Goal: Task Accomplishment & Management: Manage account settings

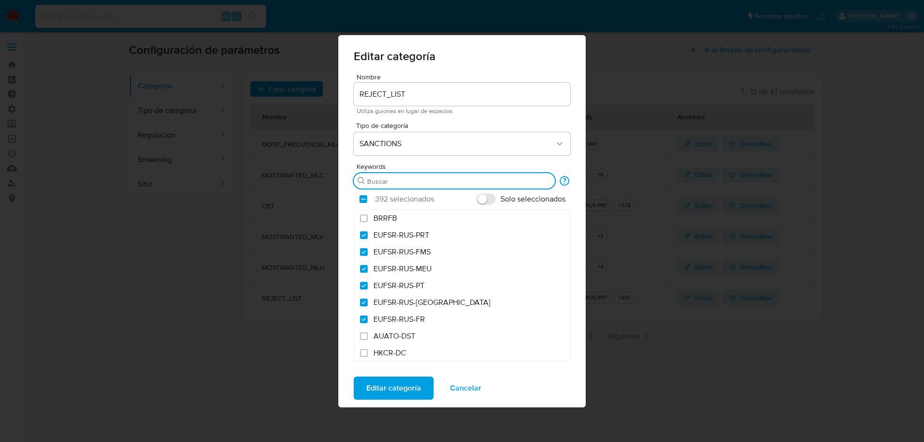
type input "CAPTA-561"
click at [364, 201] on input "checkbox" at bounding box center [364, 199] width 8 height 8
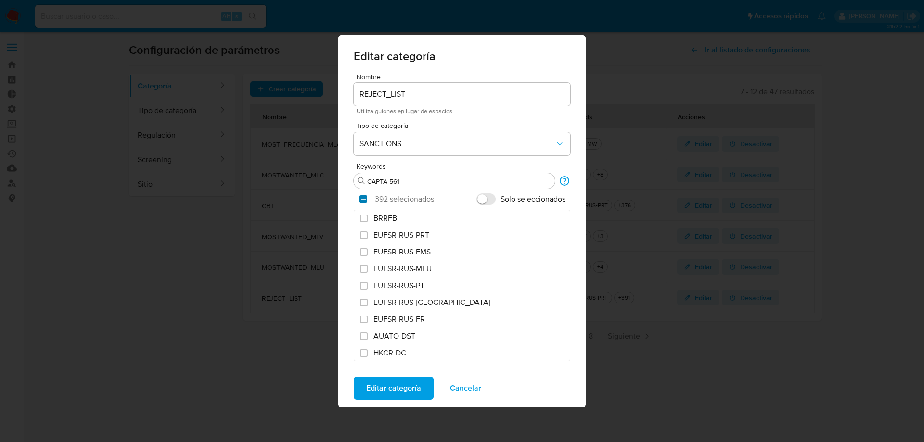
checkbox input "false"
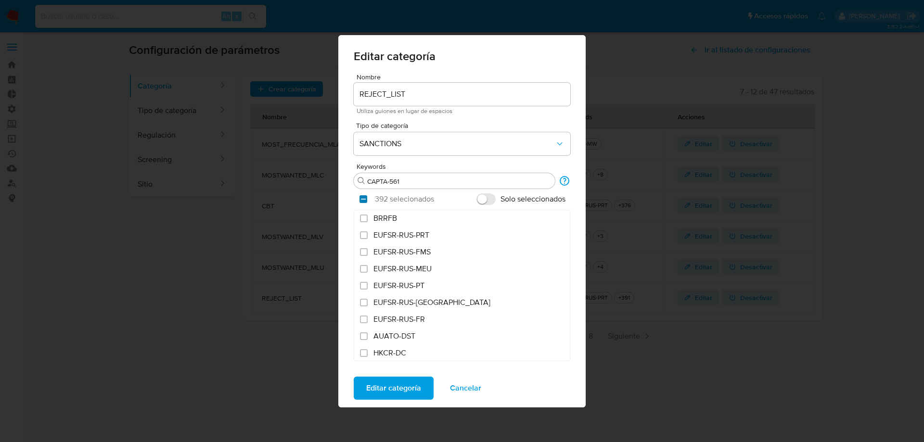
checkbox input "false"
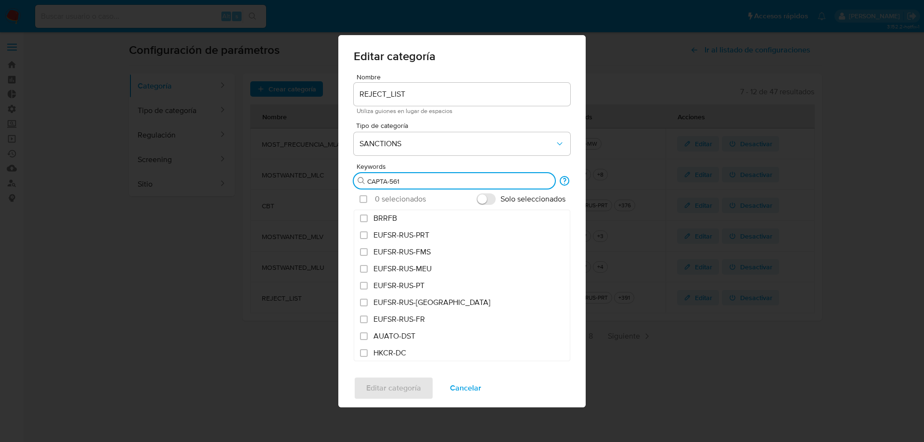
click at [427, 179] on input "CAPTA-561" at bounding box center [459, 181] width 184 height 9
type input "CAPTA-561"
paste input "CAPTA-561,FTO,ICC-EO14203,IFSR,ILLICIT-DRUGS-EO,INSAE-50-OFAC-WC,IRAN-HR,IRAN-T…"
type input "CAPTA-561,FTO,ICC-EO14203,IFSR,ILLICIT-DRUGS-EO,INSAE-50-OFAC-WC,IRAN-HR,IRAN-T…"
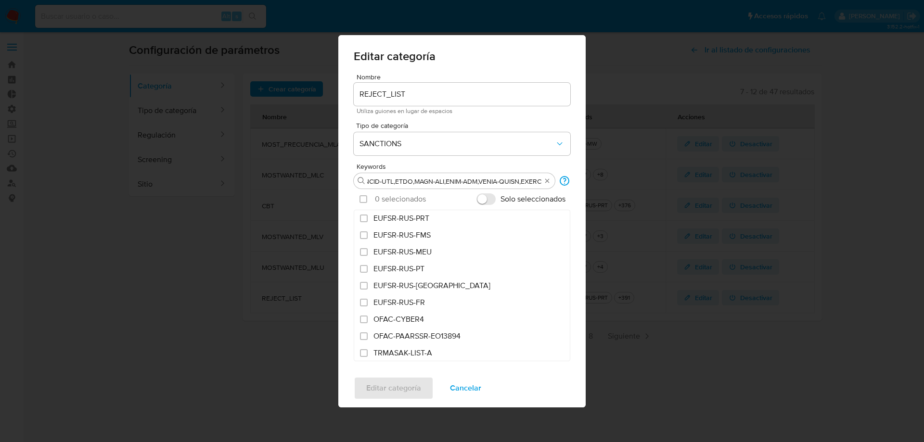
scroll to position [0, 0]
click at [485, 198] on input "Solo seleccionados" at bounding box center [486, 200] width 19 height 12
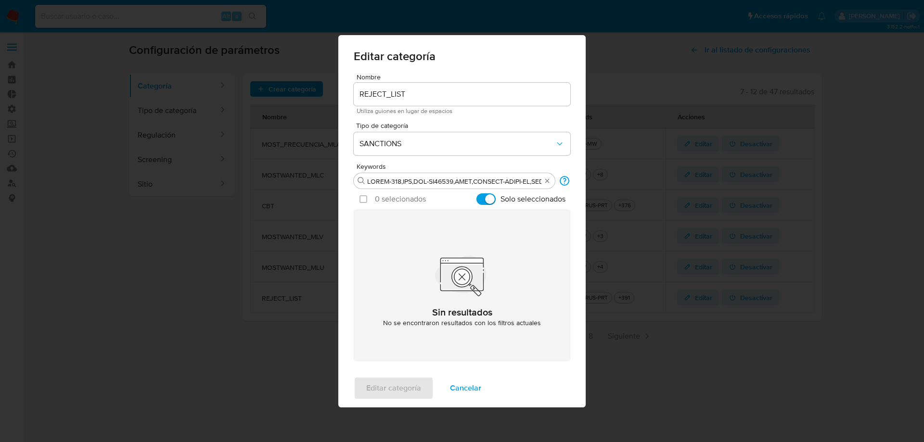
click at [485, 198] on input "Solo seleccionados" at bounding box center [486, 200] width 19 height 12
checkbox input "false"
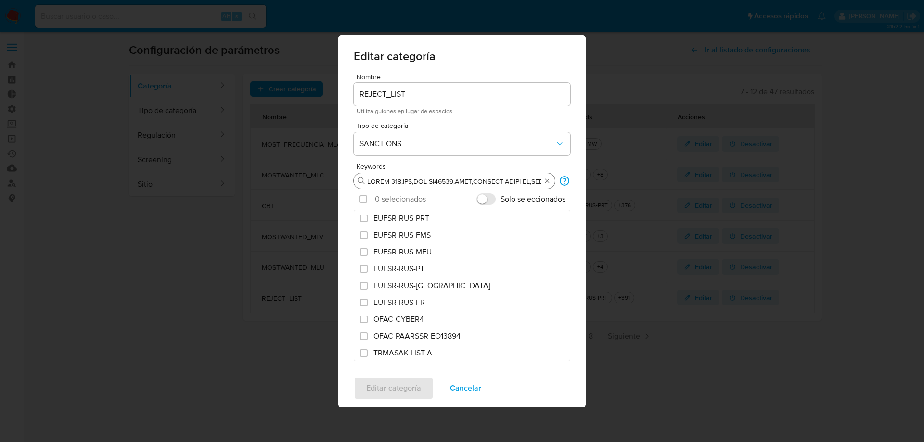
click at [401, 180] on input "Buscar" at bounding box center [454, 181] width 174 height 9
type input "CAPTA-561,FTO,ICC-EO14203,IFSR,ILLICIT-DRUGS-EO,INSAE-50-OFAC-WC,IRAN-HR,IRAN-T…"
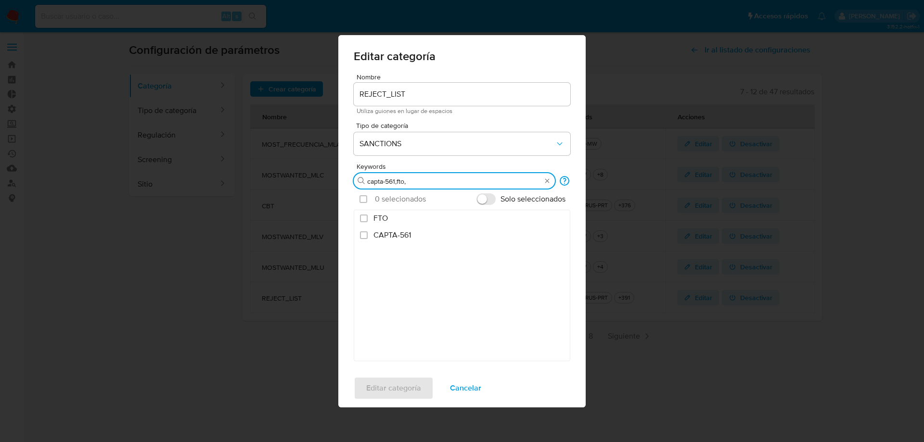
paste input "CAPTA-561,FTO,ICC-EO14203,IFSR,ILLICIT-DRUGS-EO,INSAE-50-OFAC-WC,IRAN-HR,IRAN-T…"
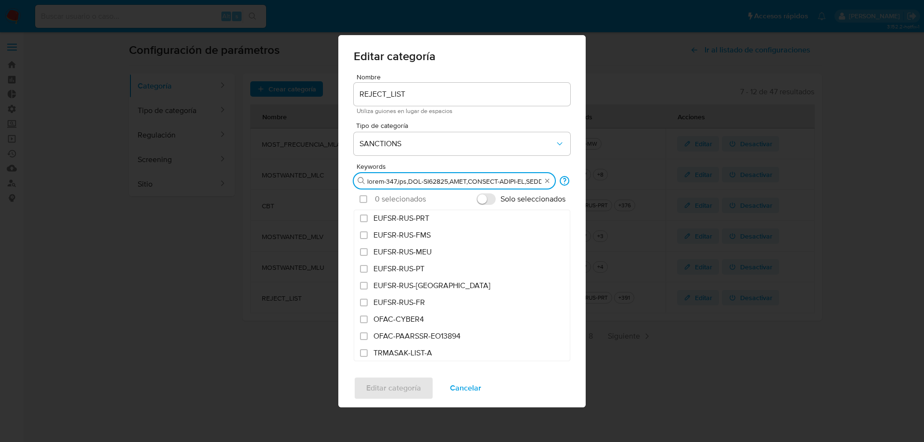
scroll to position [0, 6292]
type input "capta-561,fto,ICC-EO14203,IFSR,ILLICIT-DRUGS-EO,INSAE-50-OFAC-WC,IRAN-HR,IRAN-T…"
click at [490, 195] on input "Solo seleccionados" at bounding box center [486, 200] width 19 height 12
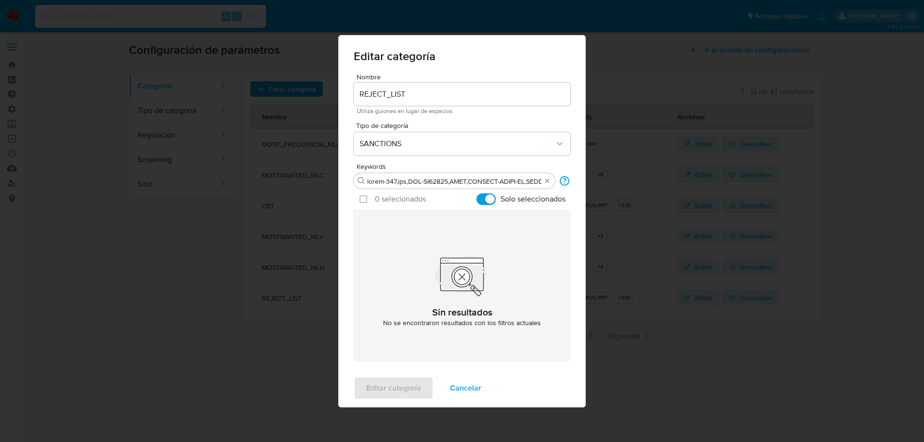
click at [490, 195] on input "Solo seleccionados" at bounding box center [486, 200] width 19 height 12
checkbox input "false"
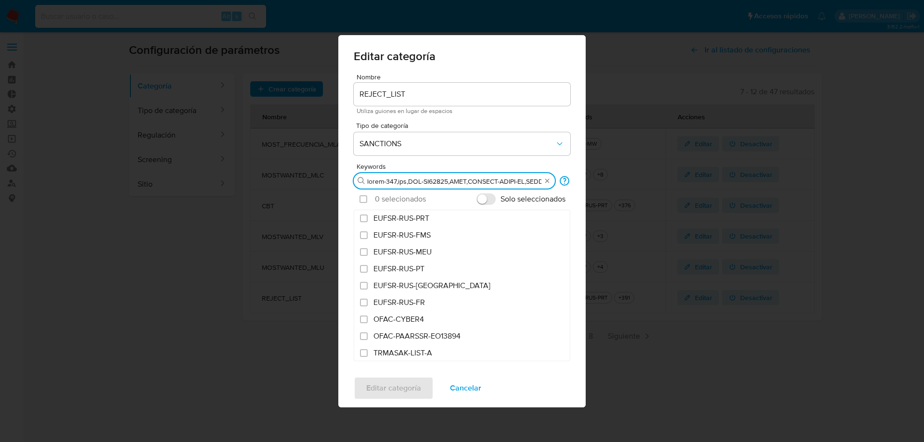
click at [406, 183] on input "Buscar" at bounding box center [454, 181] width 174 height 9
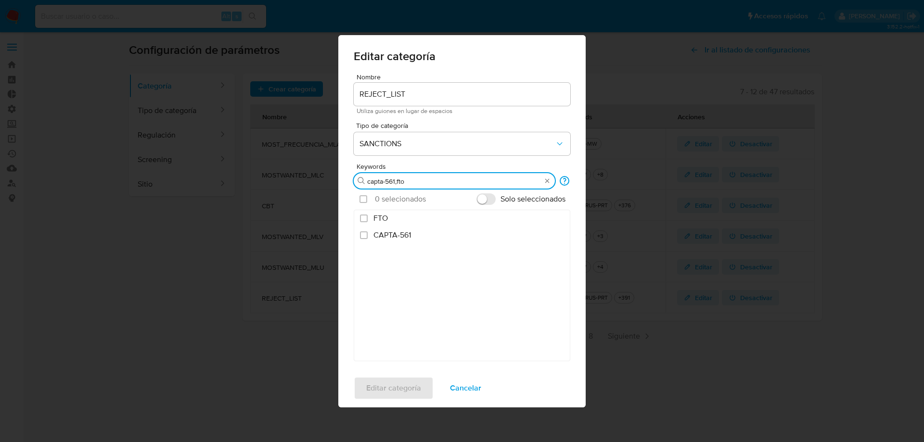
type input "capta-561,fto"
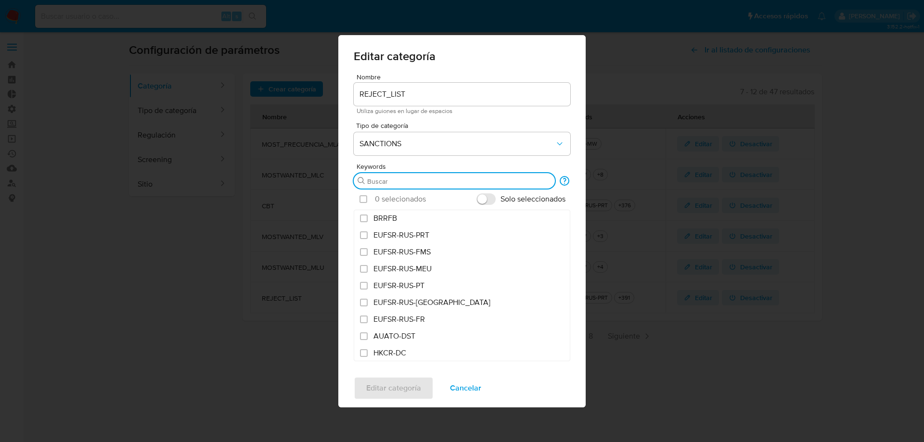
paste input "capta-561,fto,icc-eo14203,ifsr,illicit-drugs-eo,insae-50-ofac-wc,iran-hr,iran-t…"
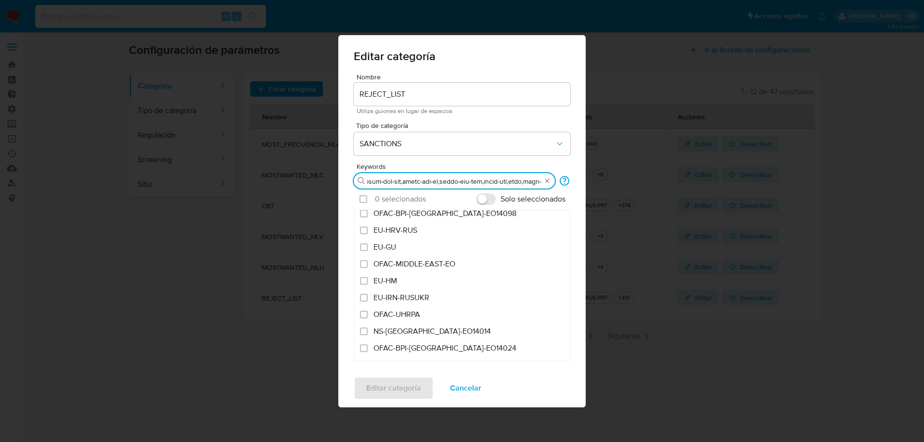
scroll to position [0, 5004]
type input "capta-561,fto,icc-eo14203,ifsr,illicit-drugs-eo,insae-50-ofac-wc,iran-hr,iran-t…"
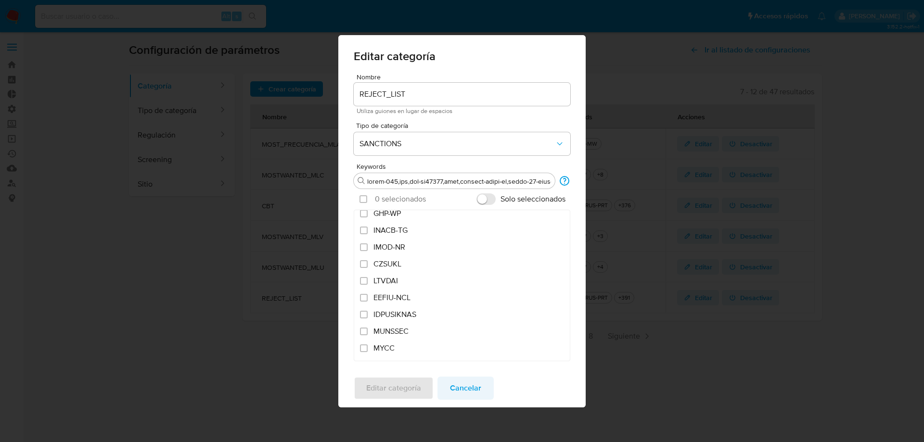
click at [465, 392] on span "Cancelar" at bounding box center [465, 388] width 31 height 21
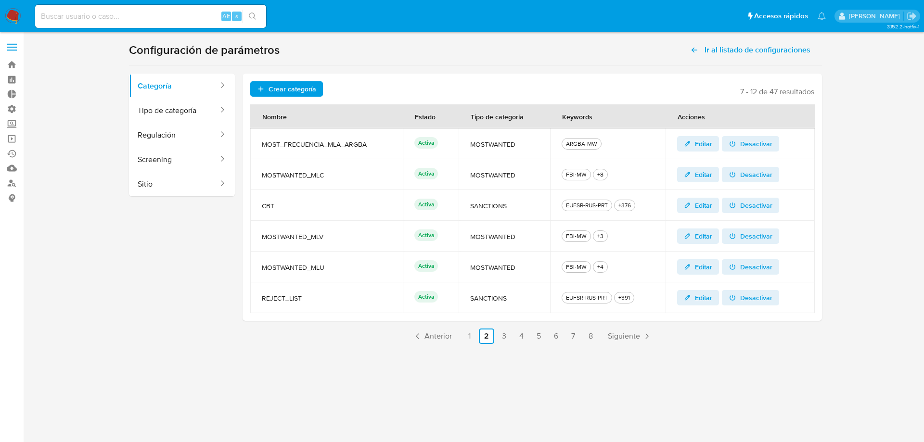
click at [708, 298] on span "Editar" at bounding box center [703, 297] width 17 height 15
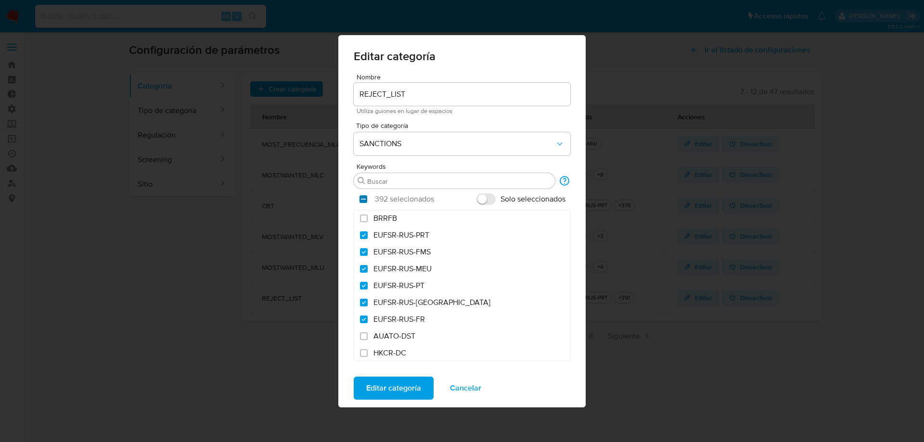
click at [363, 198] on input "checkbox" at bounding box center [364, 199] width 8 height 8
checkbox input "false"
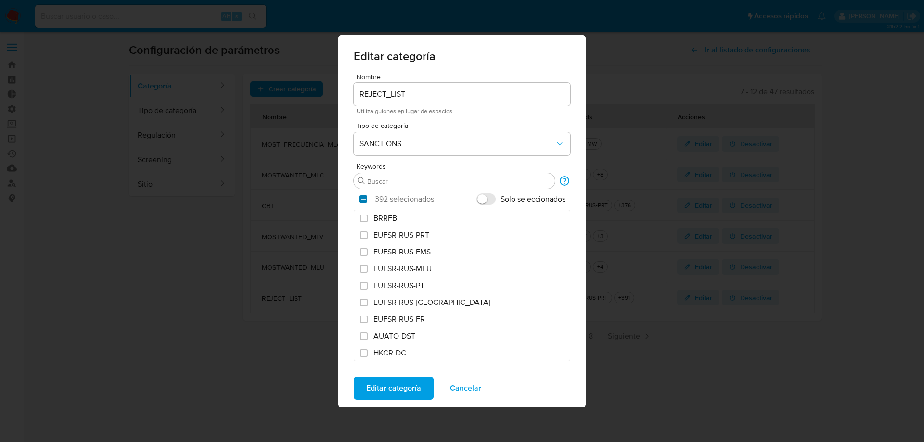
checkbox input "false"
click at [403, 184] on input "Buscar" at bounding box center [459, 181] width 184 height 9
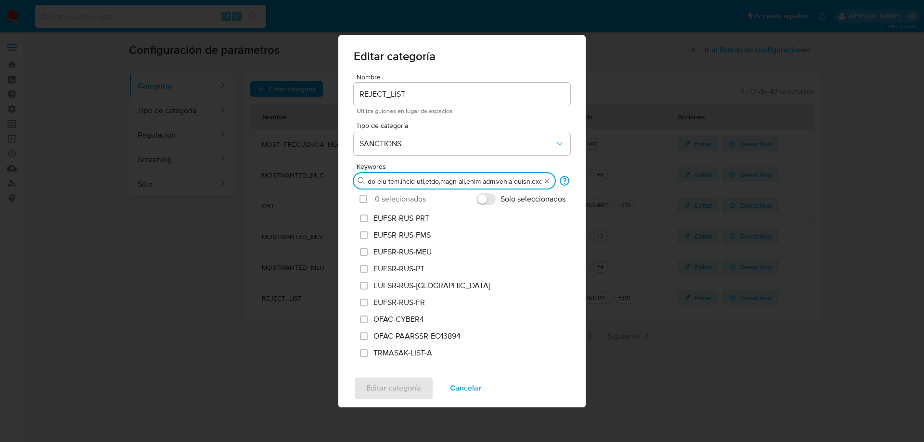
type input "capta-561,fto,icc-eo14203,ifsr,illicit-drugs-eo,insae-50-ofac-wc,iran-hr,iran-t…"
click at [487, 199] on input "Solo seleccionados" at bounding box center [486, 200] width 19 height 12
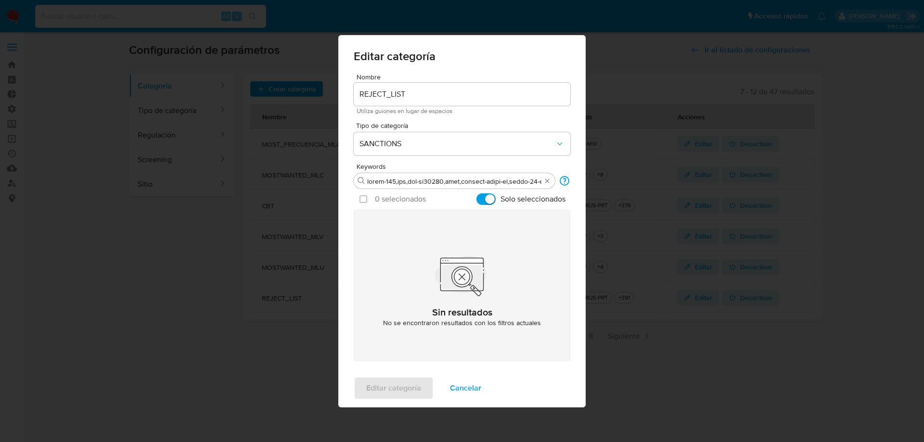
click at [487, 199] on input "Solo seleccionados" at bounding box center [486, 200] width 19 height 12
checkbox input "false"
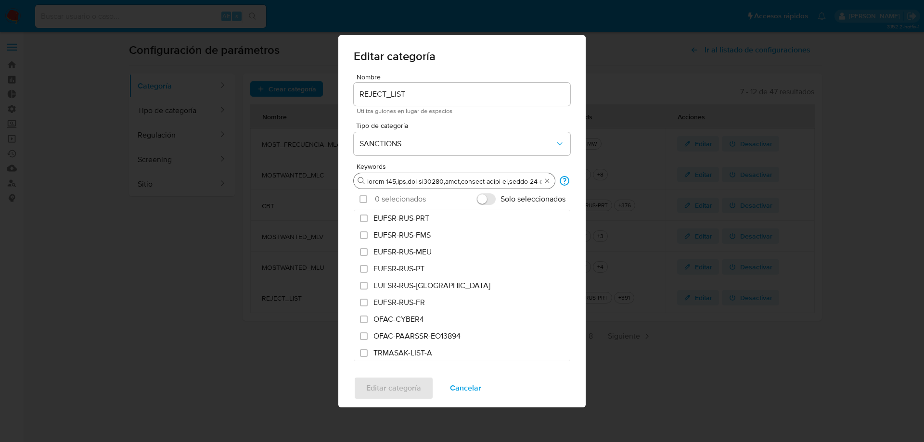
click at [447, 186] on div "Buscar" at bounding box center [454, 180] width 201 height 15
click at [432, 178] on input "Buscar" at bounding box center [454, 181] width 174 height 9
drag, startPoint x: 404, startPoint y: 181, endPoint x: 549, endPoint y: 194, distance: 145.0
click at [565, 194] on div "Keywords Buscar Búsqueda múltiple Busca varios items al mismo tiempo separándol…" at bounding box center [462, 262] width 217 height 198
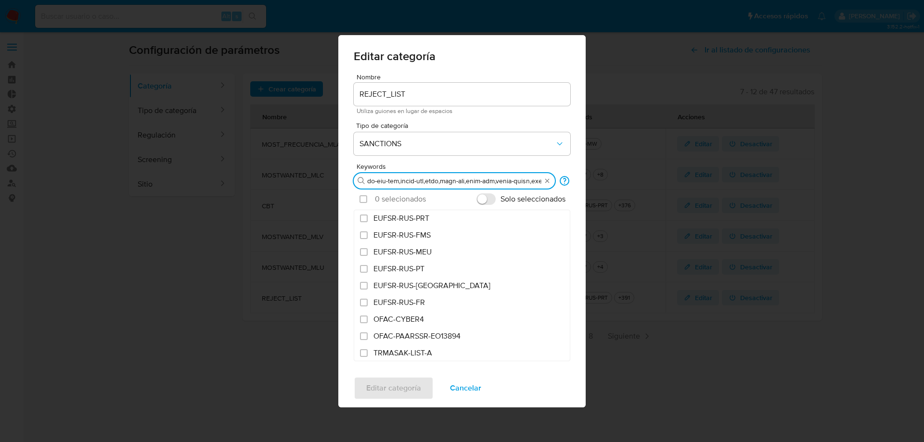
click at [496, 185] on input "Buscar" at bounding box center [454, 181] width 174 height 9
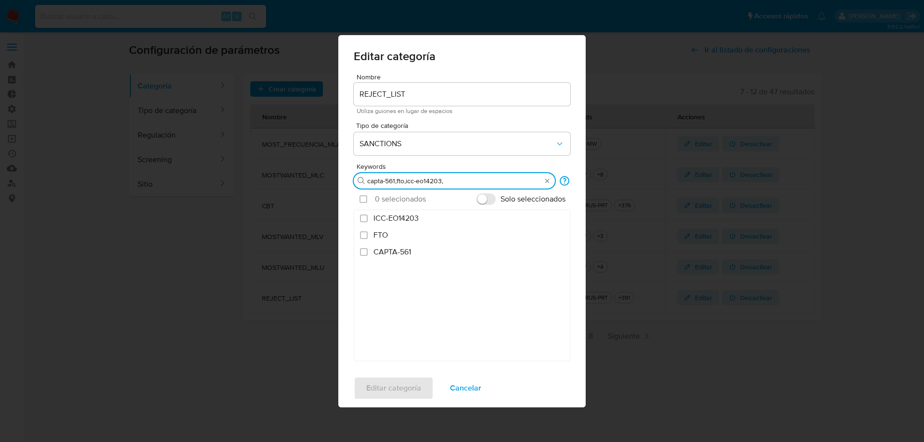
scroll to position [0, 0]
type input "capta-561,fto,icc-eo14203,"
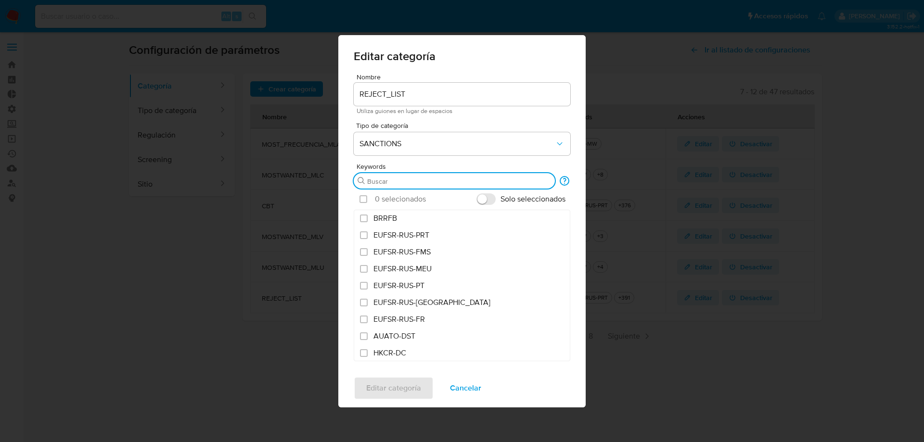
paste input "capta-561,fto,icc-eo14203,ifsr,illicit-drugs-eo,insae-50-ofac-wc,iran-hr,iran-t…"
type input "capta-561,fto,icc-eo14203,ifsr,illicit-drugs-eo,insae-50-ofac-wc,iran-hr,iran-t…"
paste input "capta-561,fto,icc-eo14203,ifsr,illicit-drugs-eo,insae-50-ofac-wc,iran-hr,iran-t…"
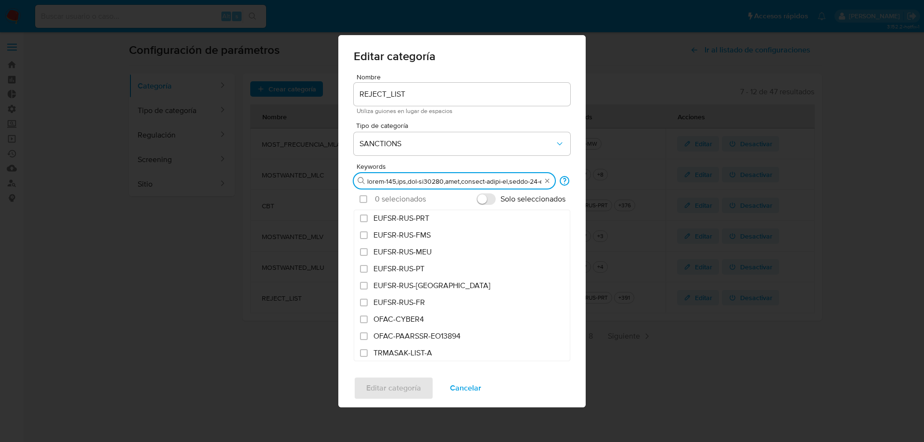
scroll to position [0, 5097]
type input "capta-561,fto,icc-eo14203,ifsr,illicit-drugs-eo,insae-50-ofac-wc,iran-hr,iran-t…"
click at [362, 202] on input "checkbox" at bounding box center [364, 199] width 8 height 8
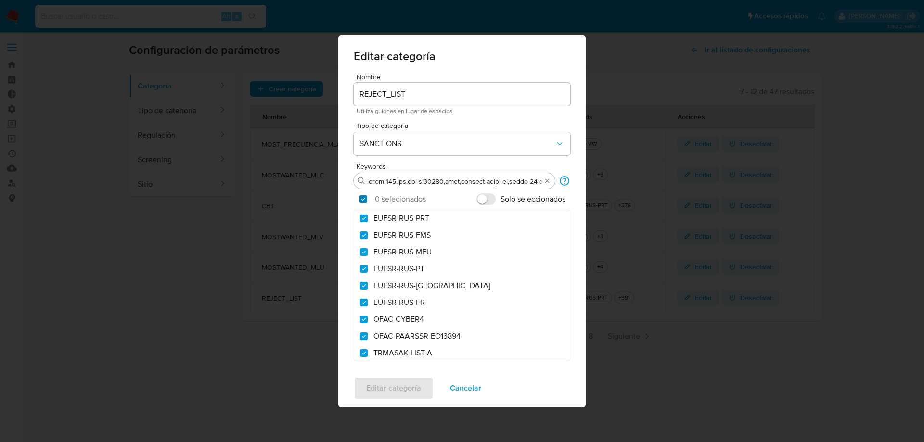
checkbox input "true"
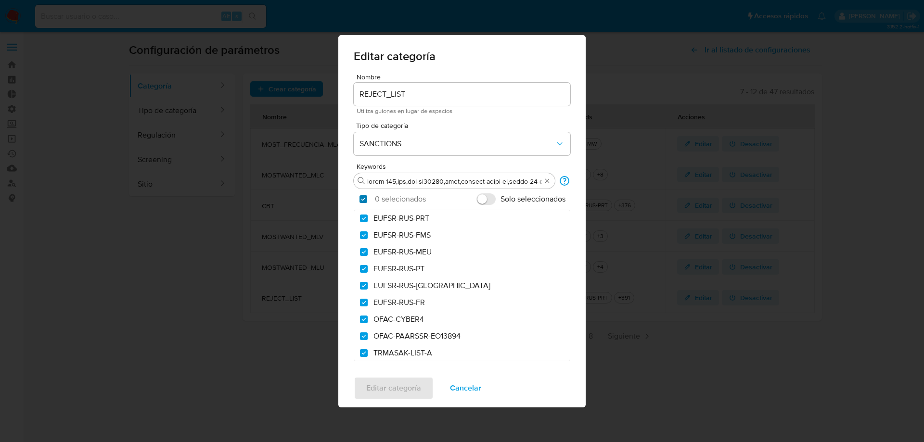
checkbox input "true"
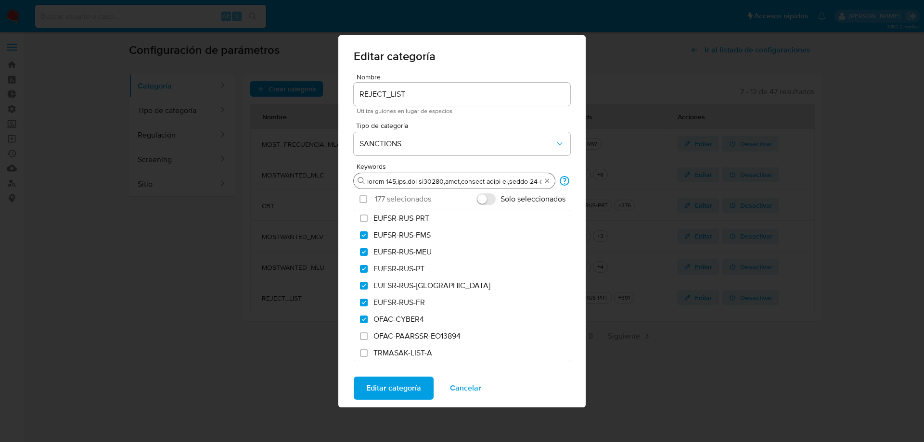
checkbox input "false"
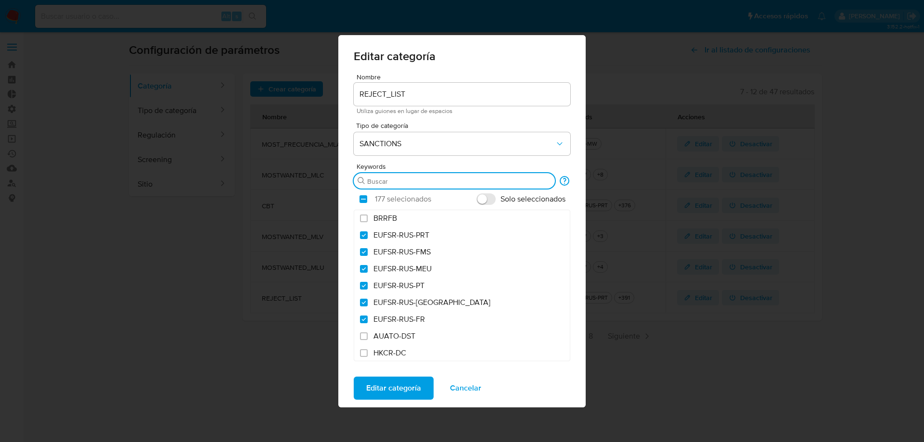
paste input "capta-561,fto,icc-eo14203,ifsr,illicit-drugs-eo,insae-50-ofac-wc,iran-hr,iran-t…"
type input "capta-561,fto,icc-eo14203,ifsr,illicit-drugs-eo,insae-50-ofac-wc,iran-hr,iran-t…"
checkbox input "true"
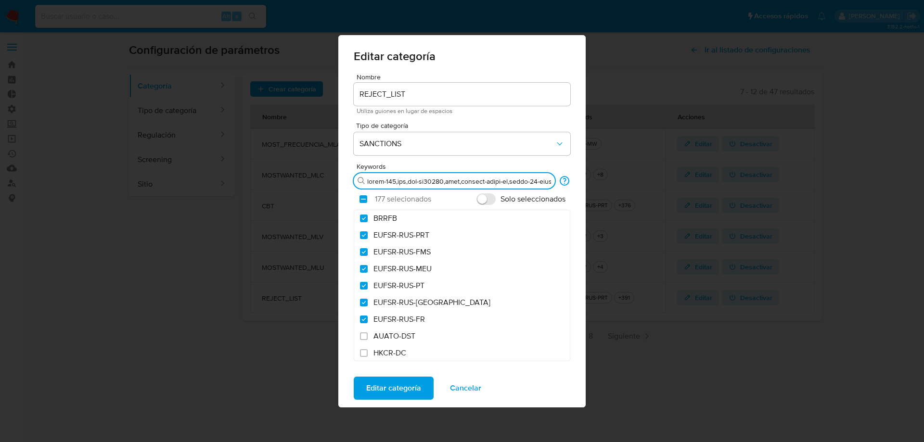
checkbox input "true"
type input "capta-561,fto,icc-eo14203,ifsr,illicit-drugs-eo,insae-50-ofac-wc,iran-hr,iran-t…"
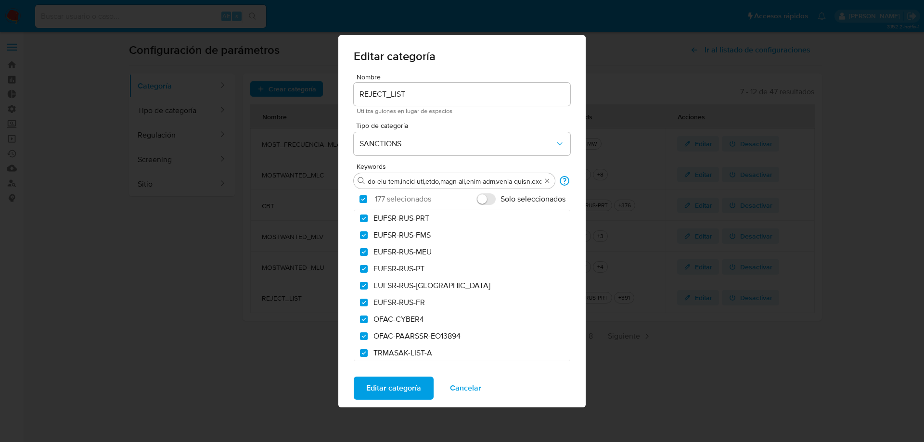
scroll to position [0, 0]
drag, startPoint x: 520, startPoint y: 181, endPoint x: 173, endPoint y: 183, distance: 347.2
click at [172, 183] on div "Editar categoría Nombre REJECT_LIST Utiliza guiones en lugar de espacios Tipo d…" at bounding box center [462, 221] width 924 height 442
click at [410, 187] on div "Buscar" at bounding box center [454, 180] width 201 height 15
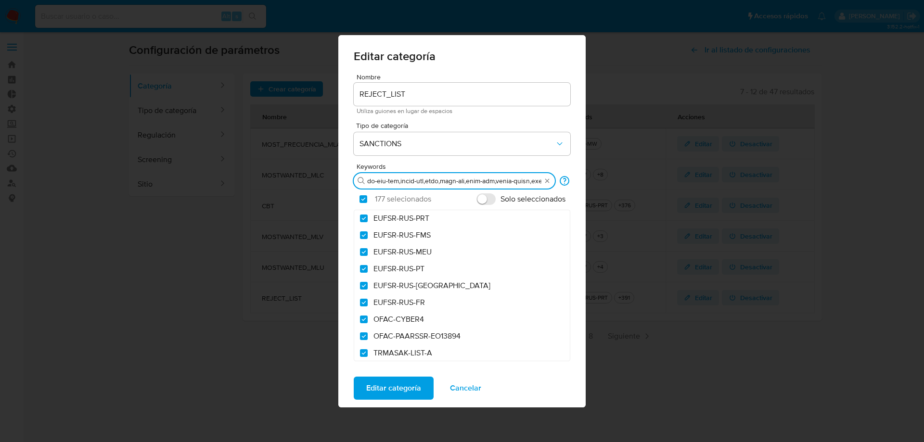
drag, startPoint x: 471, startPoint y: 183, endPoint x: 675, endPoint y: 187, distance: 204.2
click at [675, 187] on div "Editar categoría Nombre REJECT_LIST Utiliza guiones en lugar de espacios Tipo d…" at bounding box center [462, 221] width 924 height 442
click at [519, 183] on input "Buscar" at bounding box center [454, 181] width 174 height 9
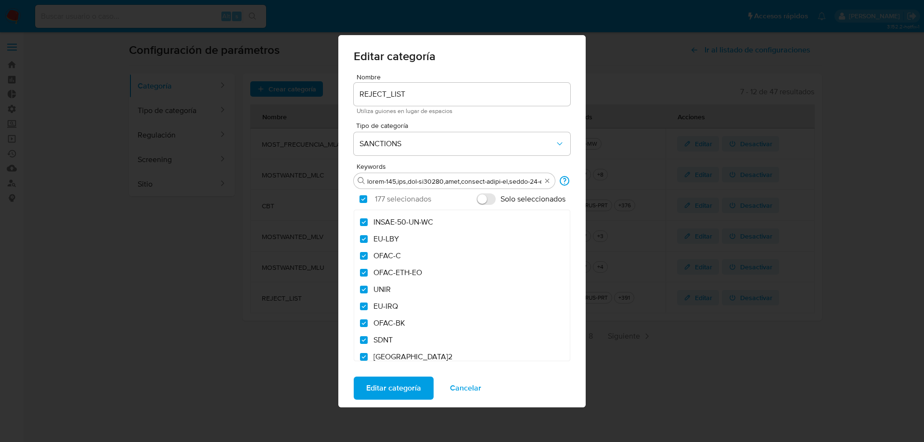
scroll to position [2832, 0]
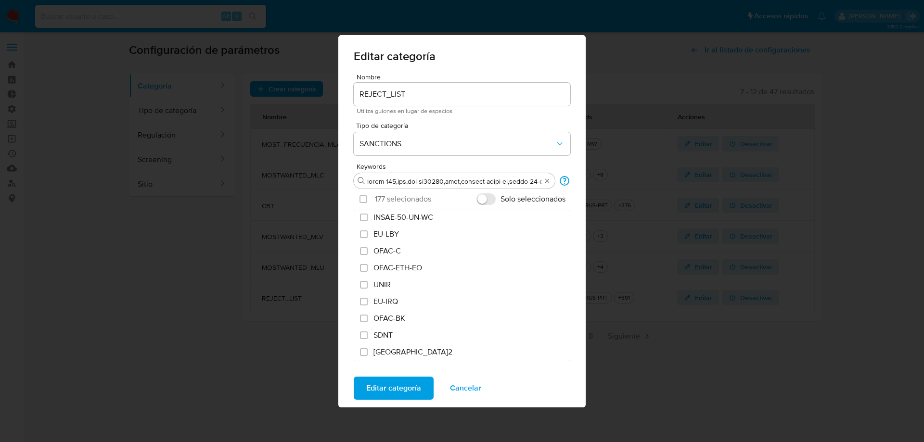
checkbox input "false"
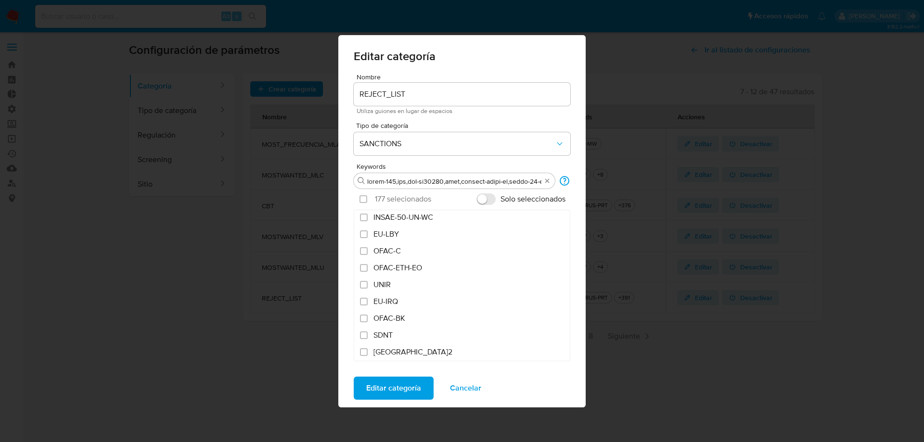
checkbox input "false"
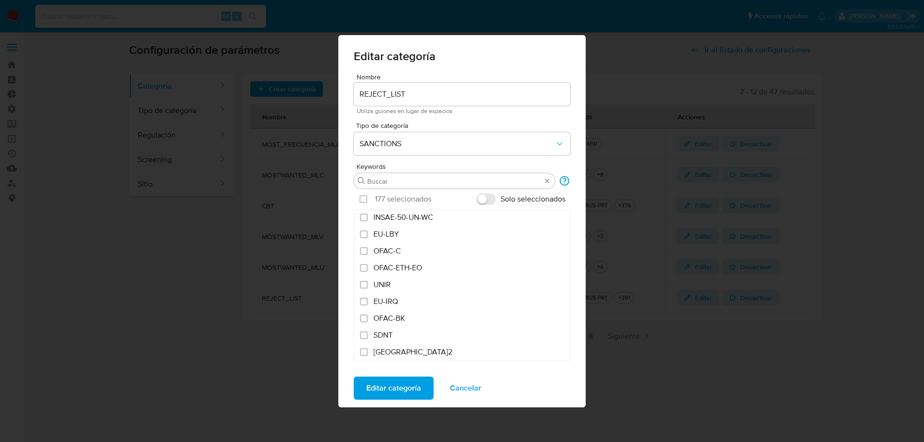
scroll to position [0, 0]
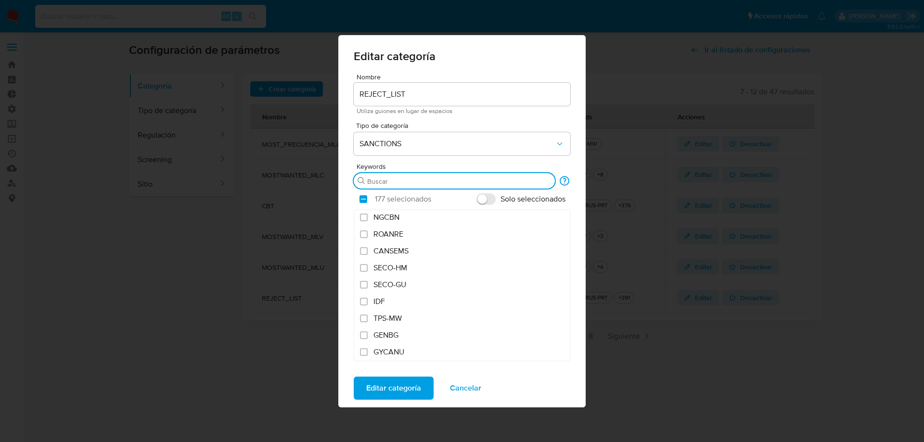
type input "CAPTA-561,FTO,ICC-EO14203,IFSR,ILLICIT-DRUGS-EO,INSAE-50-OFAC-WC,IRAN-HR,IRAN-T…"
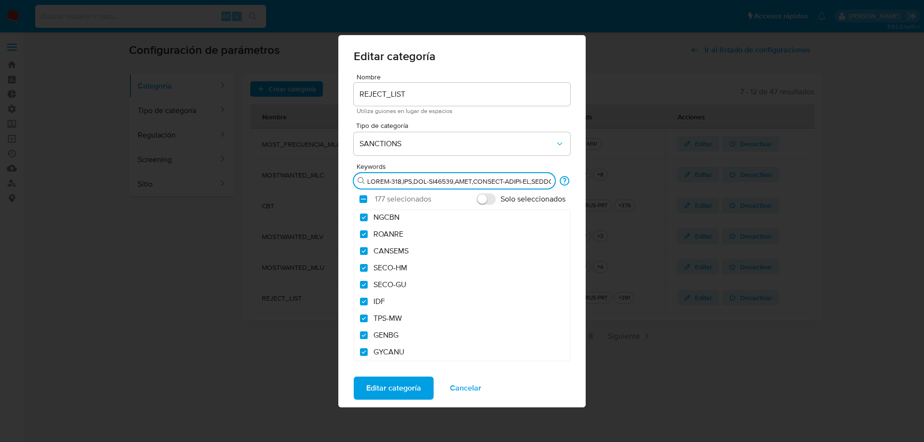
checkbox input "true"
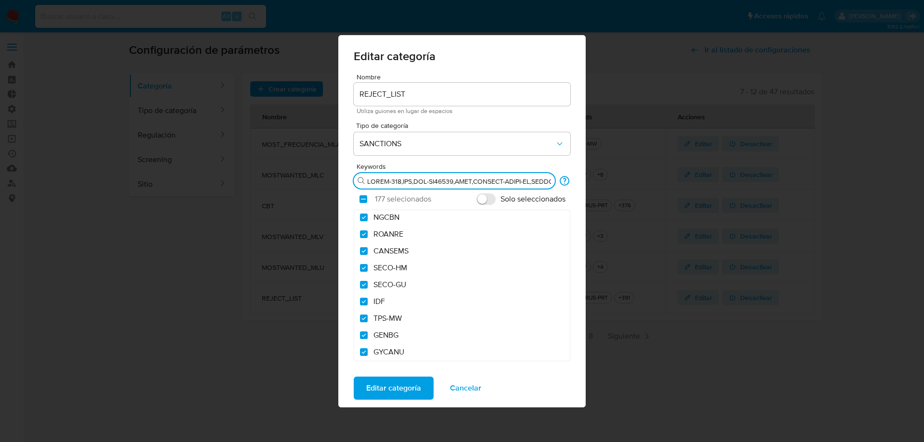
checkbox input "true"
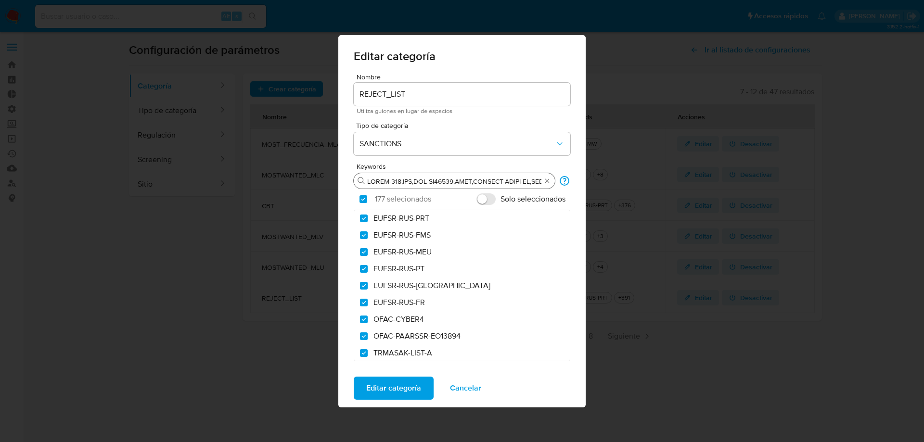
click at [399, 181] on input "Buscar" at bounding box center [454, 181] width 174 height 9
type input "CAPTA-561,FTO,ICC-EO14203,IFSR,ILLICIT-DRUGS-EO,INSAE-50-OFAC-WC,IRAN-HR,IRAN-T…"
click at [362, 199] on input "checkbox" at bounding box center [364, 199] width 8 height 8
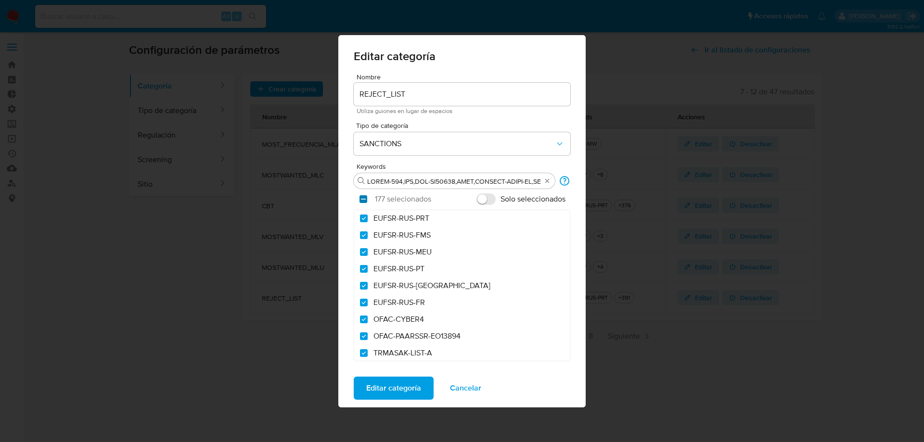
checkbox input "false"
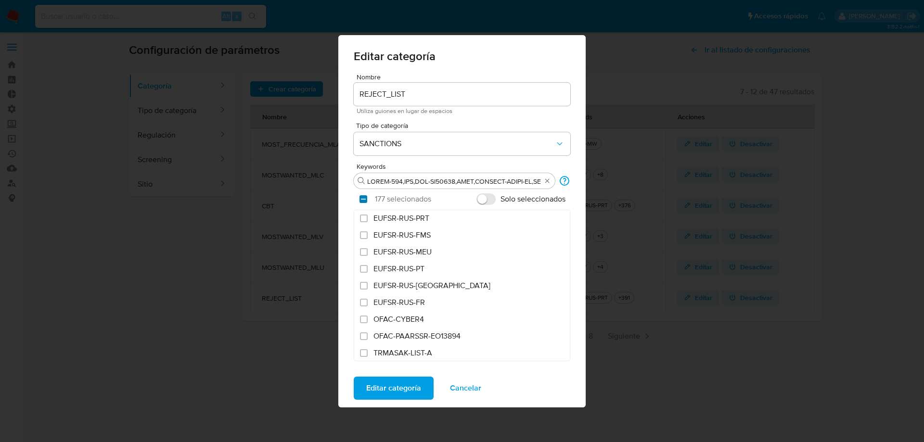
checkbox input "false"
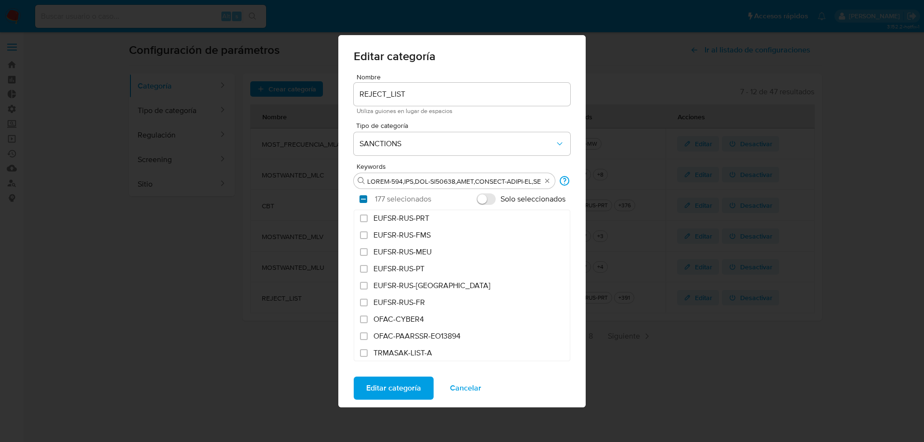
checkbox input "false"
click at [362, 199] on input "checkbox" at bounding box center [364, 199] width 8 height 8
checkbox input "true"
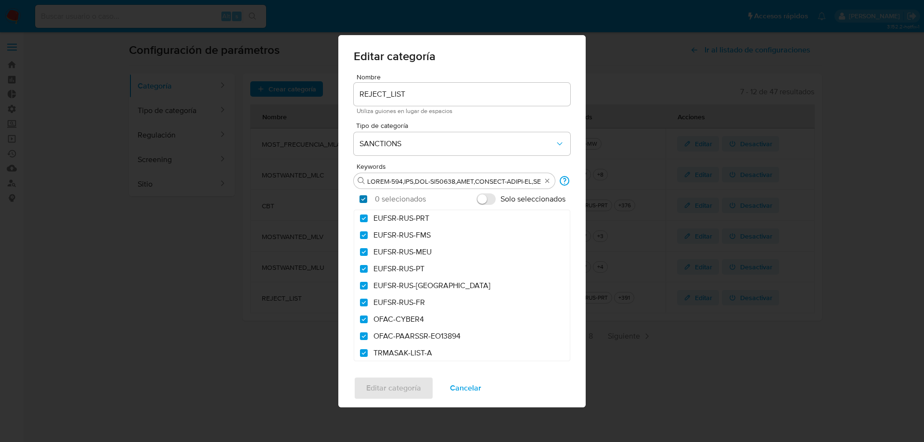
checkbox input "true"
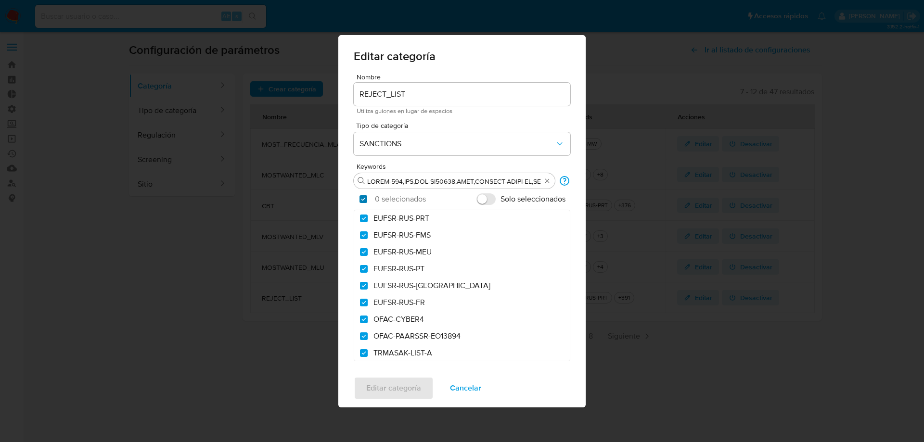
checkbox input "true"
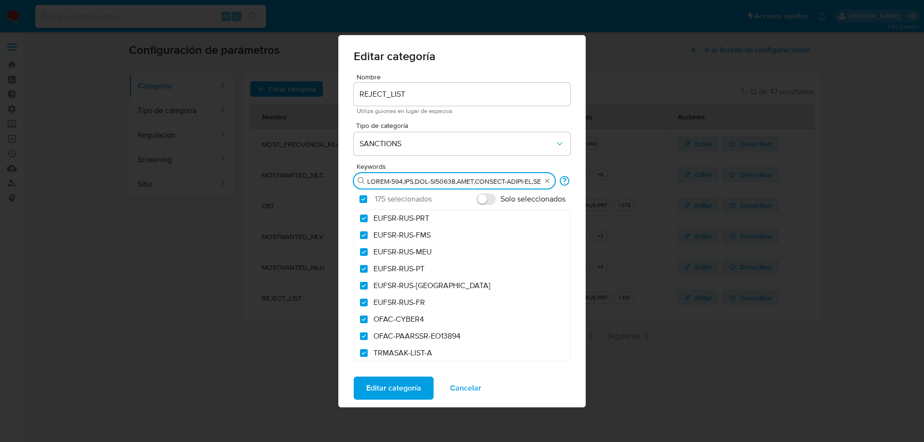
click at [412, 182] on input "Buscar" at bounding box center [454, 181] width 174 height 9
type input "CAPTA-561,FTO,ICC-EO14203,IFSR,ILLICIT-DRUGS-EO,INSAE-50-OFAC-WC,IRAN-HR,IRAN-T…"
click at [358, 197] on section "Seleccionar todo 175 selecionados Solo seleccionados" at bounding box center [462, 199] width 217 height 21
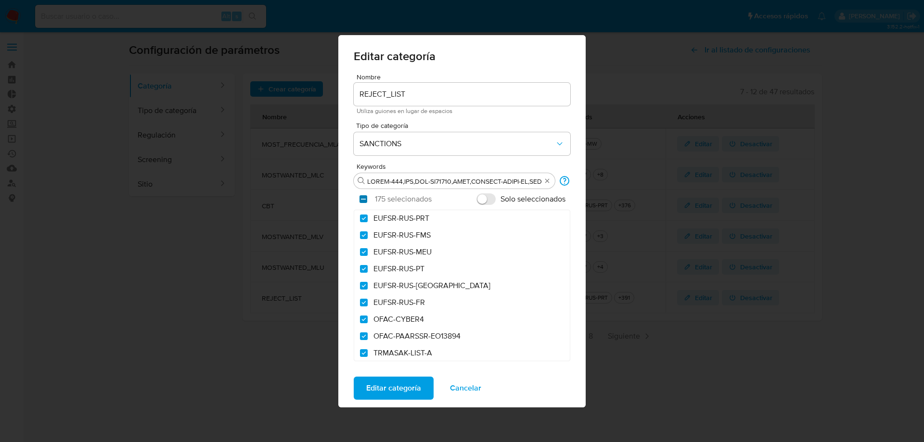
click at [363, 198] on input "checkbox" at bounding box center [364, 199] width 8 height 8
checkbox input "false"
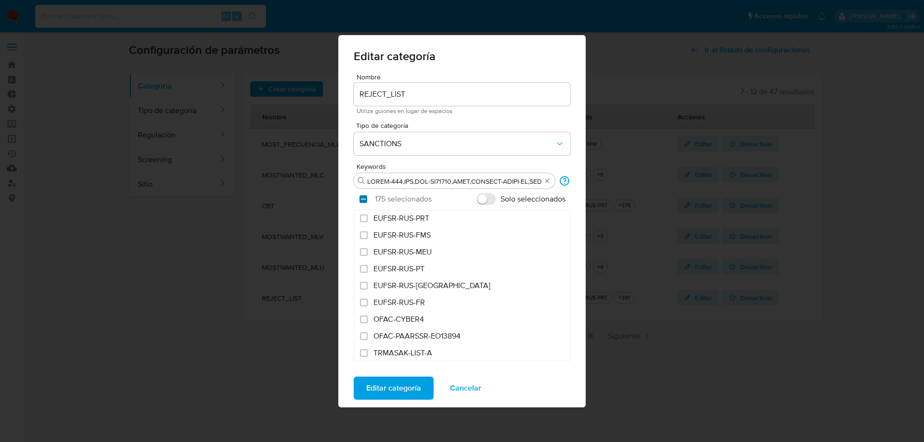
checkbox input "false"
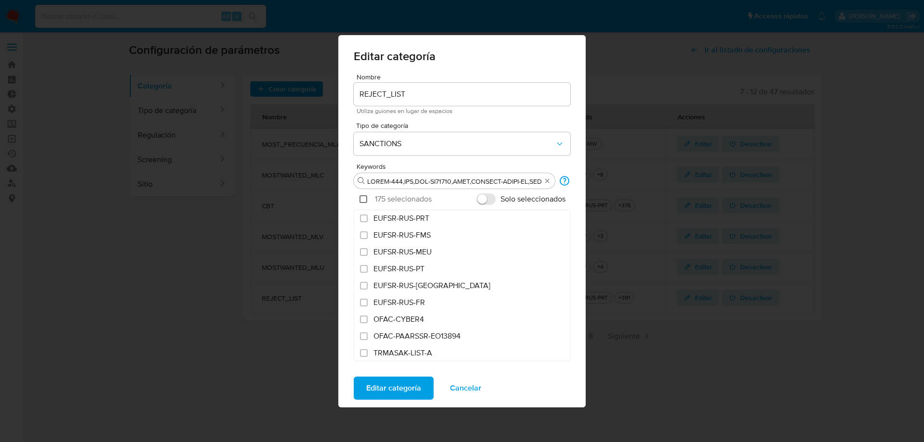
checkbox input "false"
click at [363, 198] on input "checkbox" at bounding box center [364, 199] width 8 height 8
checkbox input "true"
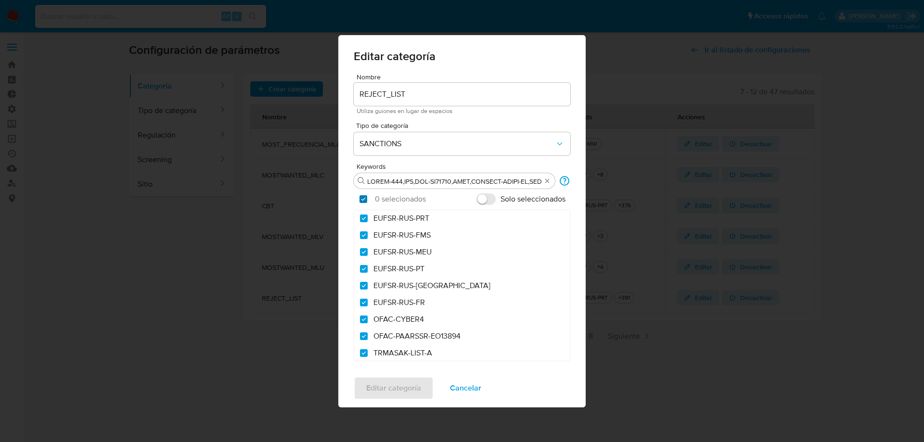
checkbox input "true"
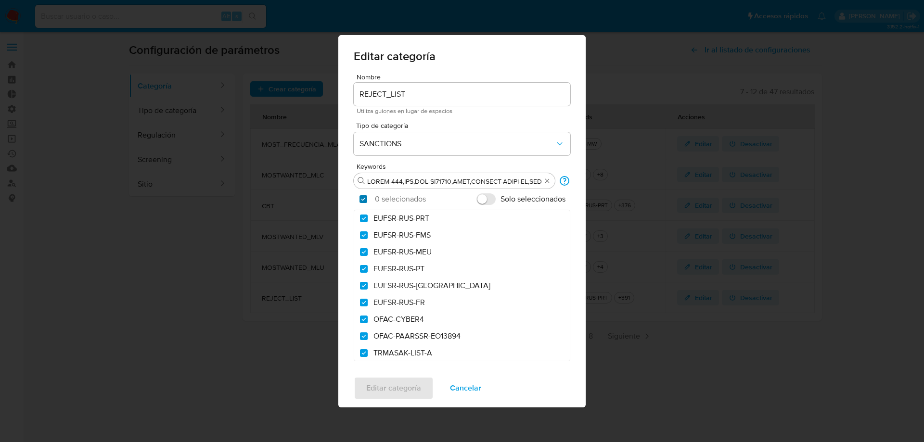
checkbox input "true"
click at [490, 179] on input "Buscar" at bounding box center [454, 181] width 174 height 9
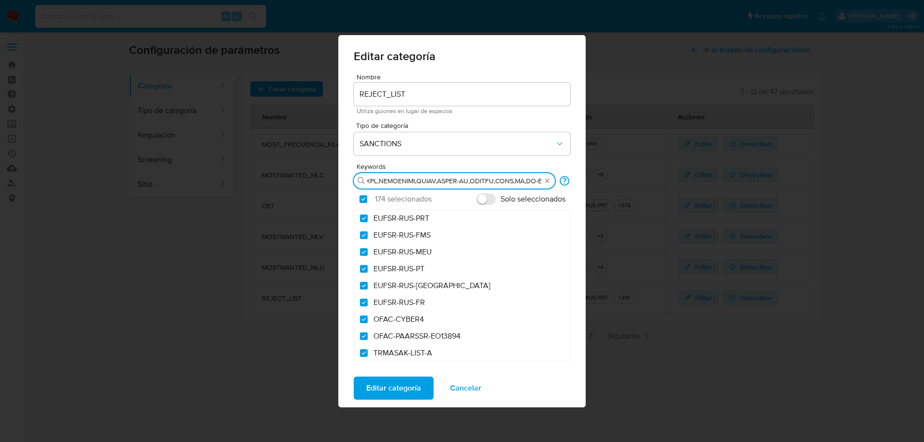
scroll to position [0, 6203]
drag, startPoint x: 418, startPoint y: 180, endPoint x: 710, endPoint y: 195, distance: 292.7
click at [710, 195] on div "Editar categoría Nombre REJECT_LIST Utiliza guiones en lugar de espacios Tipo d…" at bounding box center [462, 221] width 924 height 442
type input "CAPTA-561,FTO,ICC-EO14203,IFSR,ILLICIT-DRUGS-EO,INSAE-50-OFAC-WC,IRAN-HR,IRAN-T…"
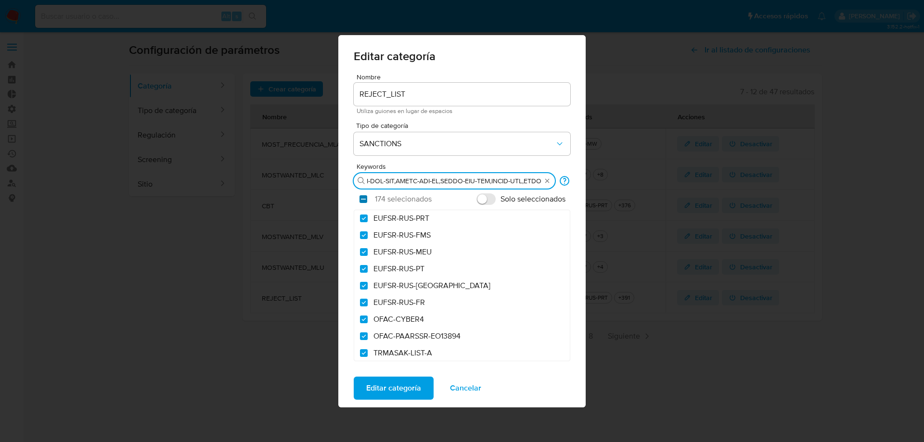
scroll to position [0, 0]
click at [364, 202] on input "checkbox" at bounding box center [364, 199] width 8 height 8
checkbox input "false"
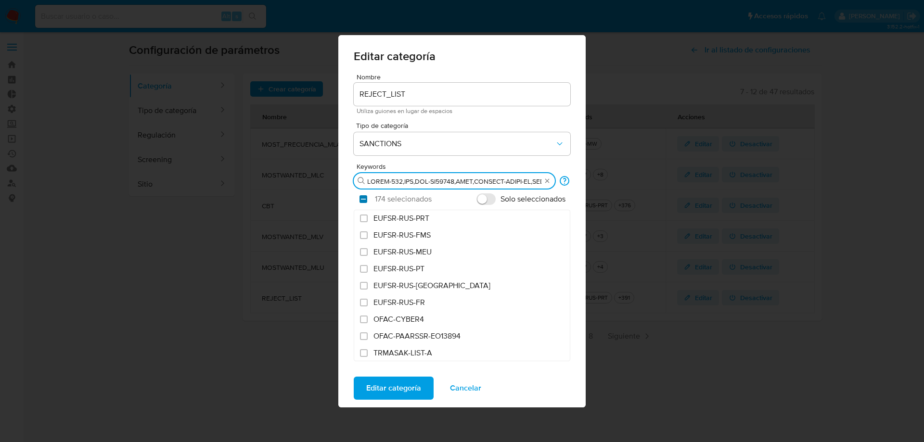
checkbox input "false"
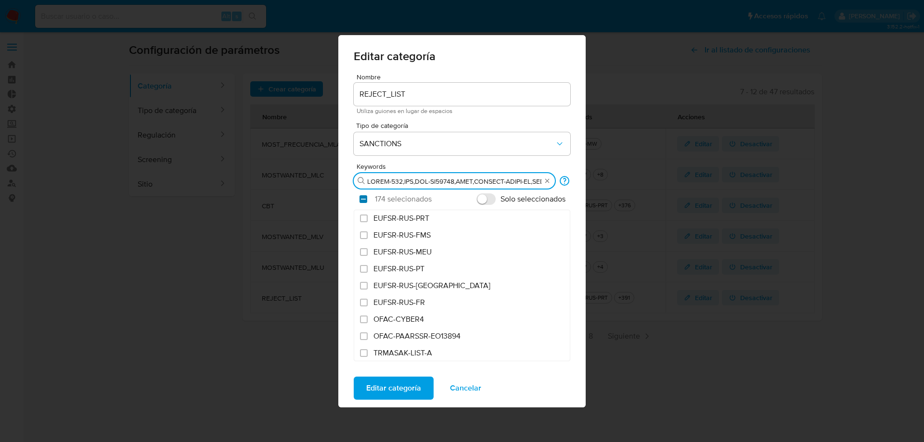
checkbox input "false"
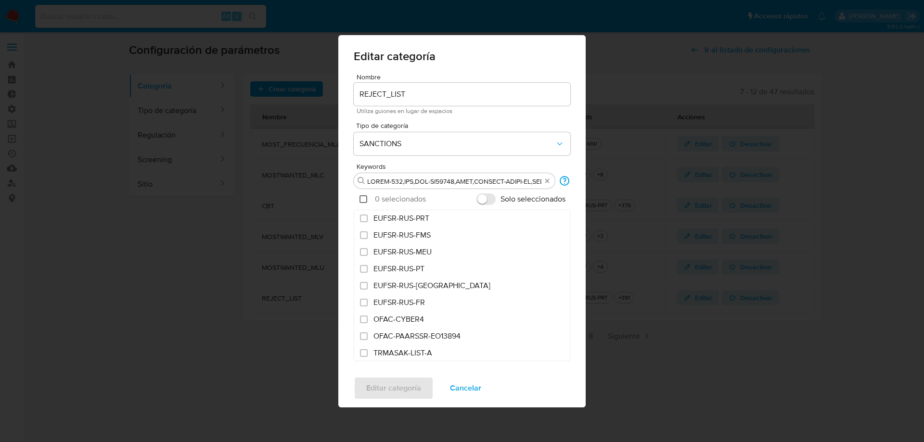
click at [364, 202] on input "checkbox" at bounding box center [364, 199] width 8 height 8
checkbox input "true"
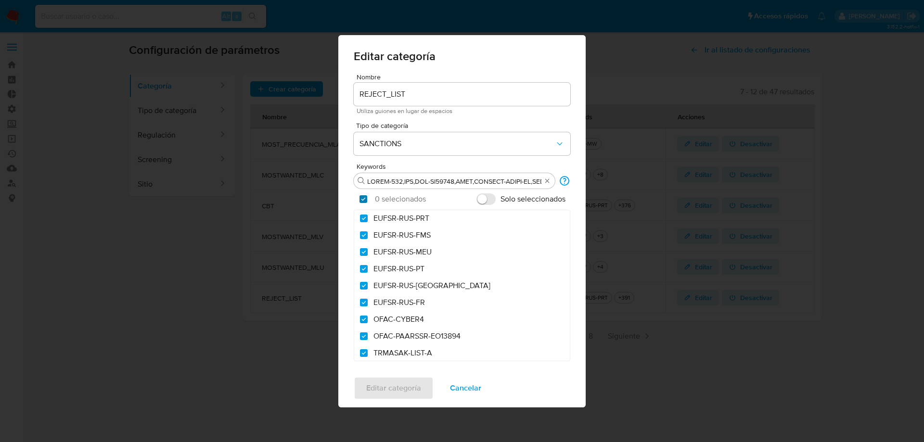
checkbox input "true"
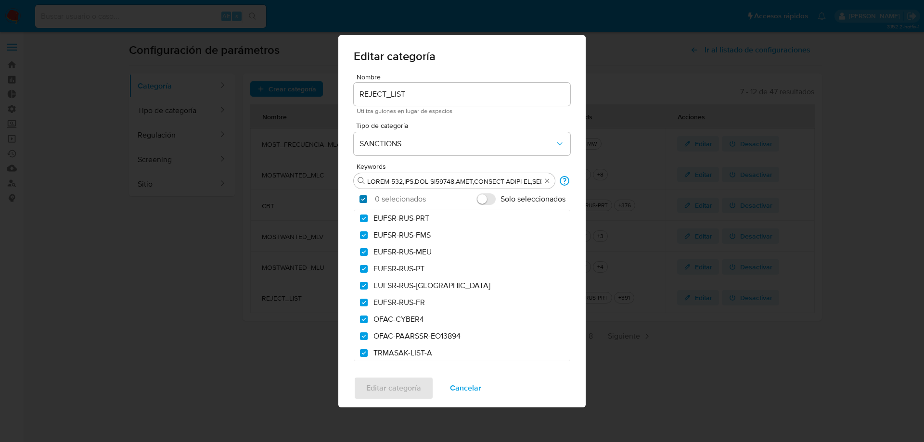
checkbox input "true"
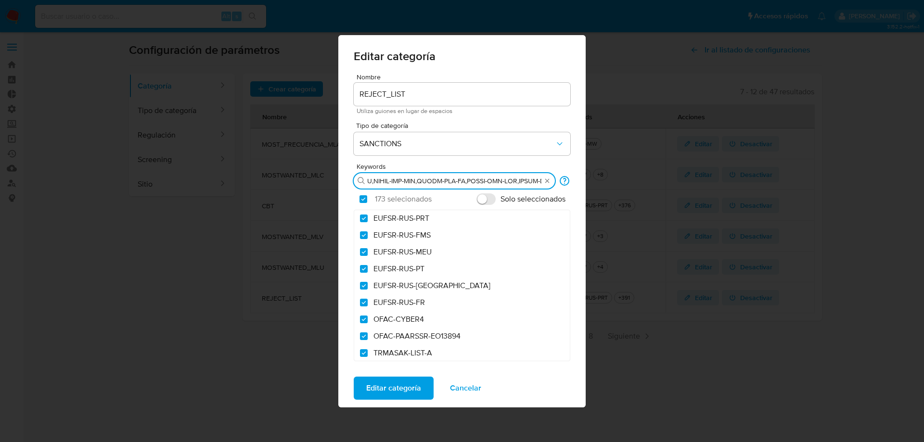
scroll to position [0, 6171]
drag, startPoint x: 535, startPoint y: 180, endPoint x: 653, endPoint y: 196, distance: 119.6
click at [653, 196] on div "Editar categoría Nombre REJECT_LIST Utiliza guiones en lugar de espacios Tipo d…" at bounding box center [462, 221] width 924 height 442
click at [534, 181] on input "Buscar" at bounding box center [454, 181] width 174 height 9
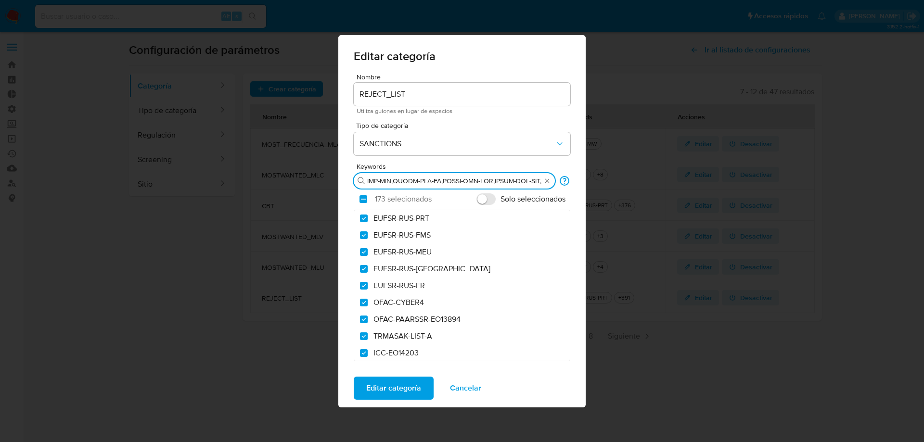
type input "CAPTA-561,FTO,ICC-EO14203,IFSR,ILLICIT-DRUGS-EO,INSAE-50-OFAC-WC,IRAN-HR,IRAN-T…"
click at [481, 195] on input "Solo seleccionados" at bounding box center [486, 200] width 19 height 12
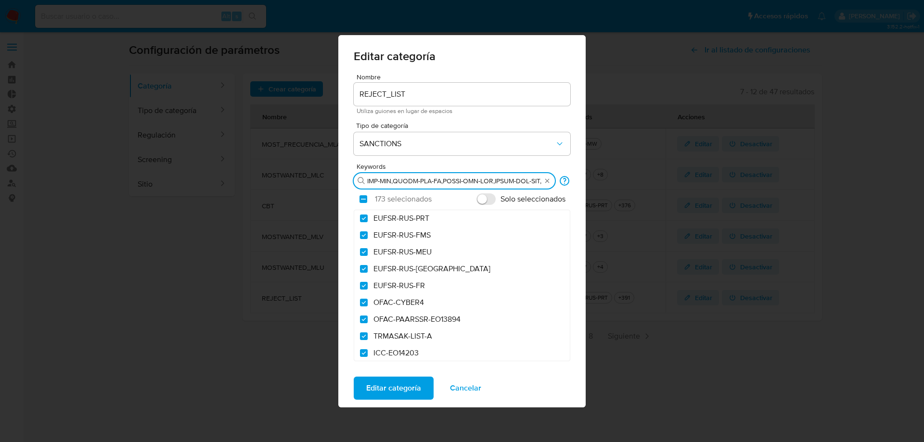
drag, startPoint x: 520, startPoint y: 183, endPoint x: 747, endPoint y: 220, distance: 230.1
click at [747, 220] on div "Editar categoría Nombre REJECT_LIST Utiliza guiones en lugar de espacios Tipo d…" at bounding box center [462, 221] width 924 height 442
click at [488, 197] on input "Solo seleccionados" at bounding box center [486, 200] width 19 height 12
click at [489, 197] on input "Solo seleccionados" at bounding box center [486, 200] width 19 height 12
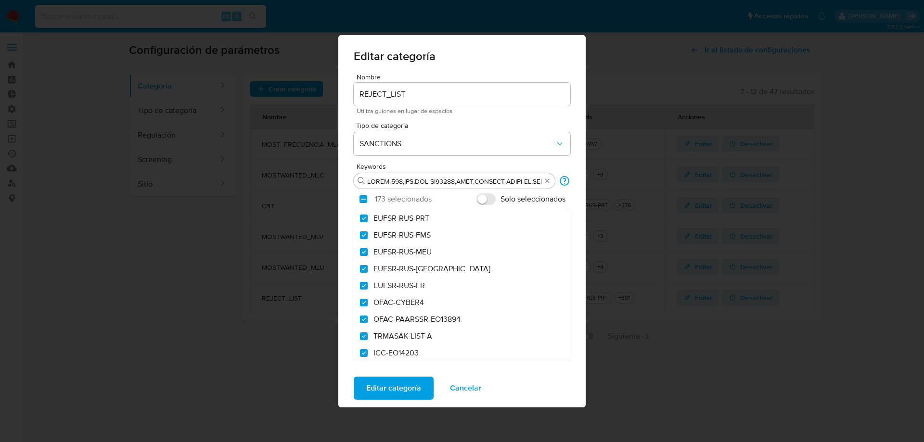
checkbox input "false"
drag, startPoint x: 507, startPoint y: 181, endPoint x: 777, endPoint y: 196, distance: 271.0
click at [777, 196] on div "Editar categoría Nombre REJECT_LIST Utiliza guiones en lugar de espacios Tipo d…" at bounding box center [462, 221] width 924 height 442
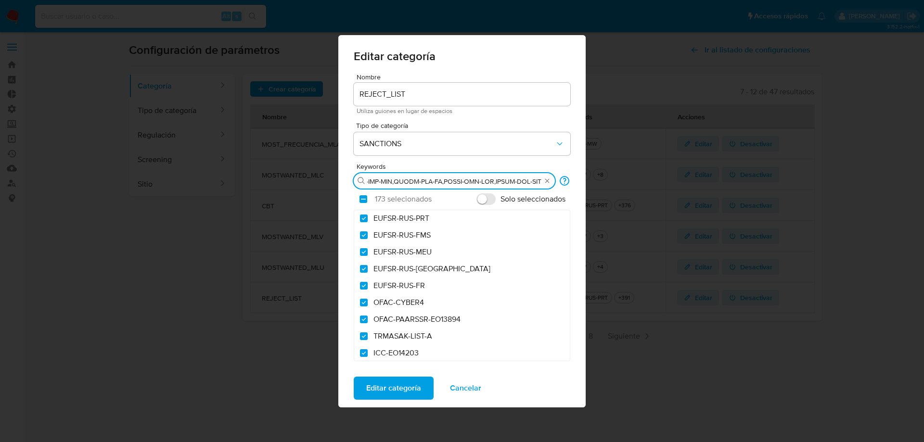
type input "CAPTA-561,FTO,ICC-EO14203,IFSR,ILLICIT-DRUGS-EO,INSAE-50-OFAC-WC,IRAN-HR,IRAN-T…"
click at [482, 201] on input "Solo seleccionados" at bounding box center [486, 200] width 19 height 12
checkbox input "false"
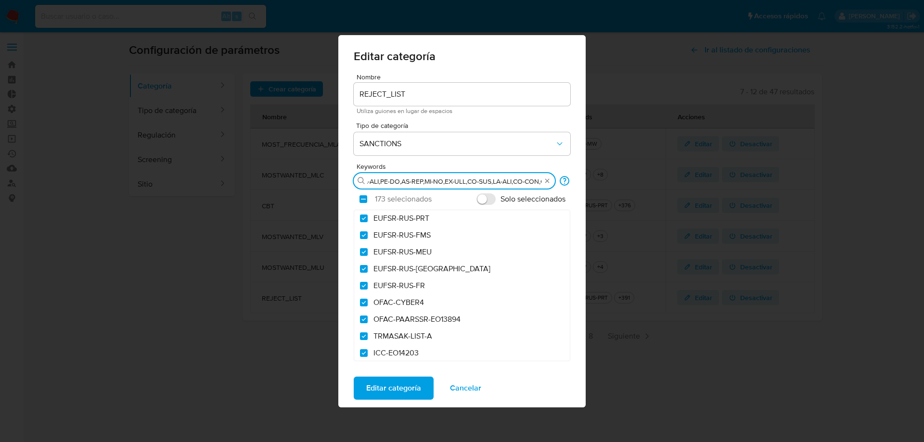
scroll to position [0, 6021]
drag, startPoint x: 504, startPoint y: 181, endPoint x: 777, endPoint y: 178, distance: 273.0
click at [777, 178] on div "Editar categoría Nombre REJECT_LIST Utiliza guiones en lugar de espacios Tipo d…" at bounding box center [462, 221] width 924 height 442
drag, startPoint x: 539, startPoint y: 179, endPoint x: 547, endPoint y: 180, distance: 8.3
click at [540, 179] on input "Buscar" at bounding box center [454, 181] width 174 height 9
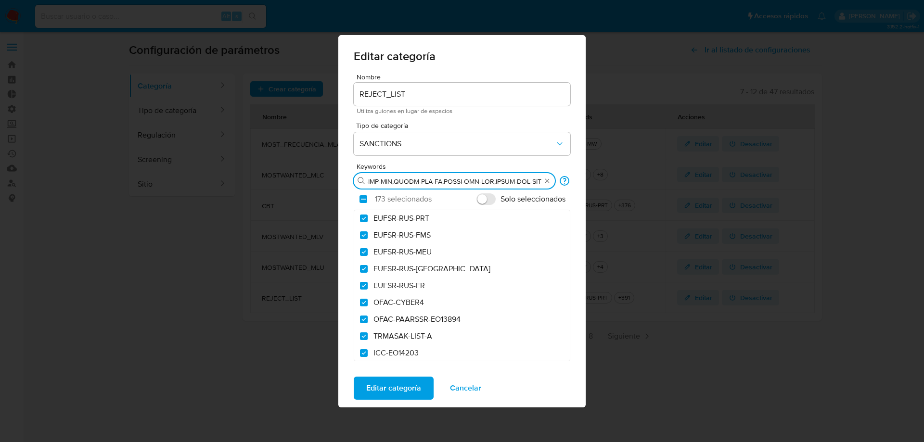
checkbox input "false"
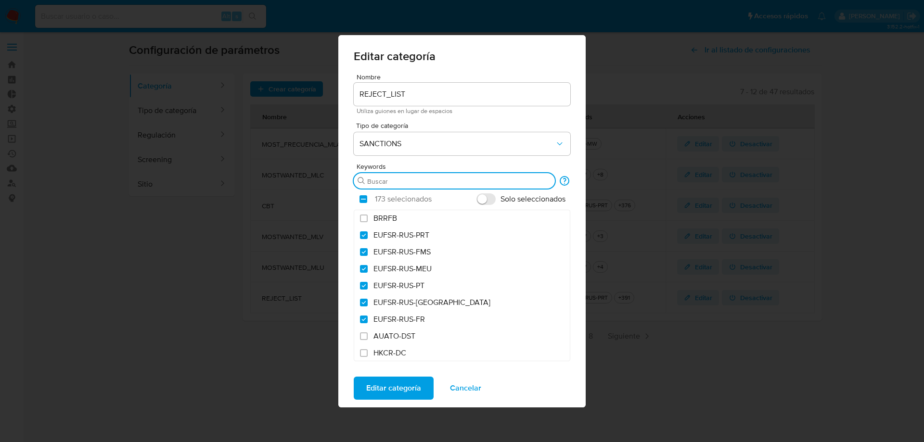
paste input "EUFSR-RUS-PT,EUFSR-RUS-VES,EUFSR-SYR,EUTB"
type input "EUFSR-RUS-PT,EUFSR-RUS-VES,EUFSR-SYR,EUTB"
checkbox input "true"
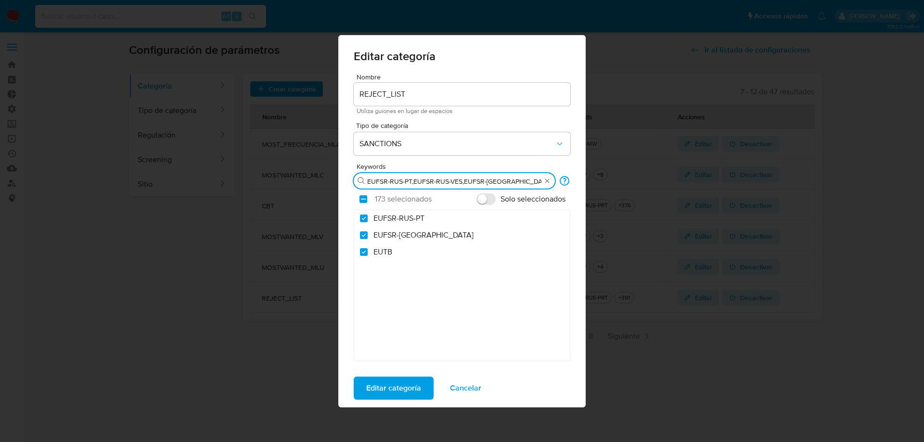
type input "EUFSR-RUS-PT,EUFSR-RUS-VES,EUFSR-SYR,EUTB"
click at [484, 198] on input "Solo seleccionados" at bounding box center [486, 200] width 19 height 12
click at [487, 198] on input "Solo seleccionados" at bounding box center [486, 200] width 19 height 12
click at [523, 182] on input "EUFSR-RUS-PT,EUFSR-RUS-VES,EUFSR-SYR,EUTB" at bounding box center [454, 181] width 174 height 9
click at [483, 200] on input "Solo seleccionados" at bounding box center [486, 200] width 19 height 12
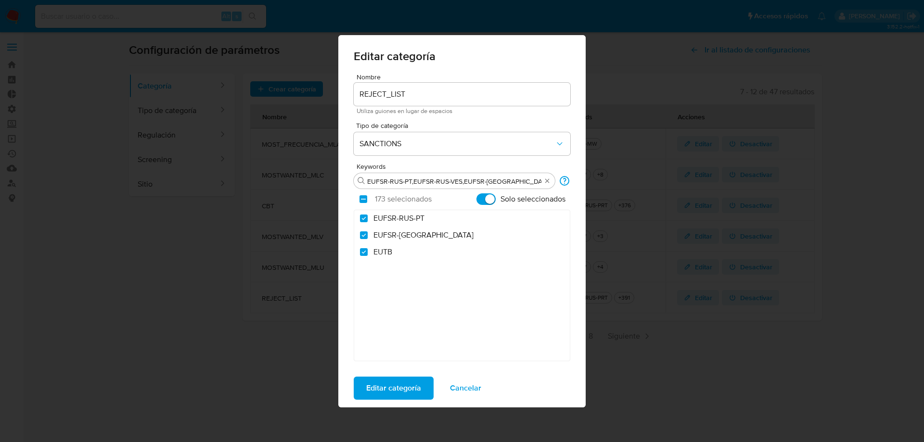
click at [488, 198] on input "Solo seleccionados" at bounding box center [486, 200] width 19 height 12
checkbox input "false"
drag, startPoint x: 468, startPoint y: 179, endPoint x: 341, endPoint y: 189, distance: 126.6
click at [321, 191] on div "Editar categoría Nombre REJECT_LIST Utiliza guiones en lugar de espacios Tipo d…" at bounding box center [462, 221] width 924 height 442
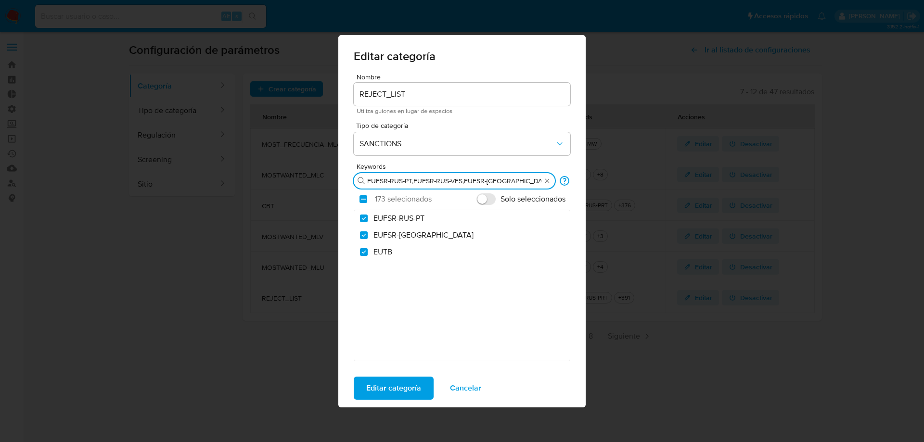
click at [409, 183] on input "EUFSR-RUS-PT,EUFSR-RUS-VES,EUFSR-SYR,EUTB" at bounding box center [454, 181] width 174 height 9
click at [460, 389] on span "Cancelar" at bounding box center [465, 388] width 31 height 21
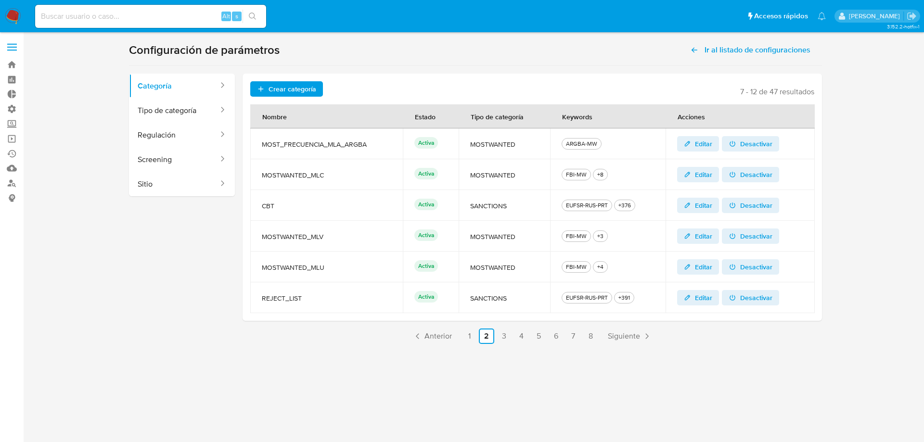
click at [697, 294] on span "Editar" at bounding box center [703, 297] width 17 height 15
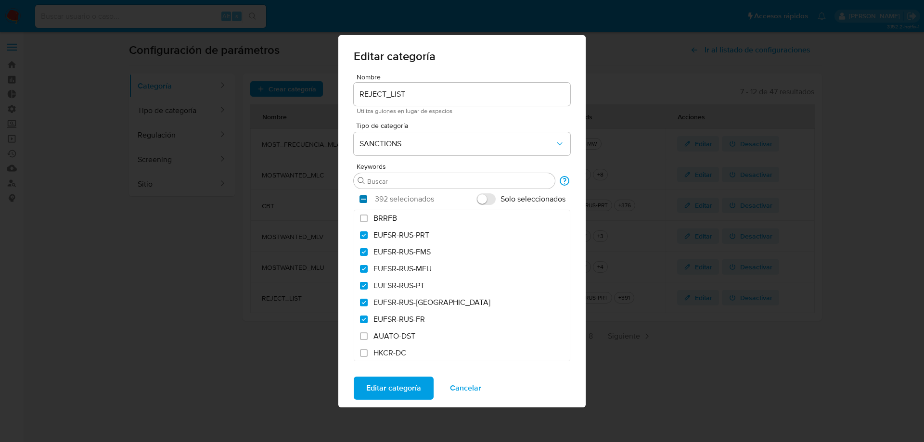
click at [365, 199] on input "checkbox" at bounding box center [364, 199] width 8 height 8
checkbox input "false"
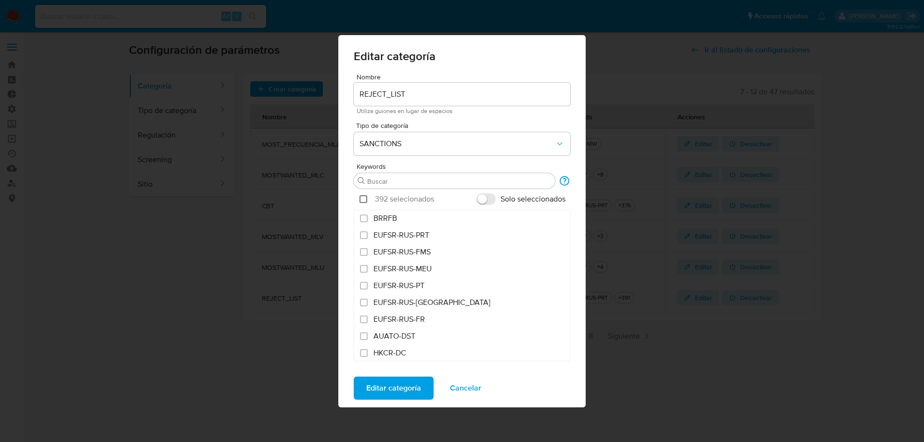
checkbox input "false"
click at [398, 185] on input "Buscar" at bounding box center [459, 181] width 184 height 9
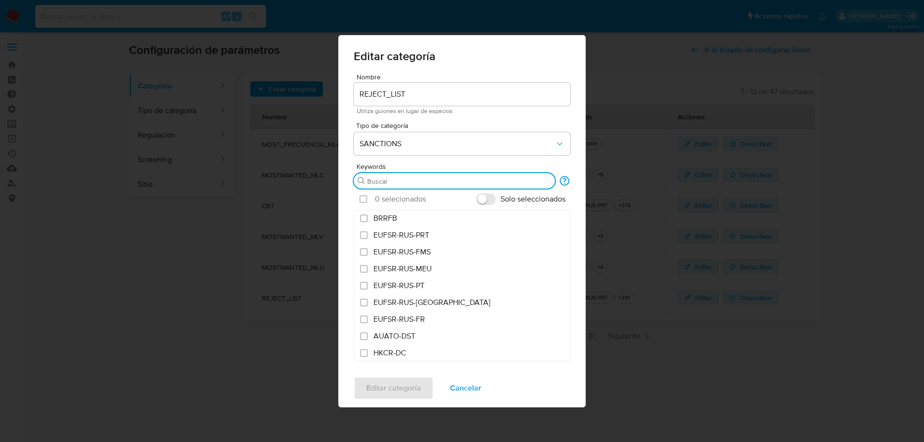
click at [399, 179] on input "Buscar" at bounding box center [459, 181] width 184 height 9
type input "CAPTA-561,FTO,ICC-EO14203,IFSR,ILLICIT-DRUGS-EO,INSAE-50-OFAC-WC,IRAN-HR,IRAN-T…"
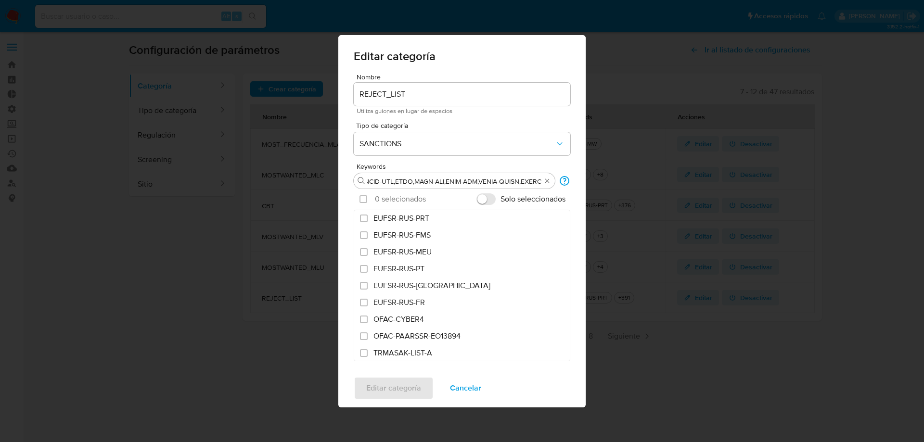
click at [481, 200] on input "Solo seleccionados" at bounding box center [486, 200] width 19 height 12
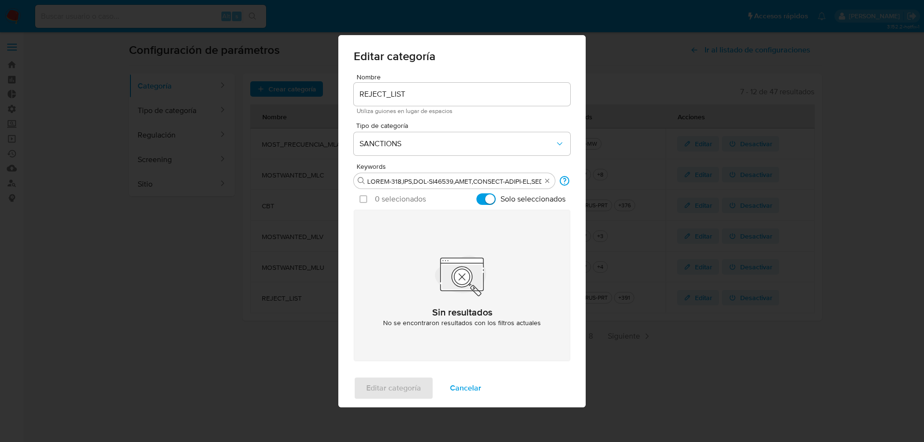
click at [481, 200] on input "Solo seleccionados" at bounding box center [486, 200] width 19 height 12
checkbox input "false"
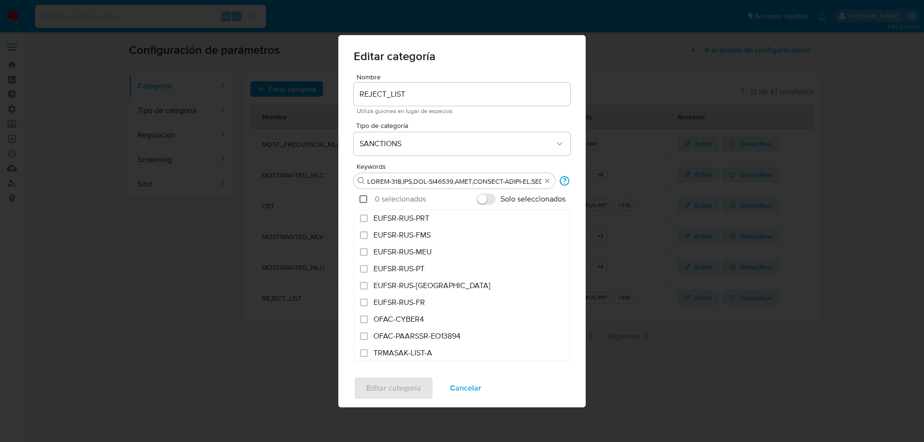
click at [363, 200] on input "checkbox" at bounding box center [364, 199] width 8 height 8
checkbox input "true"
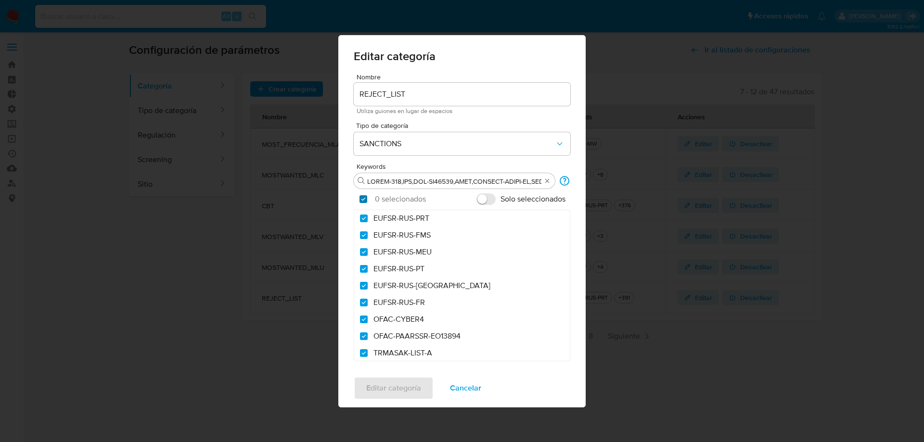
checkbox input "true"
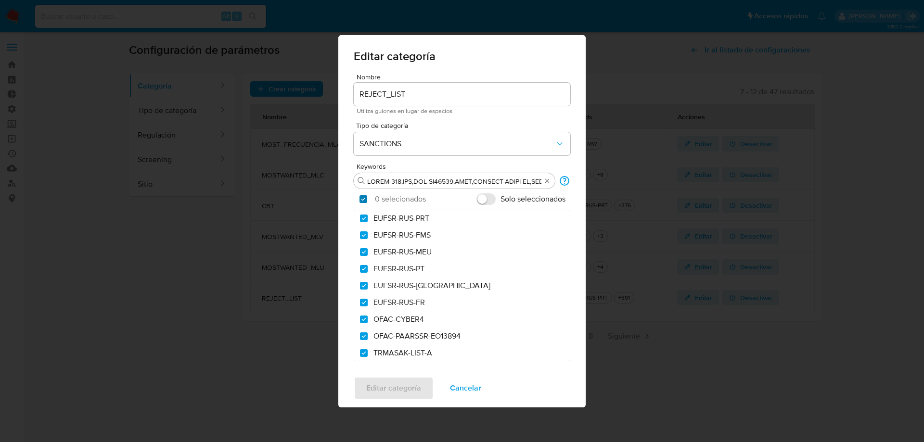
checkbox input "true"
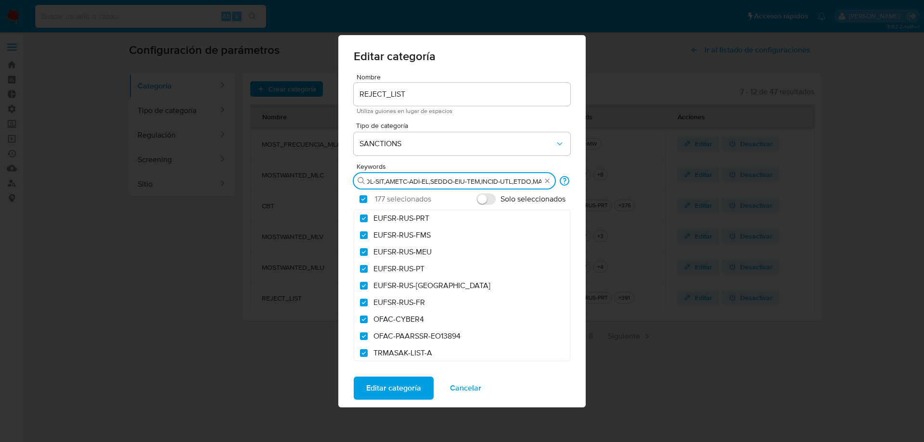
scroll to position [0, 6302]
drag, startPoint x: 510, startPoint y: 182, endPoint x: 745, endPoint y: 176, distance: 235.5
click at [745, 176] on div "Editar categoría Nombre REJECT_LIST Utiliza guiones en lugar de espacios Tipo d…" at bounding box center [462, 221] width 924 height 442
click at [531, 182] on input "Buscar" at bounding box center [454, 181] width 174 height 9
click at [531, 180] on input "Buscar" at bounding box center [454, 181] width 174 height 9
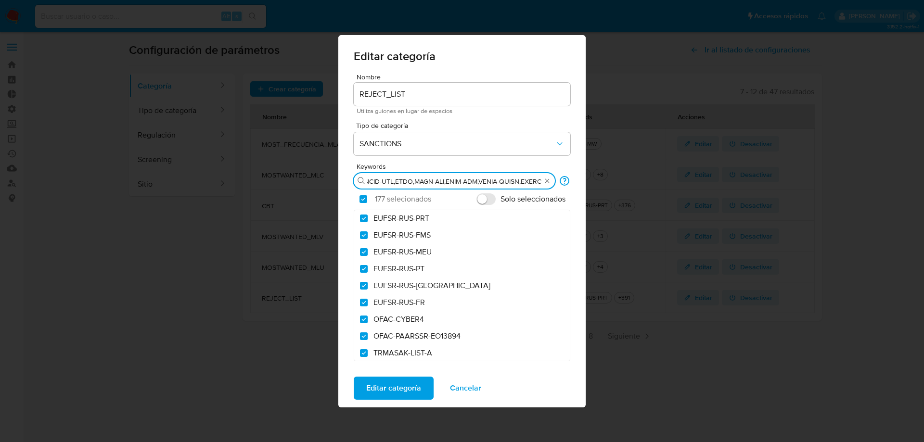
click at [531, 180] on input "Buscar" at bounding box center [454, 181] width 174 height 9
type input "CAPTA-561,FTO,ICC-EO14203,IFSR,ILLICIT-DRUGS-EO,INSAE-50-OFAC-WC,IRAN-HR,IRAN-T…"
click at [367, 198] on section "Seleccionar todo 177 selecionados Solo seleccionados" at bounding box center [462, 199] width 217 height 21
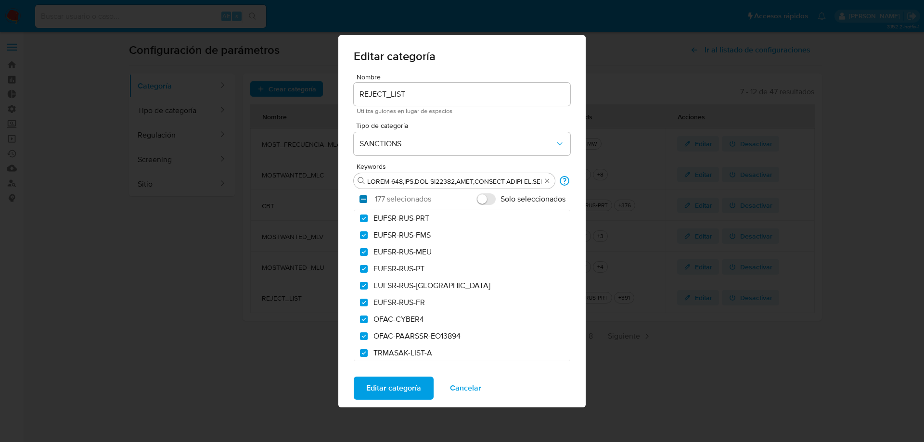
click at [364, 199] on input "checkbox" at bounding box center [364, 199] width 8 height 8
checkbox input "false"
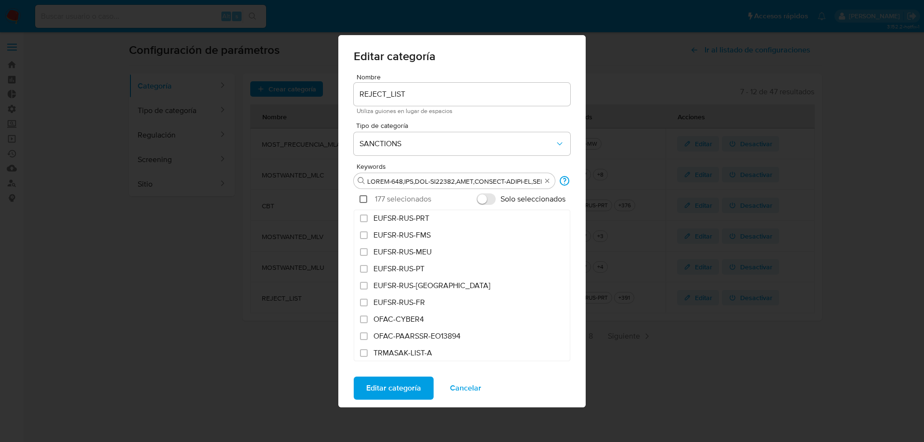
checkbox input "false"
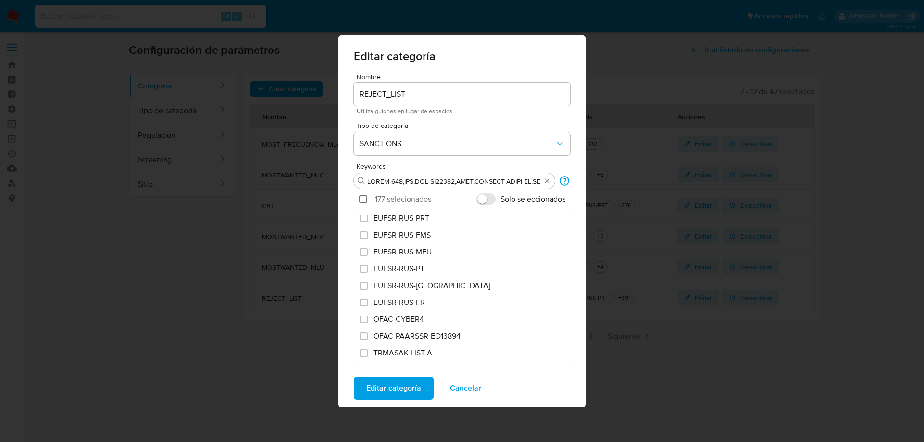
checkbox input "false"
click at [364, 199] on input "checkbox" at bounding box center [364, 199] width 8 height 8
checkbox input "true"
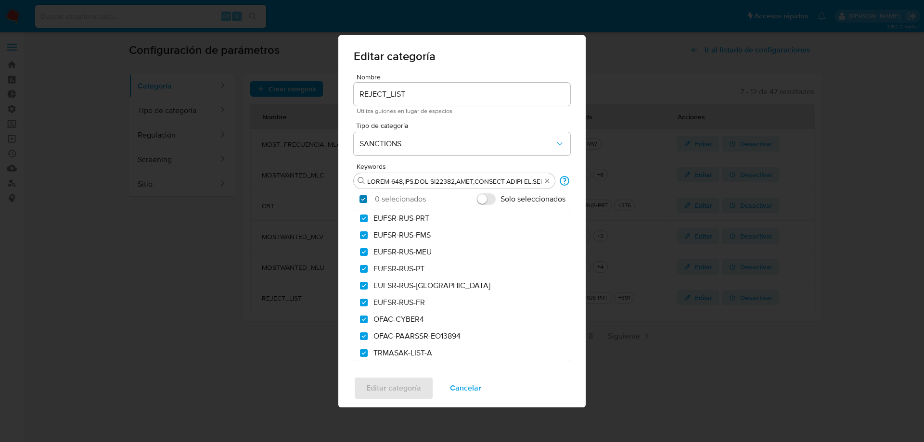
checkbox input "true"
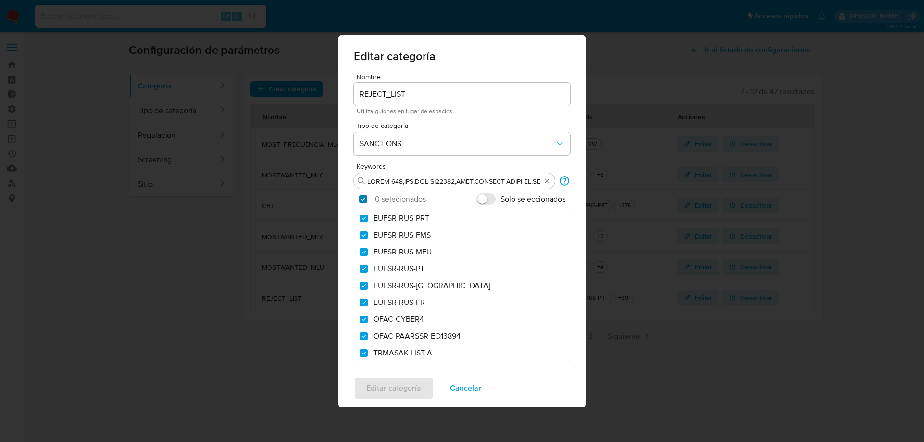
checkbox input "true"
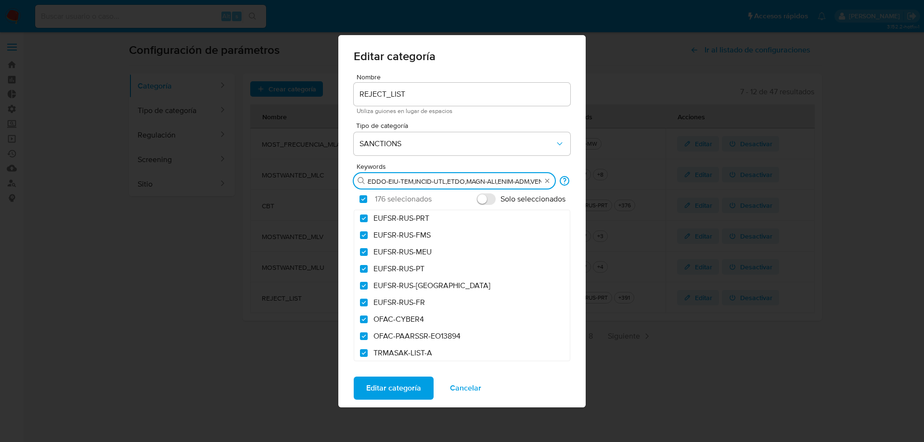
scroll to position [0, 6281]
drag, startPoint x: 470, startPoint y: 184, endPoint x: 676, endPoint y: 186, distance: 205.1
click at [676, 186] on div "Editar categoría Nombre REJECT_LIST Utiliza guiones en lugar de espacios Tipo d…" at bounding box center [462, 221] width 924 height 442
click at [506, 179] on input "Buscar" at bounding box center [454, 181] width 174 height 9
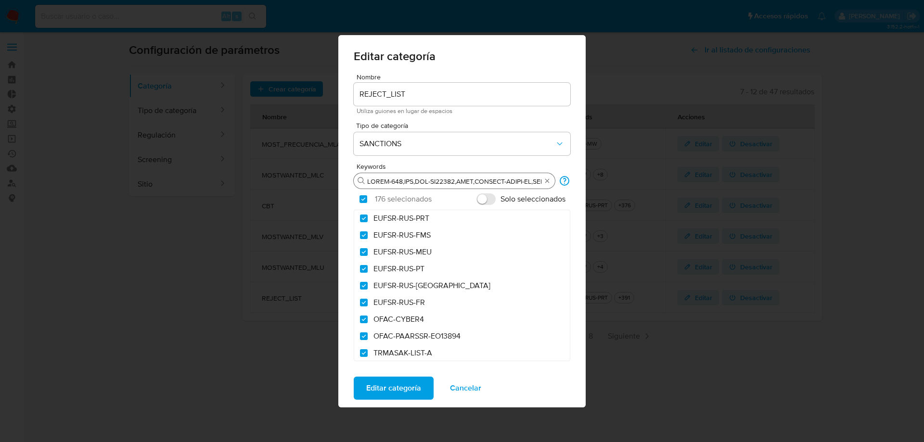
click at [481, 186] on div "Buscar" at bounding box center [454, 180] width 201 height 15
click at [366, 181] on div "Buscar" at bounding box center [454, 180] width 201 height 15
click at [377, 181] on input "Buscar" at bounding box center [454, 181] width 174 height 9
type input "INSAE-50-OFAC-WC,IRAN-HR,IRAN-TRA,IRAQ.2,IRAQ.3,IRGC,MAGNIT,NPWMD,NS-BURMA-EO14…"
click at [365, 199] on input "checkbox" at bounding box center [364, 199] width 8 height 8
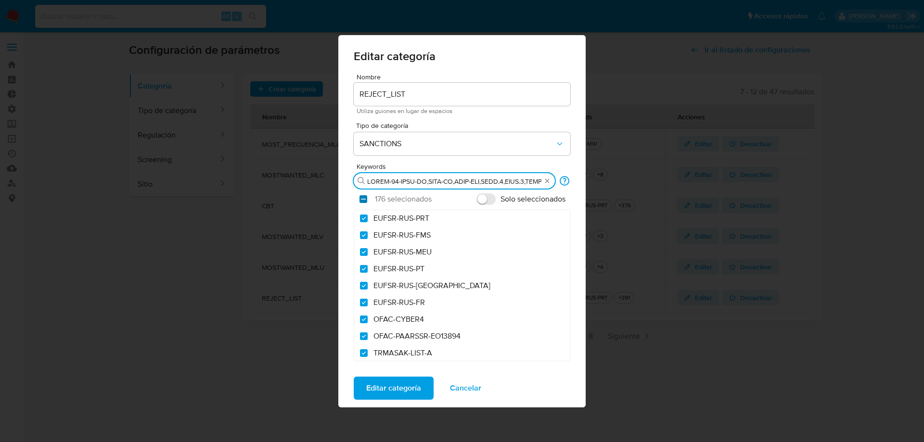
checkbox input "false"
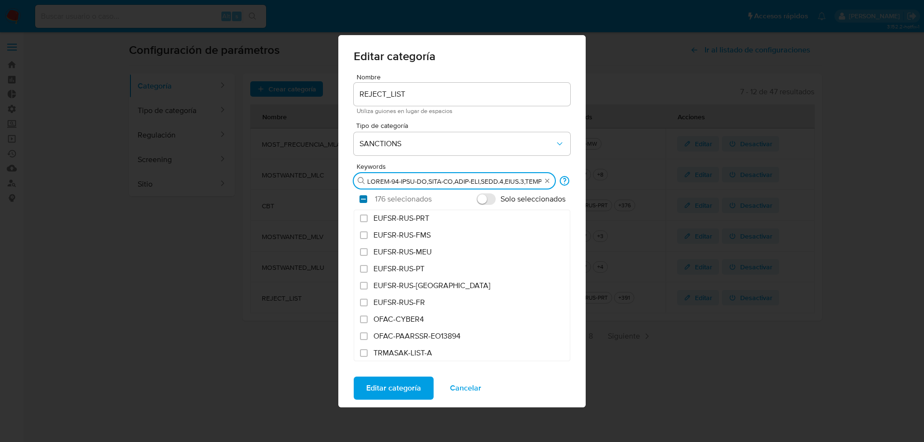
checkbox input "false"
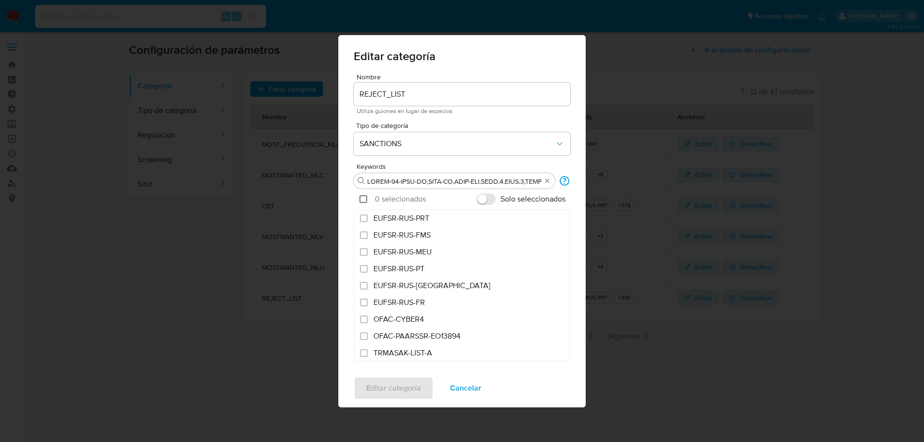
click at [365, 199] on input "checkbox" at bounding box center [364, 199] width 8 height 8
click at [370, 182] on input "Buscar" at bounding box center [454, 181] width 174 height 9
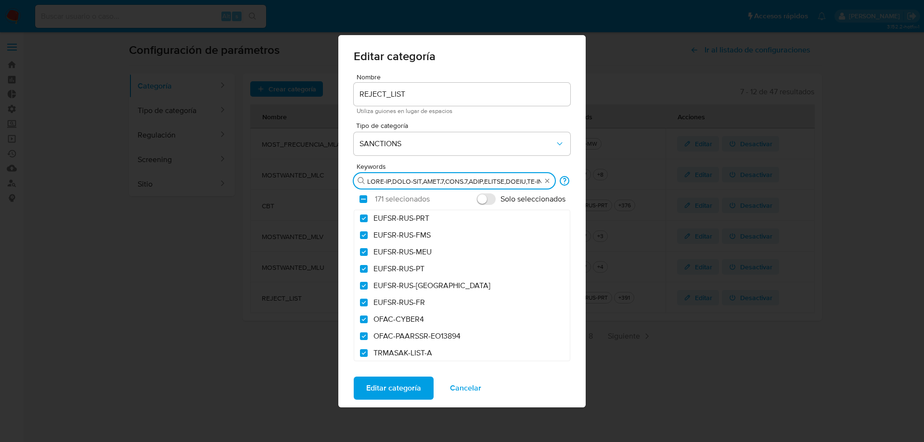
click at [482, 197] on input "Solo seleccionados" at bounding box center [486, 200] width 19 height 12
click at [377, 183] on input "Buscar" at bounding box center [454, 181] width 174 height 9
click at [368, 198] on section "Seleccionar todo 171 selecionados Solo seleccionados" at bounding box center [462, 199] width 217 height 21
click at [363, 200] on input "checkbox" at bounding box center [364, 199] width 8 height 8
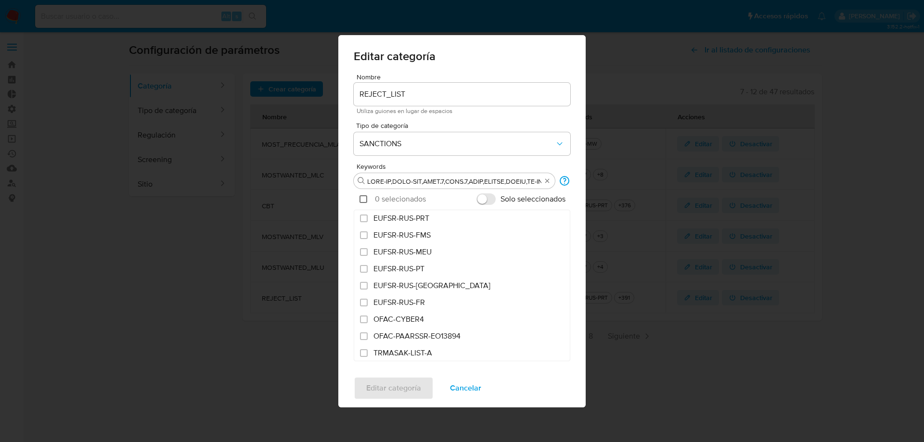
click at [363, 200] on input "checkbox" at bounding box center [364, 199] width 8 height 8
click at [374, 183] on input "Buscar" at bounding box center [454, 181] width 174 height 9
click at [364, 199] on input "checkbox" at bounding box center [364, 199] width 8 height 8
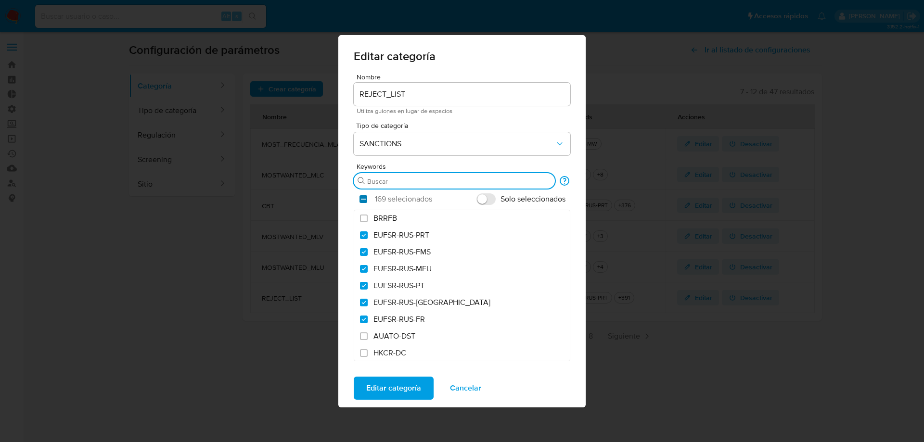
click at [361, 198] on input "checkbox" at bounding box center [364, 199] width 8 height 8
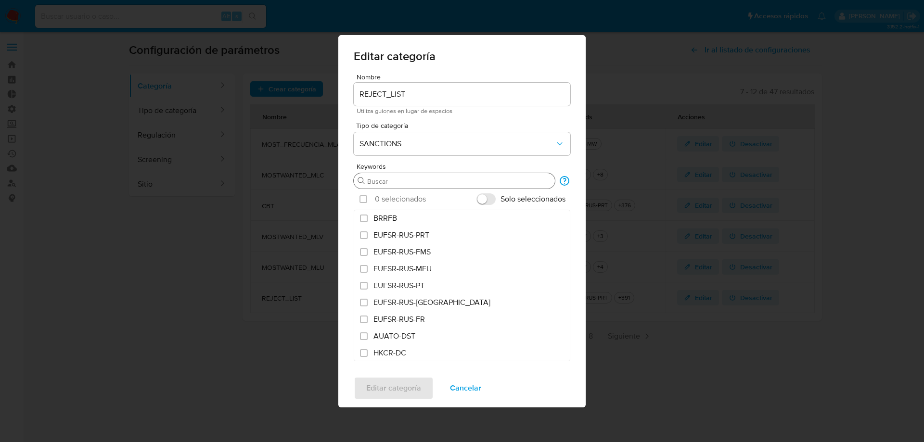
click at [380, 180] on input "Buscar" at bounding box center [459, 181] width 184 height 9
paste input "EU"
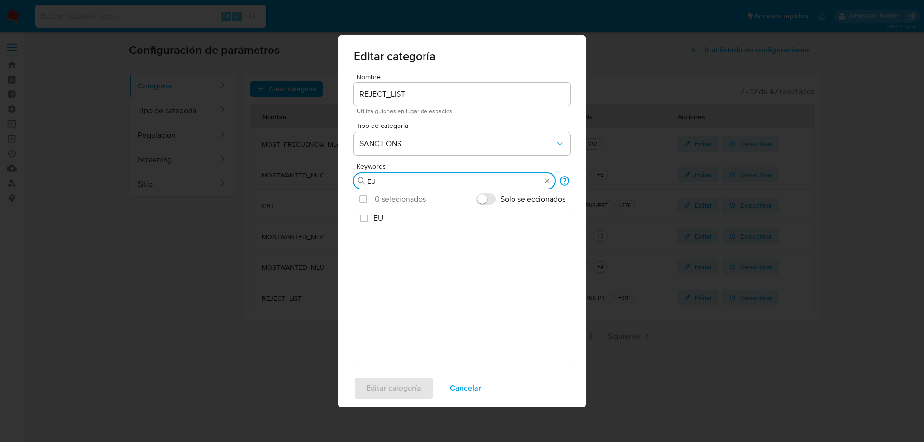
drag, startPoint x: 377, startPoint y: 181, endPoint x: 340, endPoint y: 184, distance: 37.3
click at [340, 184] on div "Nombre REJECT_LIST Utiliza guiones en lugar de espacios Tipo de categoría SANCT…" at bounding box center [461, 222] width 247 height 296
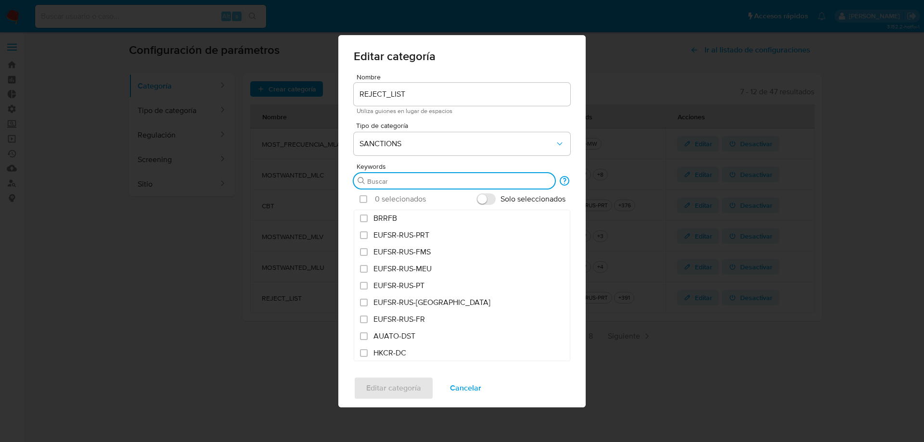
paste input "UKSANC"
click at [381, 180] on input "Buscar" at bounding box center [459, 181] width 184 height 9
paste input "CAPTA-561,FTO,ICC-EO14203,IFSR,ILLICIT-DRUGS-EO,INSAE-50-OFAC-WC,IRAN-HR,IRAN-T…"
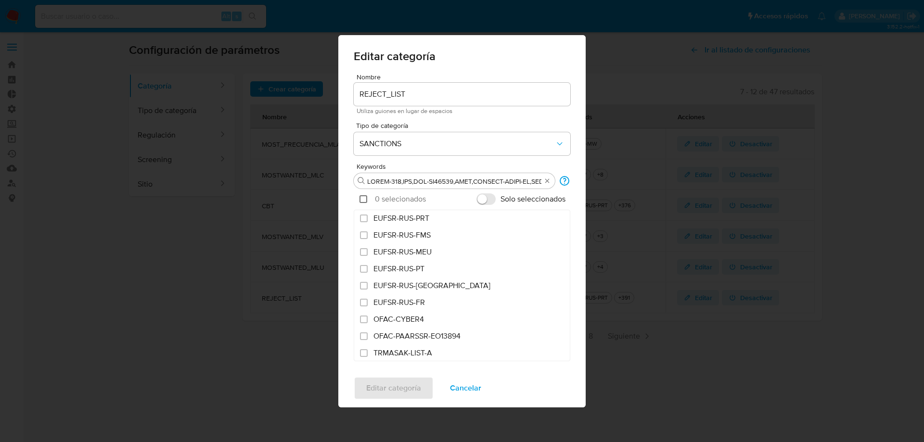
click at [363, 201] on input "checkbox" at bounding box center [364, 199] width 8 height 8
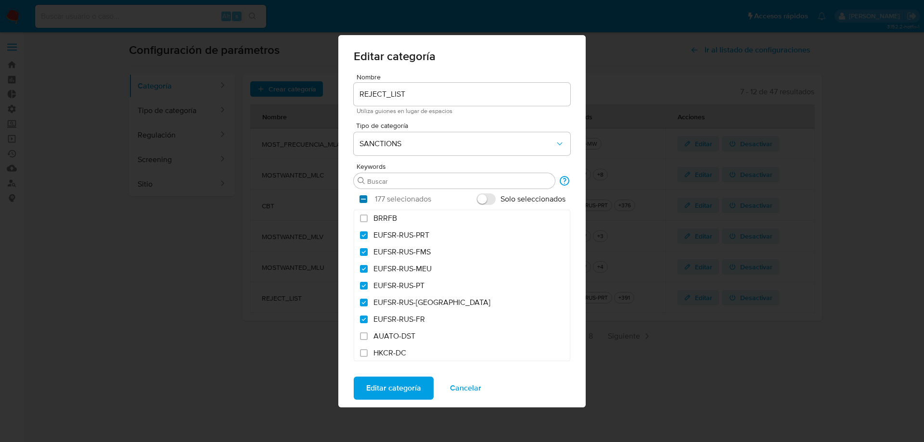
click at [363, 200] on input "checkbox" at bounding box center [364, 199] width 8 height 8
click at [427, 180] on input "Buscar" at bounding box center [459, 181] width 184 height 9
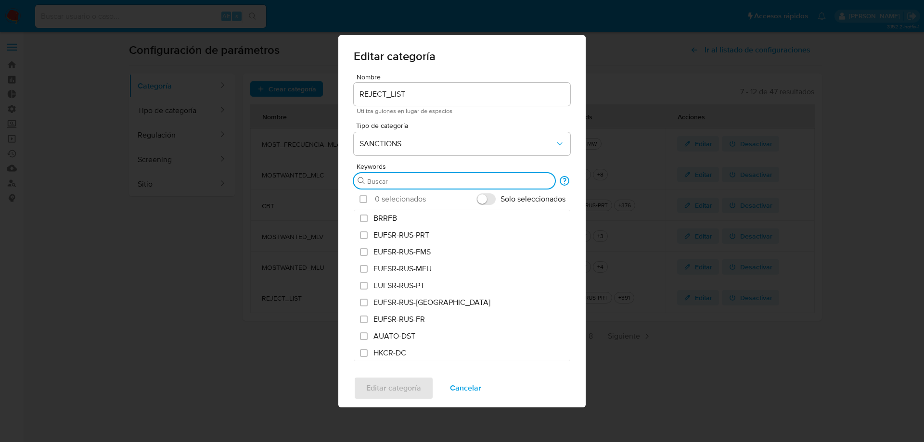
paste input "checkbox"
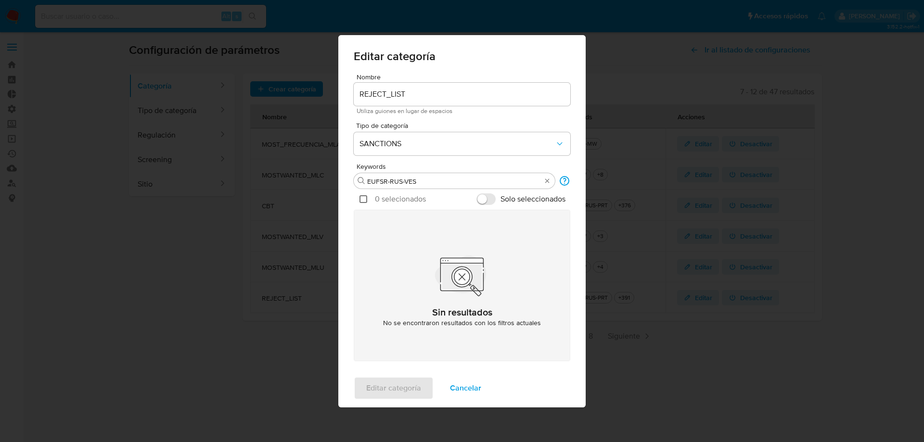
click at [366, 199] on input "checkbox" at bounding box center [364, 199] width 8 height 8
click at [364, 199] on input "checkbox" at bounding box center [364, 199] width 8 height 8
click at [445, 180] on input "EUFSR-RUS-VES" at bounding box center [454, 181] width 174 height 9
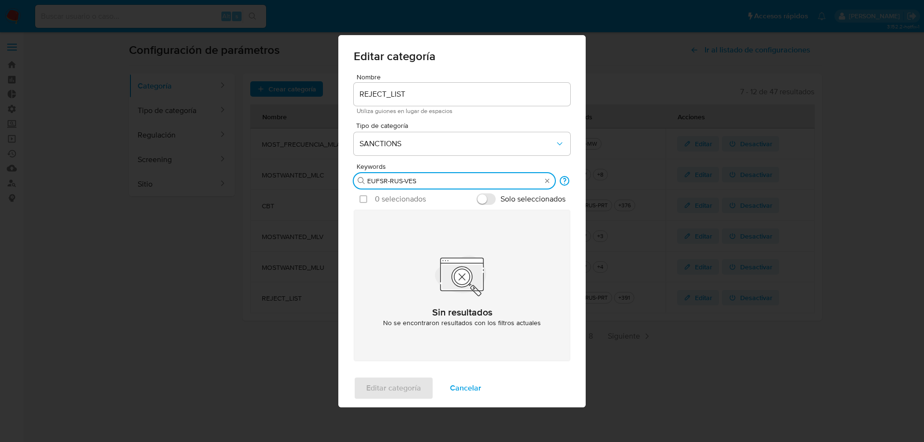
drag, startPoint x: 445, startPoint y: 180, endPoint x: 356, endPoint y: 188, distance: 89.5
click at [356, 188] on div "Buscar EUFSR-RUS-VES" at bounding box center [454, 180] width 201 height 15
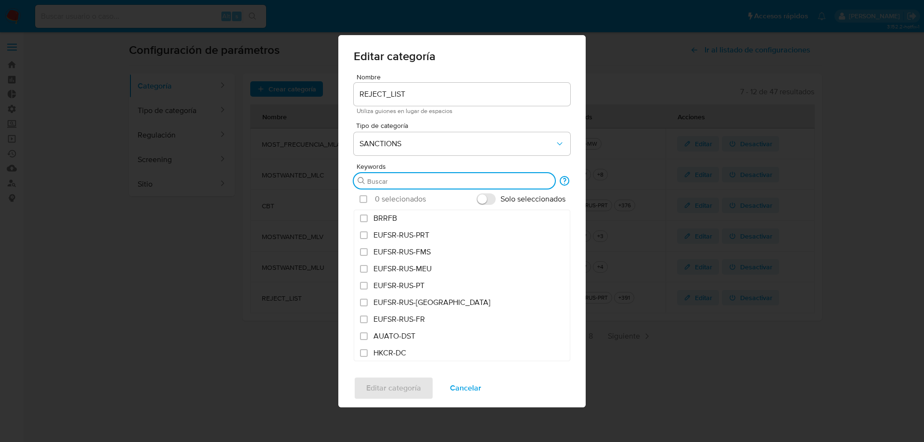
scroll to position [0, 0]
paste input "EUFSR-RUS-VES"
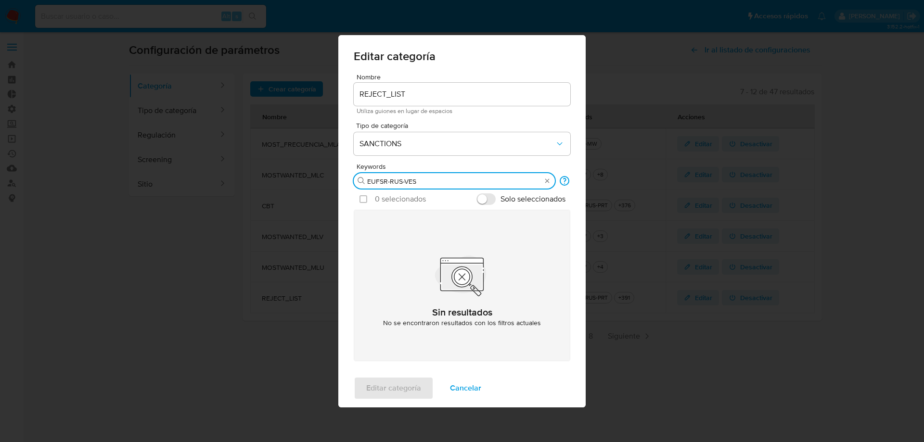
drag, startPoint x: 457, startPoint y: 177, endPoint x: 327, endPoint y: 178, distance: 130.5
click at [327, 178] on div "Editar categoría Nombre REJECT_LIST Utiliza guiones en lugar de espacios Tipo d…" at bounding box center [462, 221] width 924 height 442
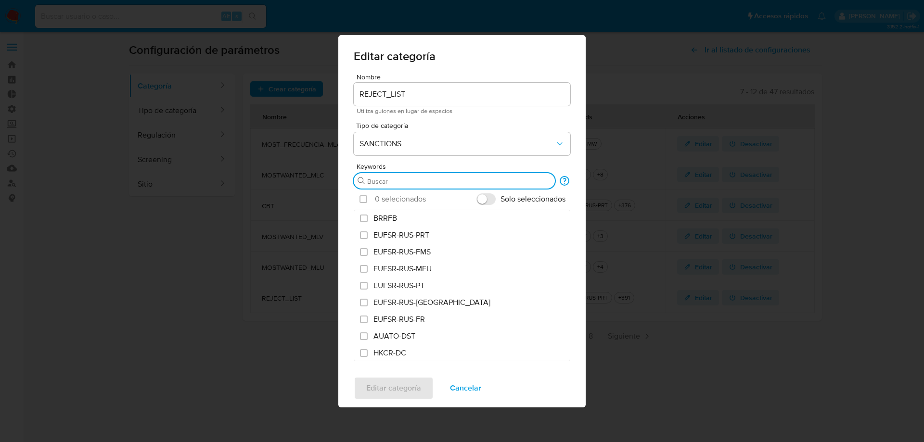
paste input "CAPTA-561,FTO,ICC-EO14203,IFSR,ILLICIT-DRUGS-EO,INSAE-50-OFAC-WC,IRAN-HR,IRAN-T…"
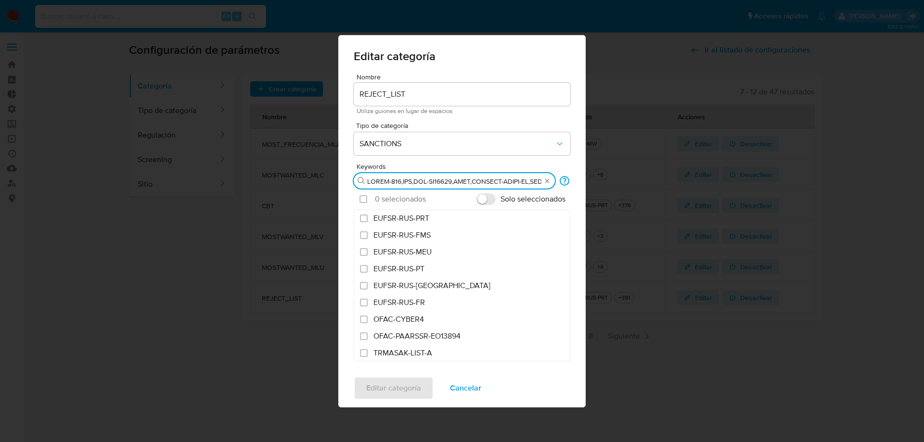
click at [363, 204] on div "Seleccionar todo" at bounding box center [364, 200] width 8 height 10
click at [363, 200] on input "checkbox" at bounding box center [364, 199] width 8 height 8
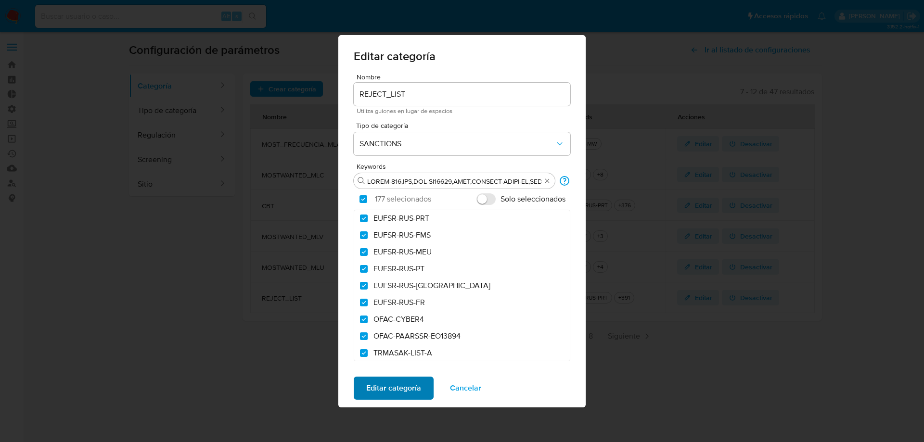
click at [404, 387] on span "Editar categoría" at bounding box center [393, 388] width 55 height 21
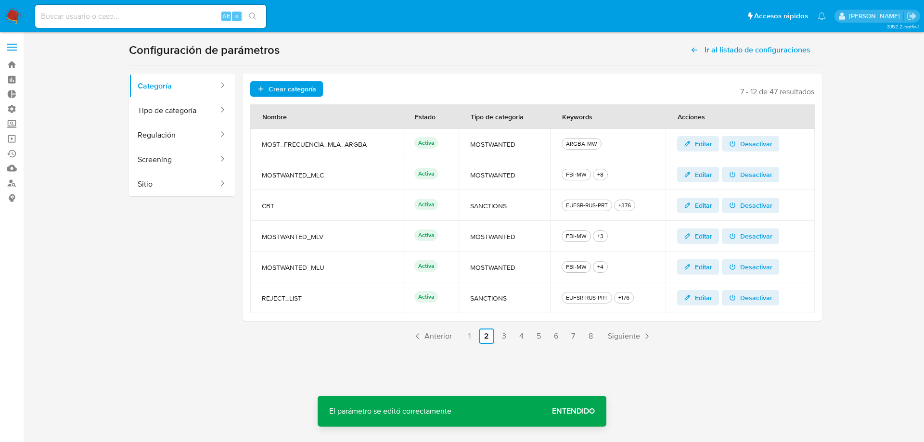
click at [572, 412] on span "Entendido" at bounding box center [573, 412] width 43 height 0
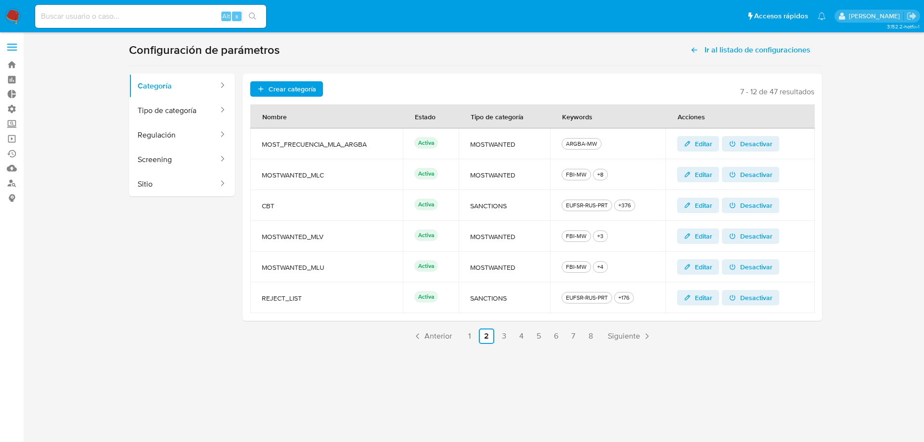
click at [691, 299] on icon "button" at bounding box center [688, 298] width 8 height 8
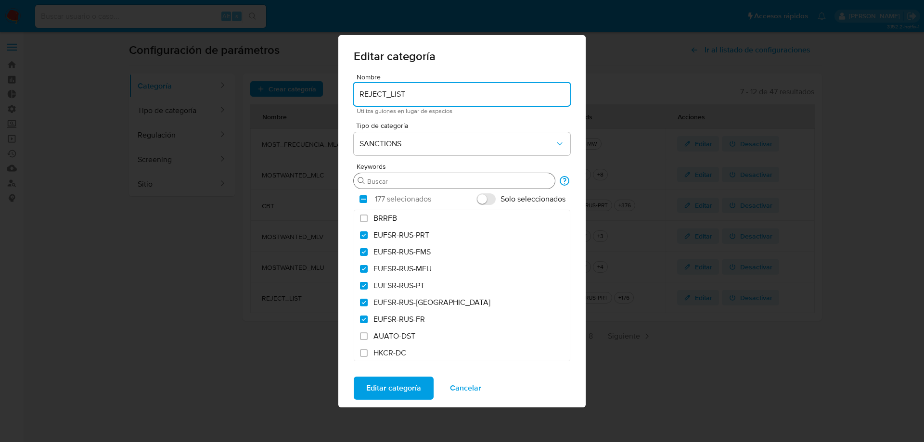
click at [387, 182] on input "Buscar" at bounding box center [459, 181] width 184 height 9
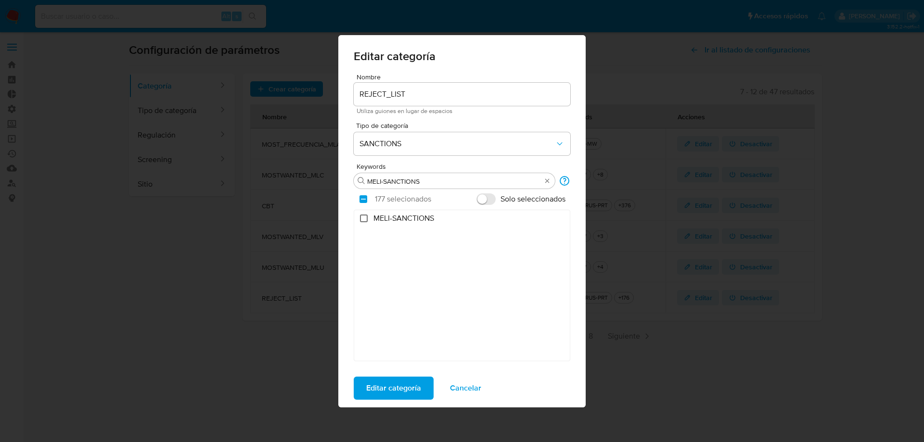
click at [364, 220] on input "MELI-SANCTIONS" at bounding box center [364, 219] width 8 height 8
click at [430, 182] on input "MELI-SANCTIONS" at bounding box center [454, 181] width 174 height 9
click at [363, 219] on input "MELI-SANCTIONS-EMBAJADAS" at bounding box center [364, 219] width 8 height 8
click at [480, 183] on input "MELI-SANCTIONS-EMBAJADAS" at bounding box center [454, 181] width 174 height 9
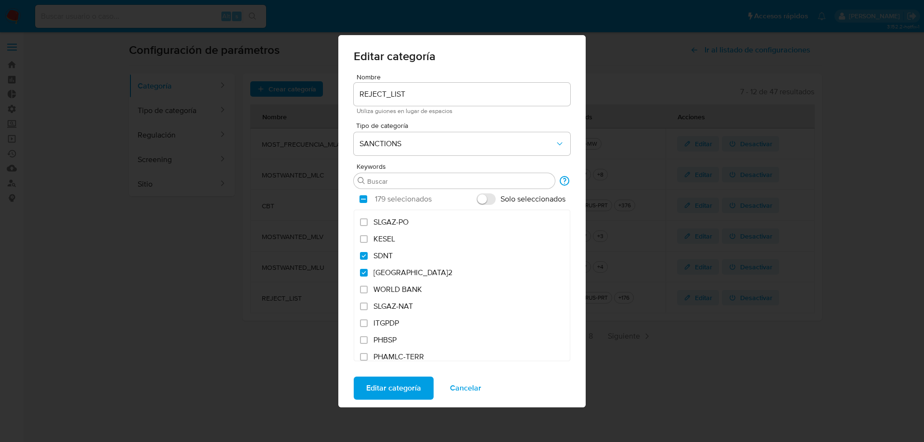
scroll to position [23594, 0]
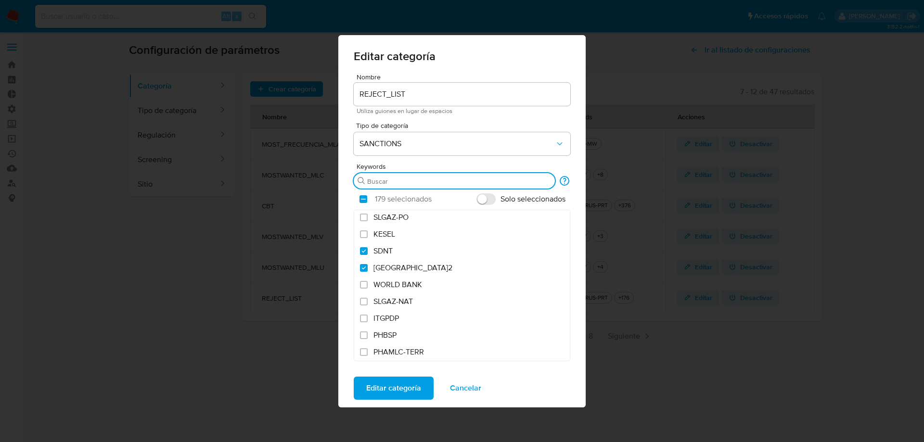
click at [449, 181] on input "Buscar" at bounding box center [459, 181] width 184 height 9
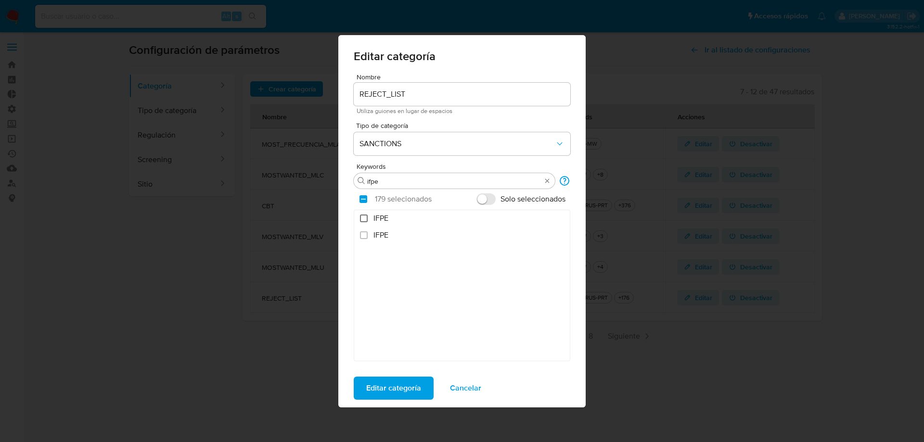
click at [365, 219] on input "IFPE" at bounding box center [364, 219] width 8 height 8
click at [362, 219] on input "IFPE" at bounding box center [364, 219] width 8 height 8
click at [364, 235] on input "IFPE" at bounding box center [364, 236] width 8 height 8
click at [364, 217] on input "IFPE" at bounding box center [364, 219] width 8 height 8
click at [363, 221] on input "IFPE" at bounding box center [364, 219] width 8 height 8
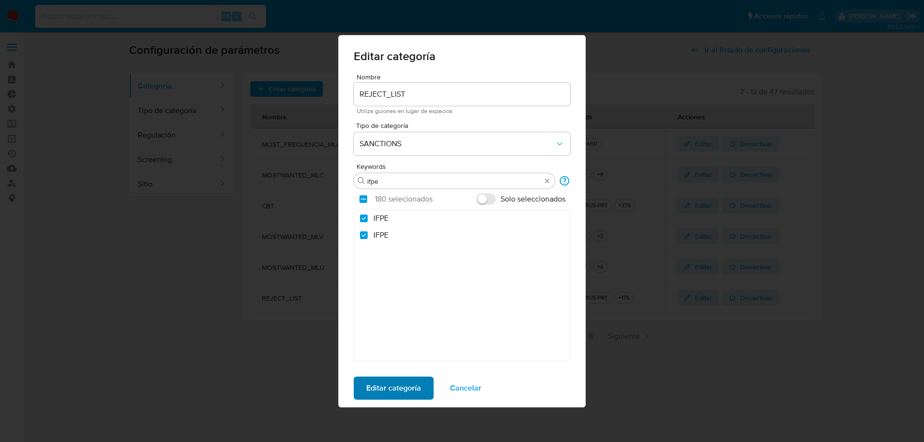
click at [400, 386] on span "Editar categoría" at bounding box center [393, 388] width 55 height 21
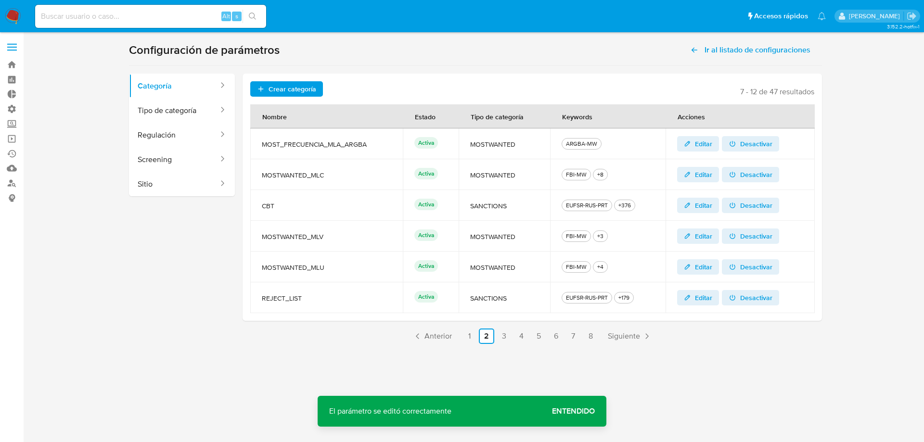
click at [581, 412] on span "Entendido" at bounding box center [573, 412] width 43 height 0
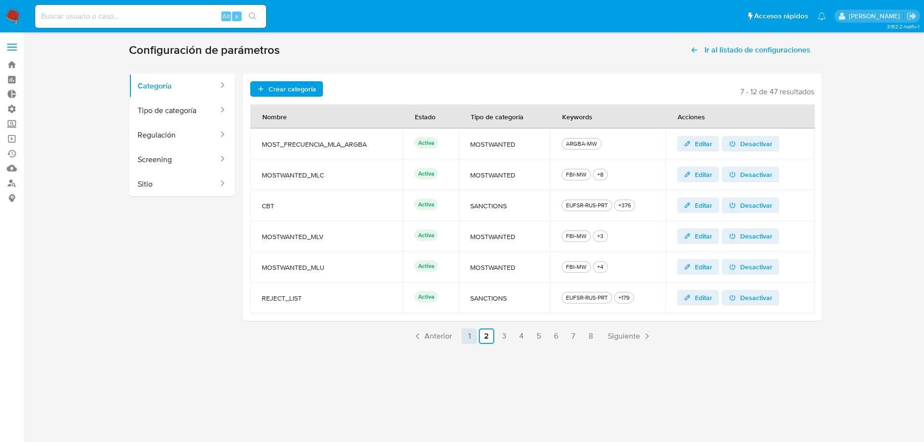
click at [470, 336] on link "1" at bounding box center [469, 336] width 15 height 15
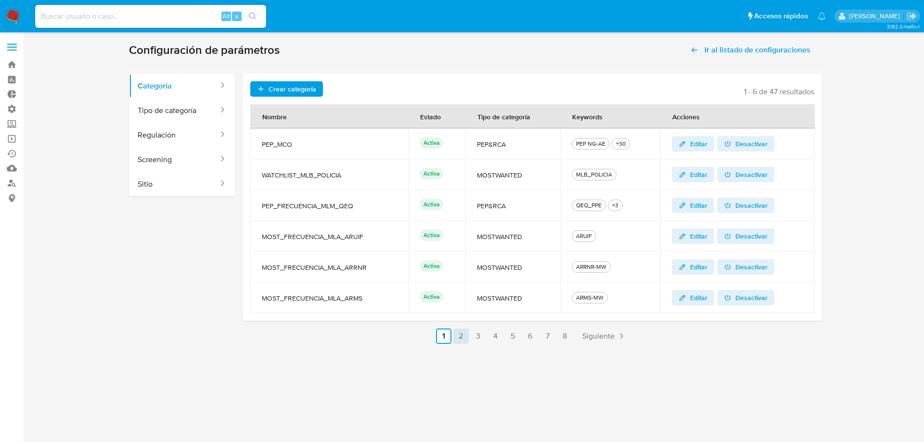
click at [463, 340] on link "2" at bounding box center [461, 336] width 15 height 15
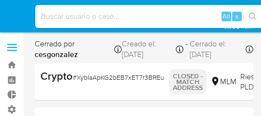
select select "10"
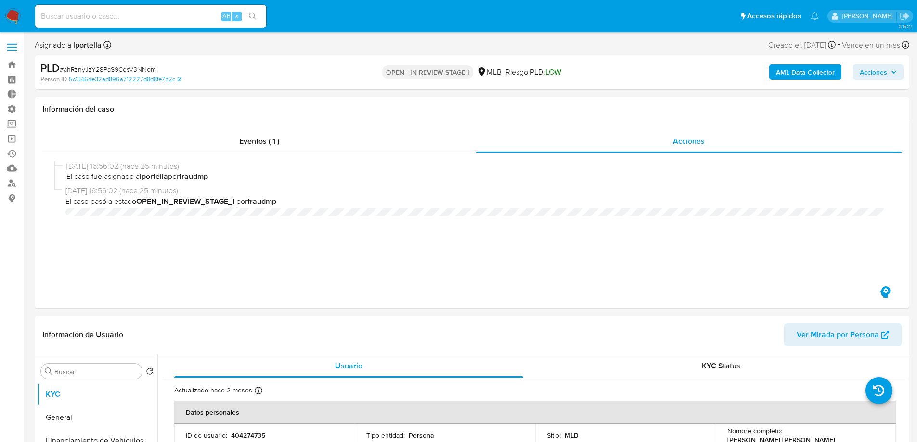
select select "10"
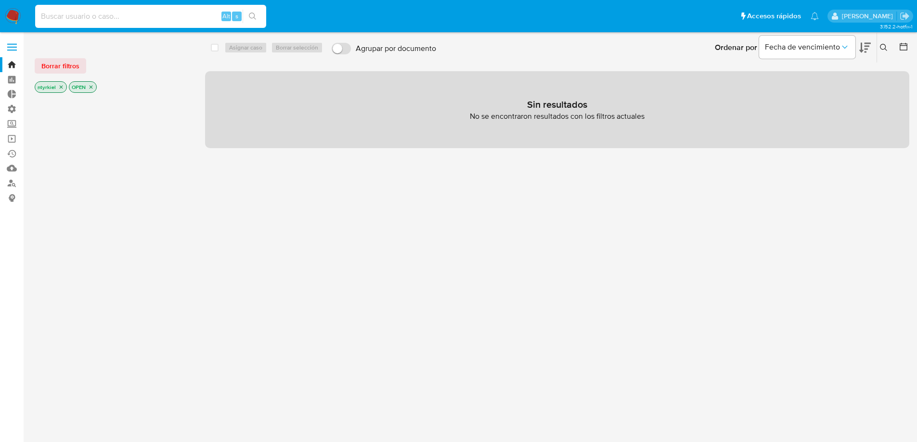
click at [148, 17] on input at bounding box center [150, 16] width 231 height 13
type input "[PERSON_NAME][EMAIL_ADDRESS][PERSON_NAME][DOMAIN_NAME]"
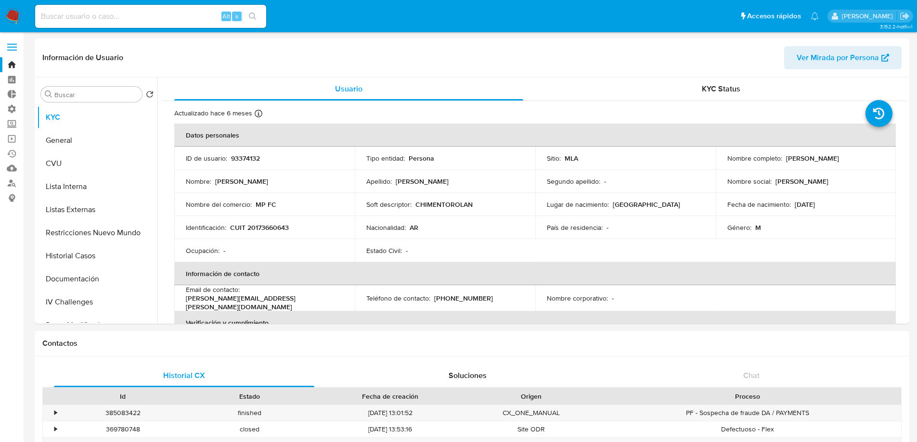
select select "10"
click at [78, 144] on button "General" at bounding box center [93, 140] width 113 height 23
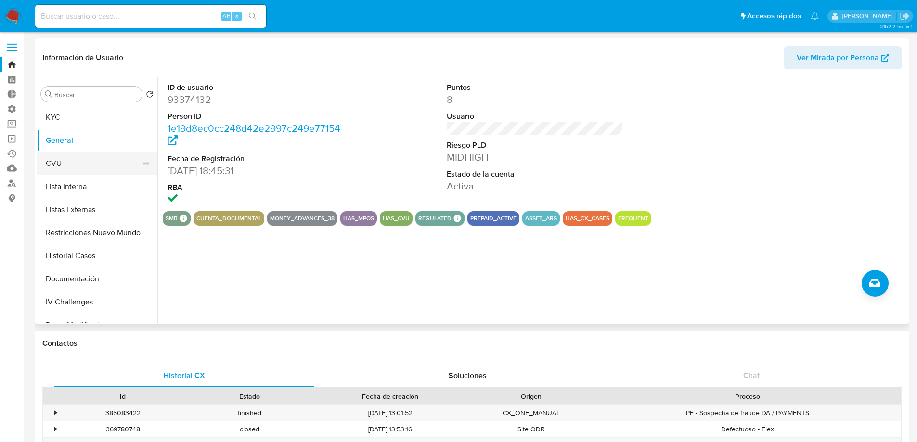
click at [78, 160] on button "CVU" at bounding box center [93, 163] width 113 height 23
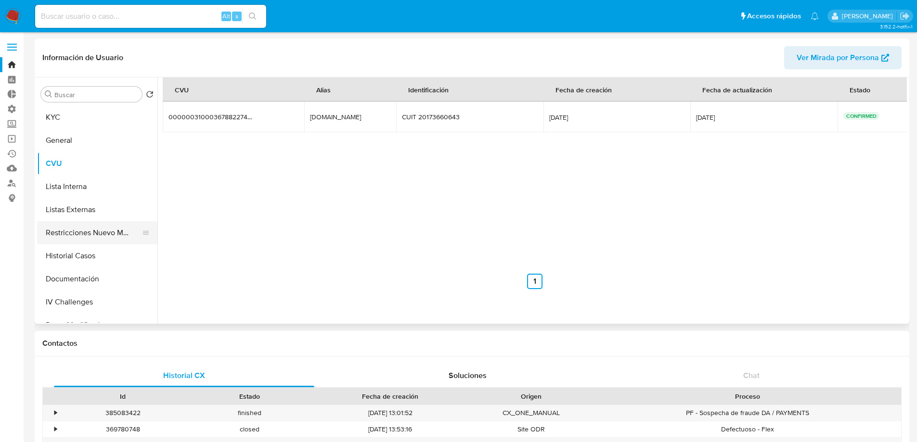
click at [76, 234] on button "Restricciones Nuevo Mundo" at bounding box center [93, 232] width 113 height 23
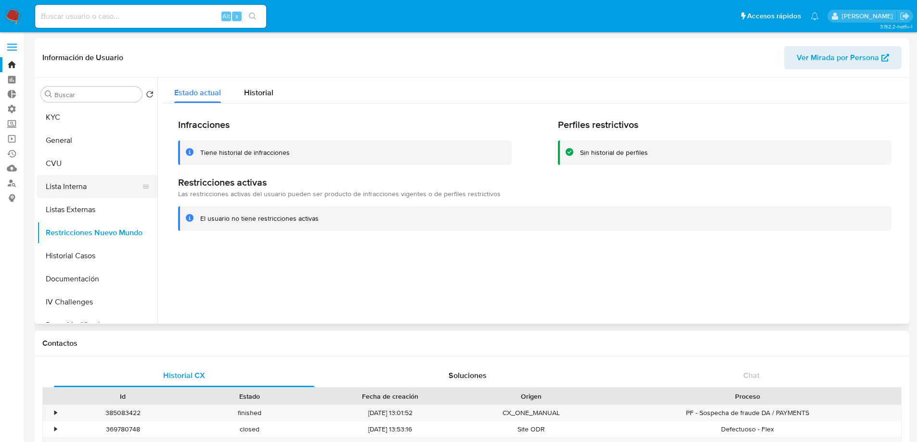
click at [75, 188] on button "Lista Interna" at bounding box center [93, 186] width 113 height 23
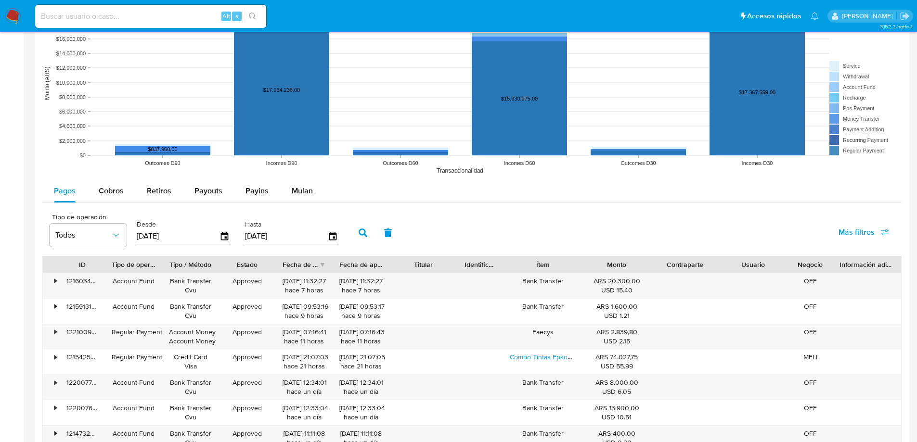
scroll to position [819, 0]
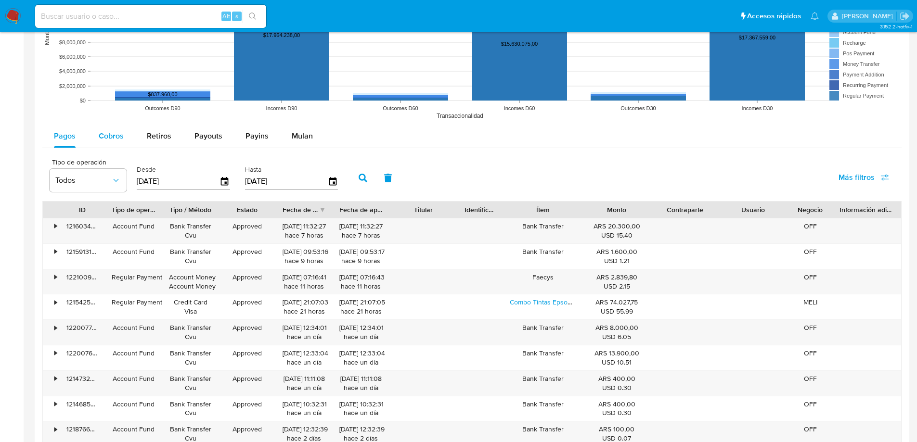
click at [120, 136] on span "Cobros" at bounding box center [111, 135] width 25 height 11
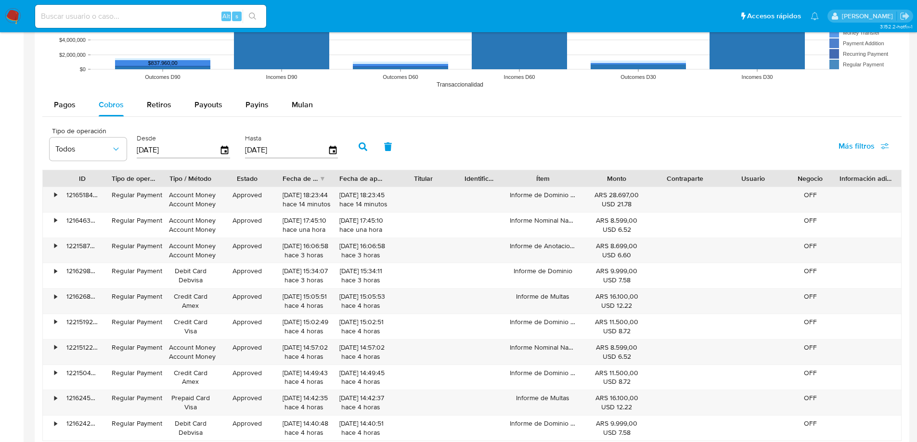
scroll to position [867, 0]
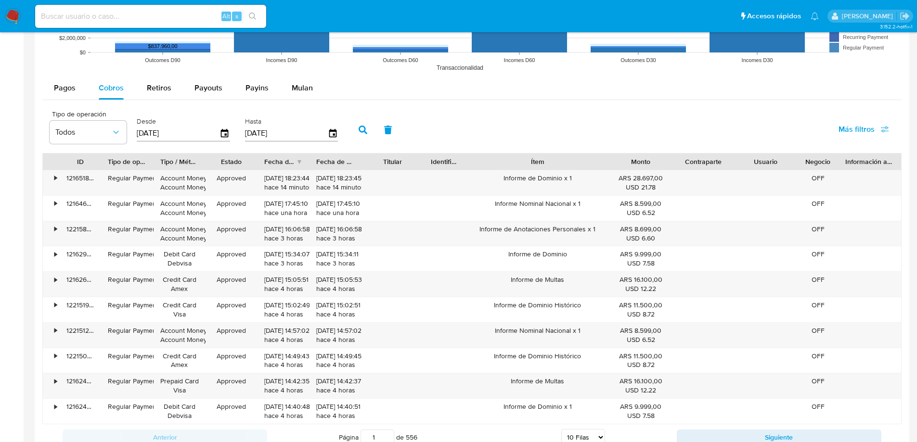
drag, startPoint x: 589, startPoint y: 161, endPoint x: 654, endPoint y: 148, distance: 65.7
click at [654, 148] on div "Tipo de operación Todos Desde 16/05/2025 Hasta 13/08/2025 Más filtros ID Tipo d…" at bounding box center [471, 278] width 859 height 346
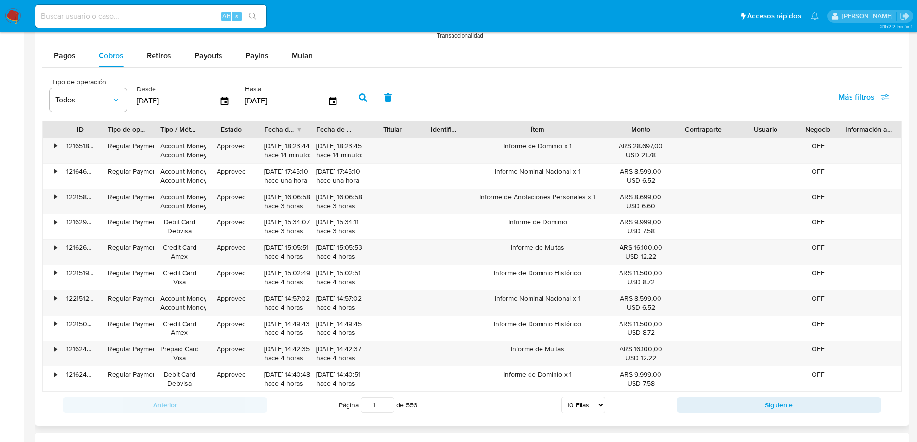
scroll to position [915, 0]
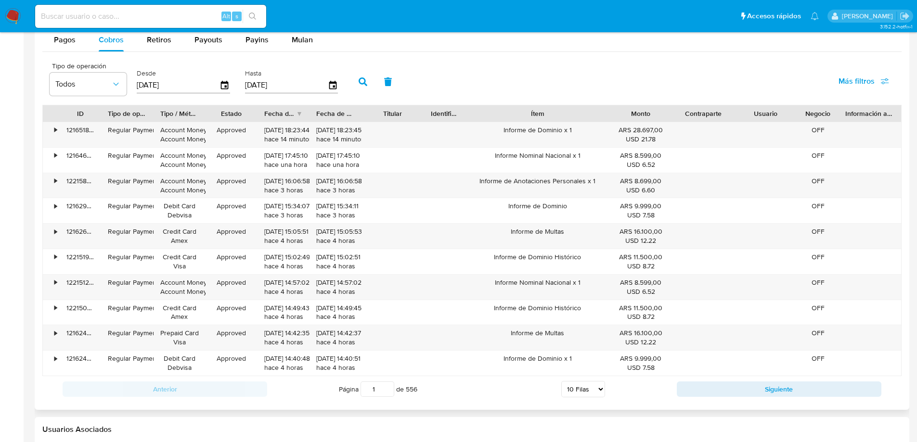
click at [585, 385] on select "5 Filas 10 Filas 20 Filas 25 Filas 50 Filas 100 Filas" at bounding box center [583, 389] width 44 height 16
select select "100"
click at [561, 381] on select "5 Filas 10 Filas 20 Filas 25 Filas 50 Filas 100 Filas" at bounding box center [583, 389] width 44 height 16
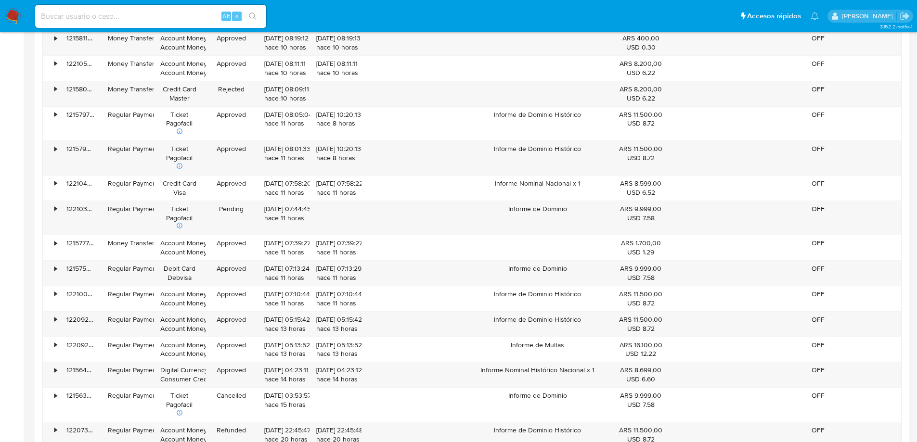
scroll to position [3413, 0]
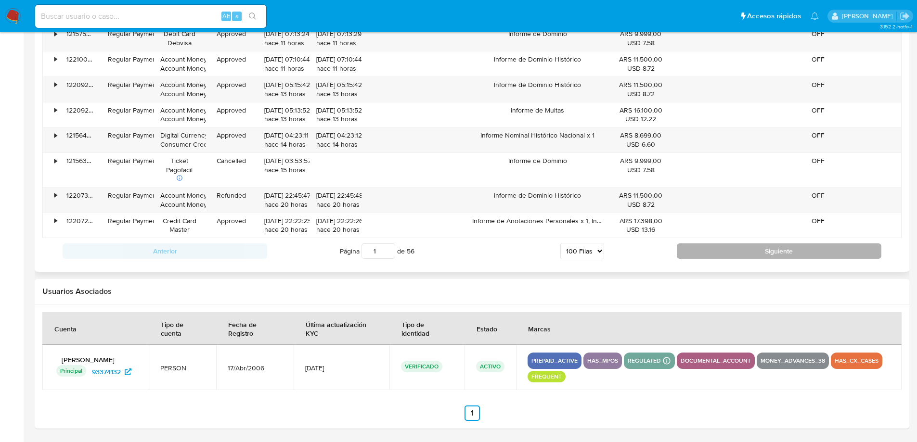
click at [730, 257] on button "Siguiente" at bounding box center [779, 251] width 205 height 15
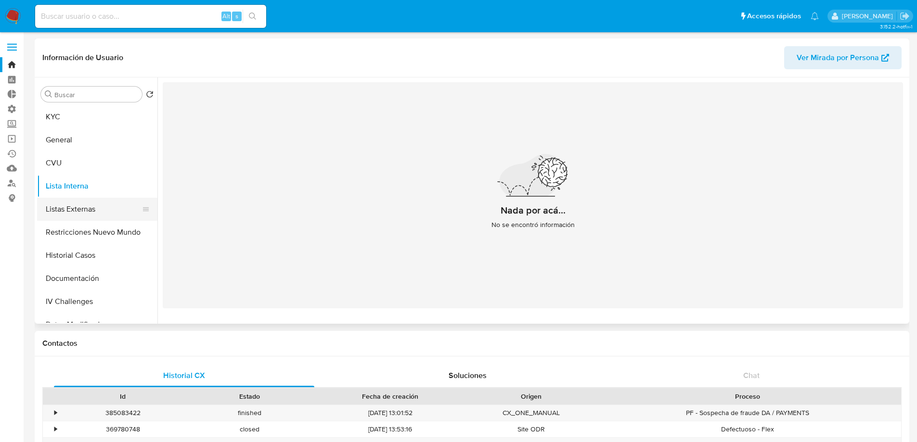
scroll to position [0, 0]
click at [58, 123] on button "KYC" at bounding box center [93, 117] width 113 height 23
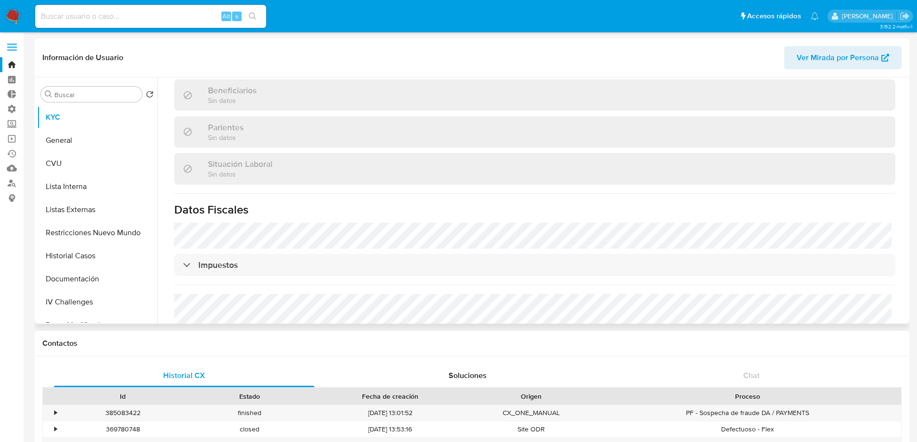
scroll to position [481, 0]
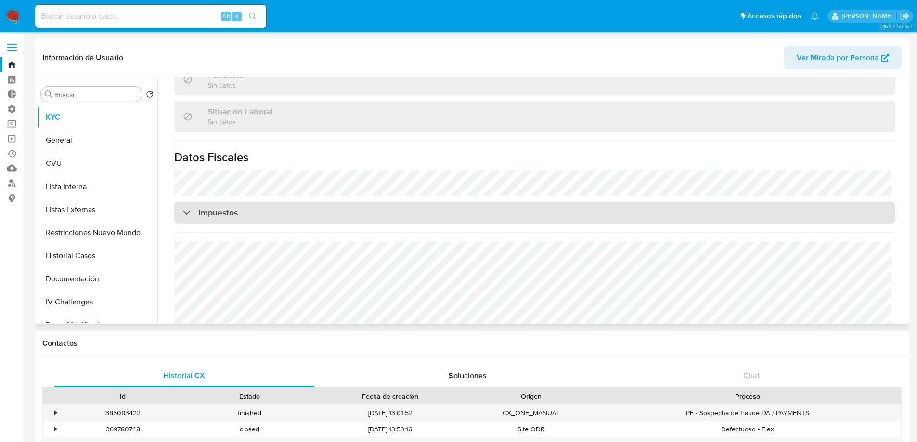
click at [366, 217] on div "Impuestos" at bounding box center [534, 213] width 721 height 22
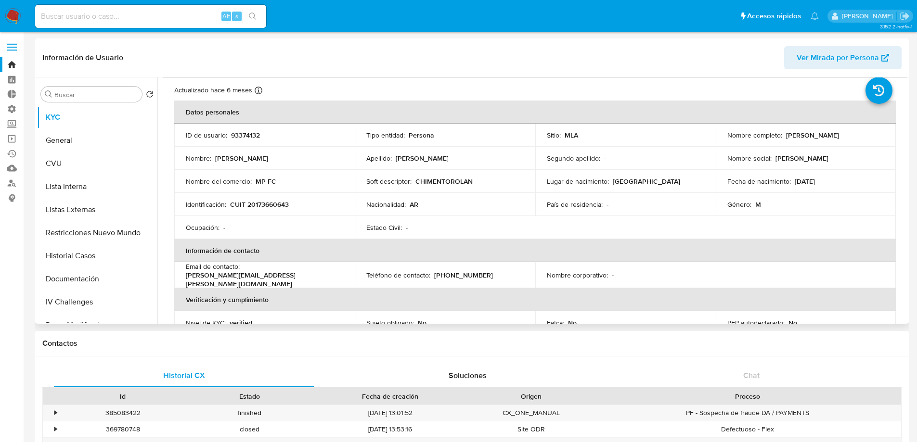
scroll to position [0, 0]
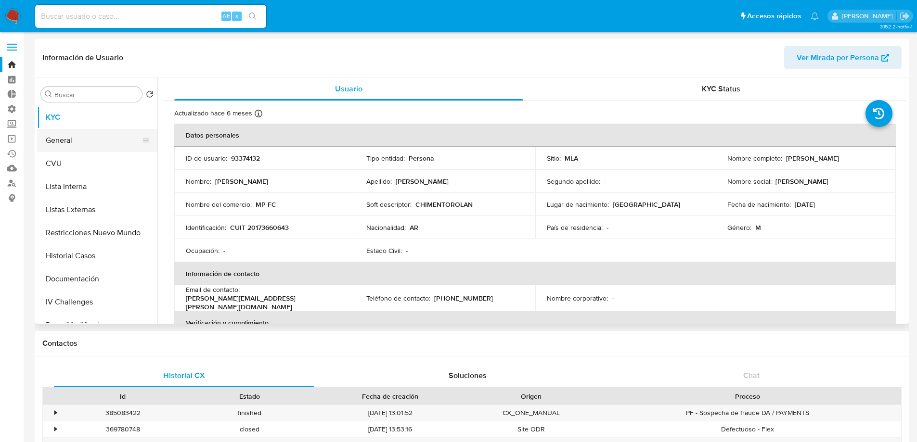
click at [75, 137] on button "General" at bounding box center [93, 140] width 113 height 23
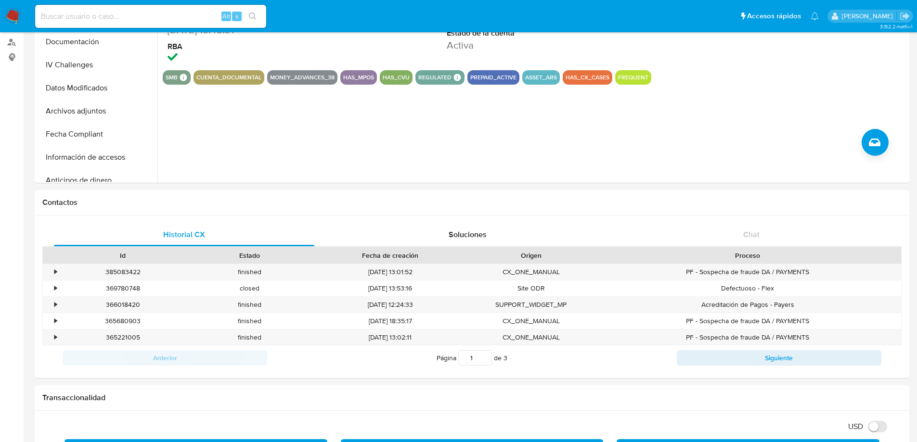
scroll to position [144, 0]
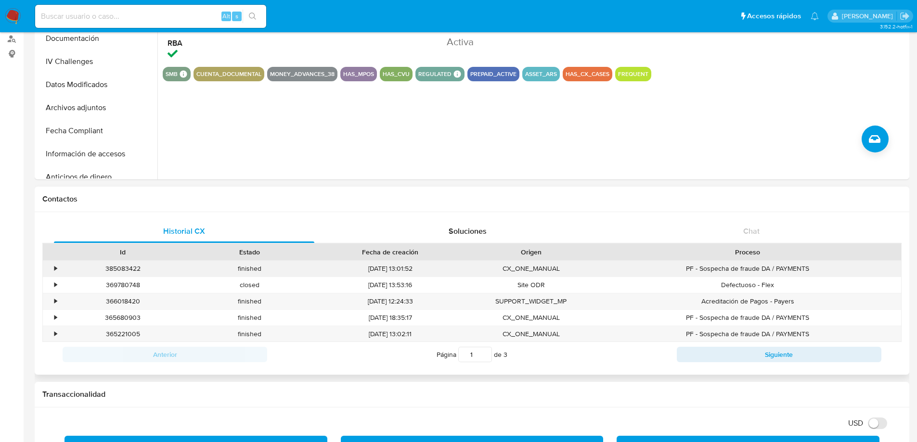
click at [52, 268] on div "•" at bounding box center [51, 269] width 17 height 16
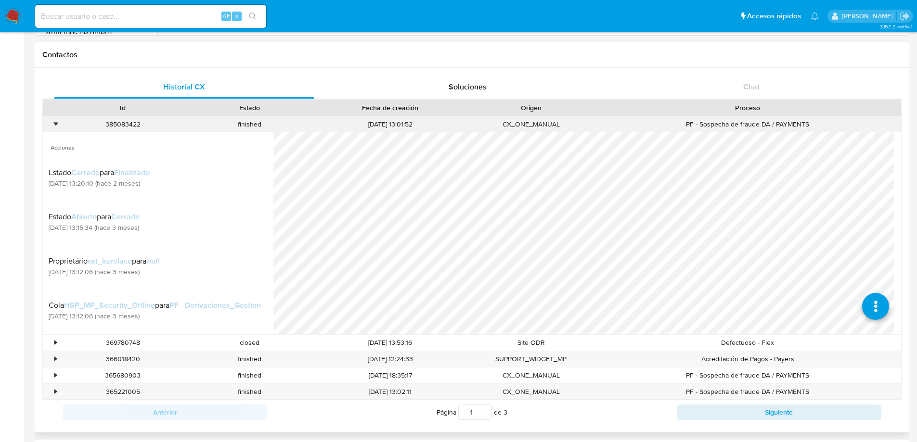
scroll to position [96, 0]
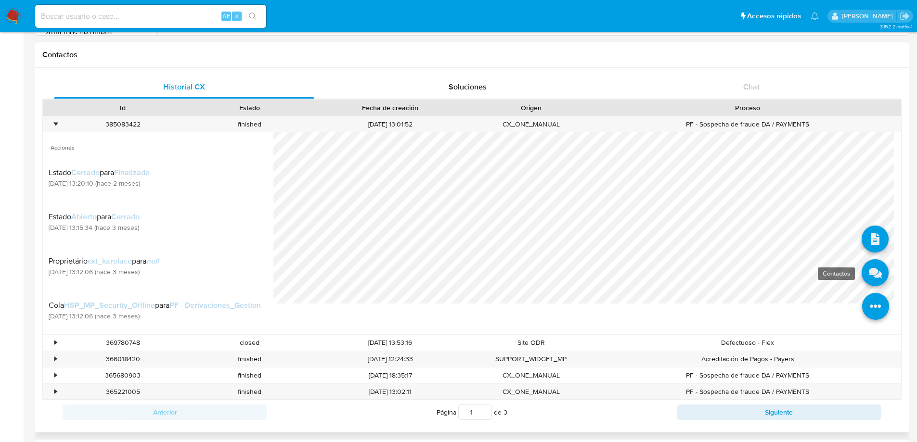
click at [866, 276] on icon at bounding box center [875, 273] width 27 height 27
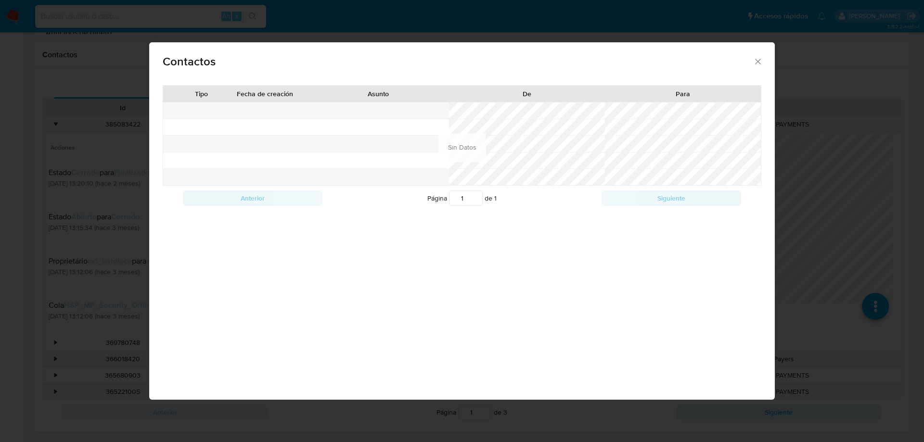
click at [757, 61] on icon "close" at bounding box center [757, 61] width 5 height 5
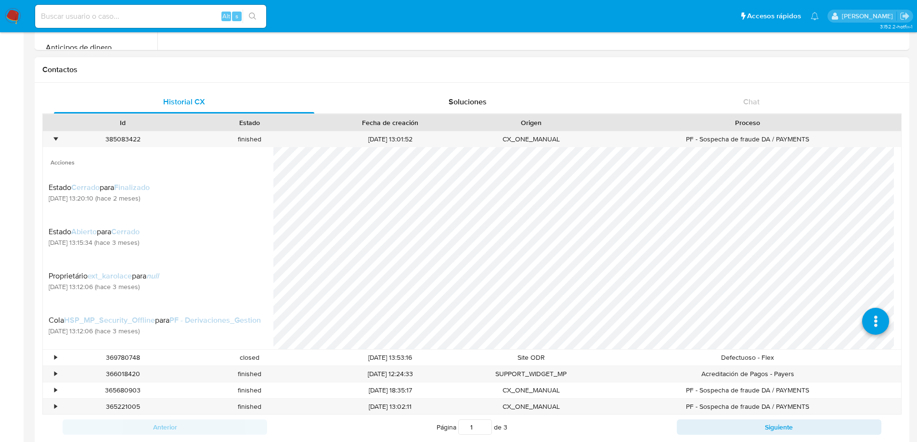
scroll to position [289, 0]
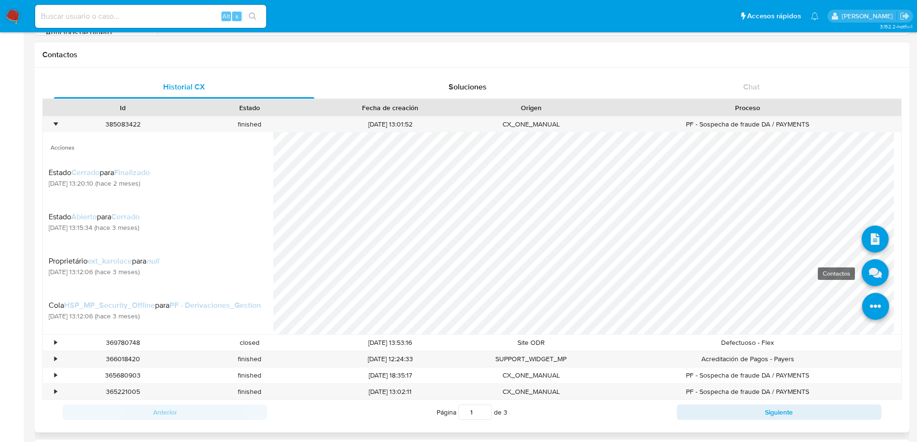
click at [864, 274] on icon at bounding box center [875, 273] width 27 height 27
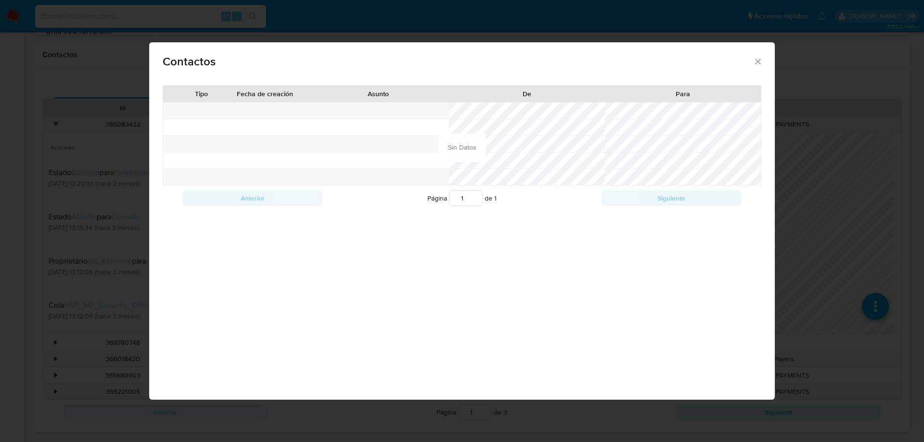
click at [756, 65] on icon "close" at bounding box center [759, 62] width 10 height 10
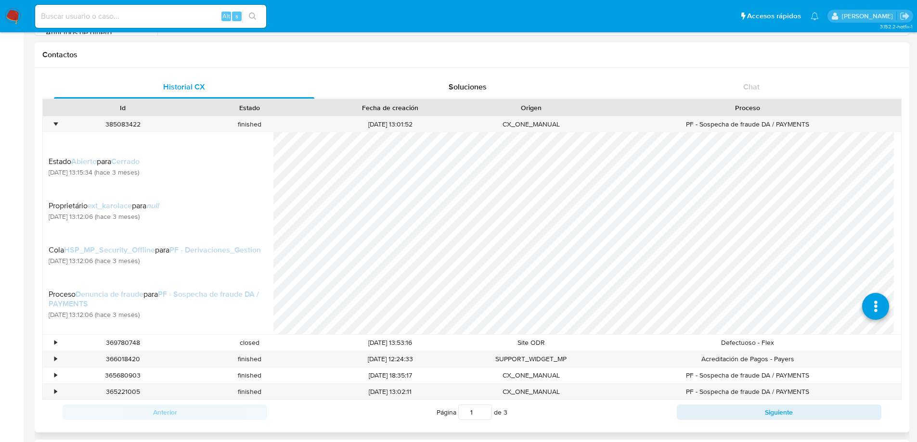
scroll to position [193, 0]
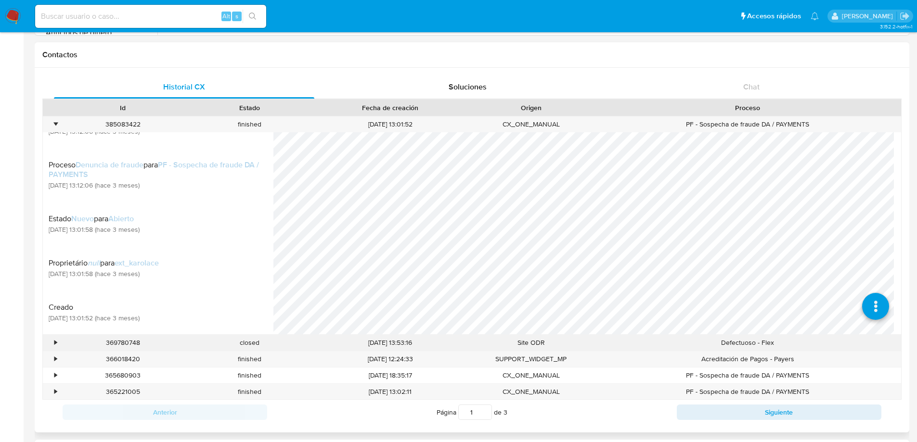
click at [58, 342] on div "•" at bounding box center [51, 343] width 17 height 16
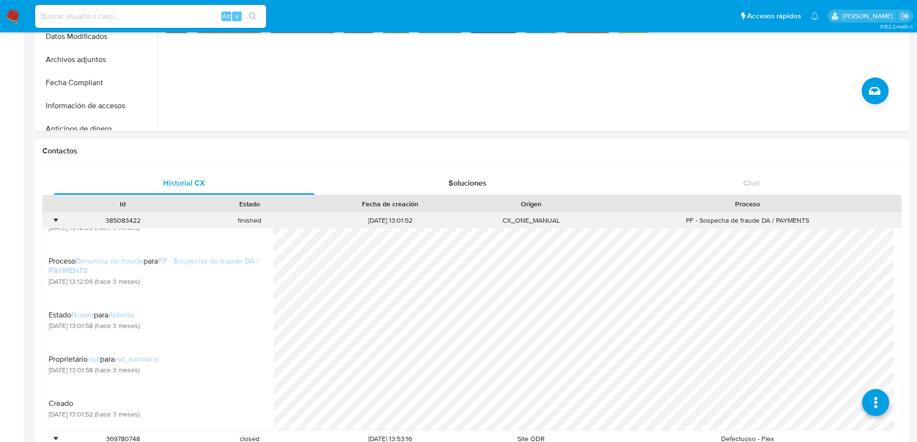
click at [56, 221] on div "•" at bounding box center [55, 220] width 2 height 9
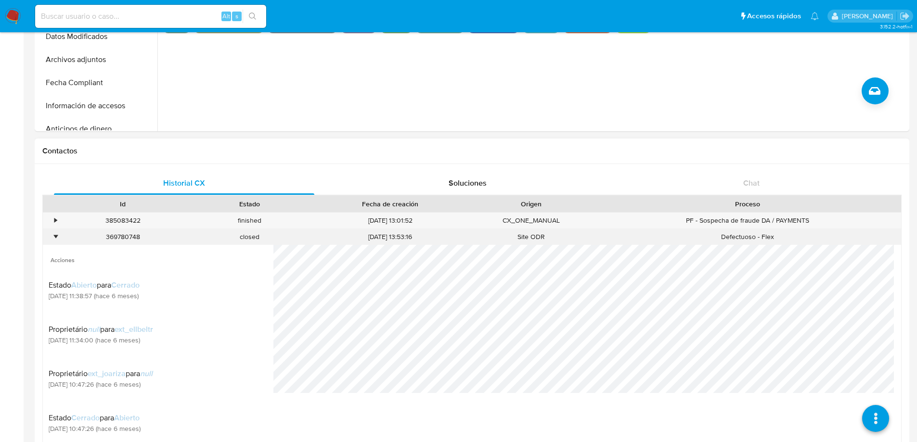
click at [57, 237] on div "•" at bounding box center [55, 237] width 2 height 9
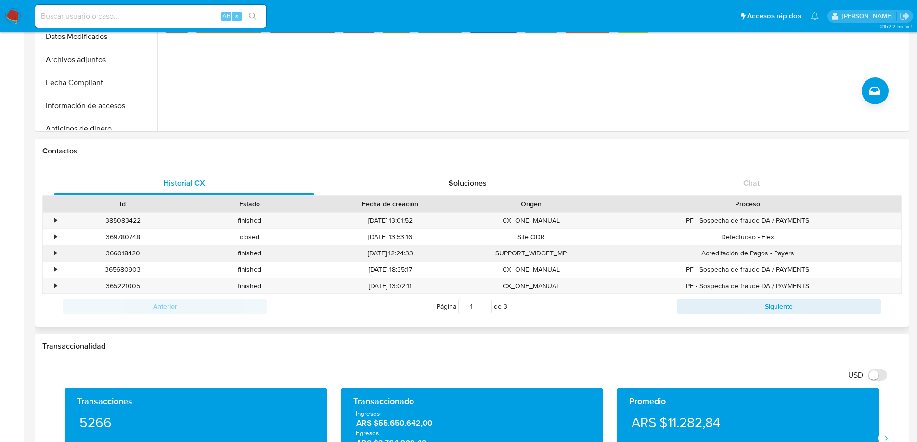
click at [53, 255] on div "•" at bounding box center [51, 254] width 17 height 16
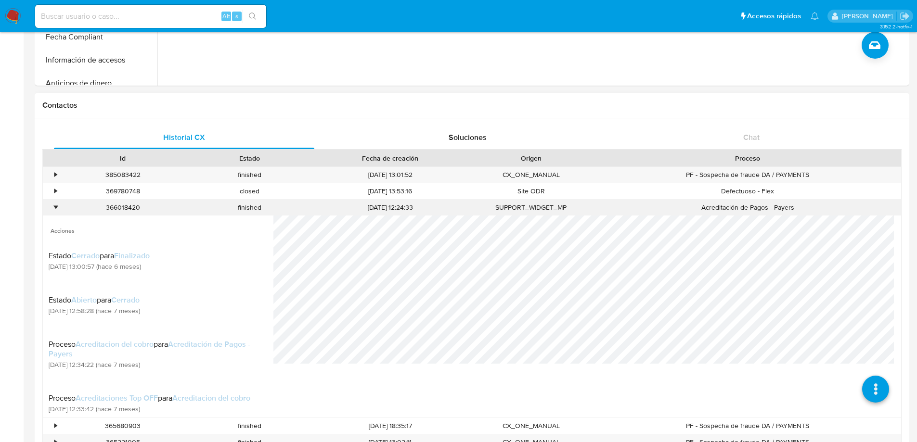
scroll to position [241, 0]
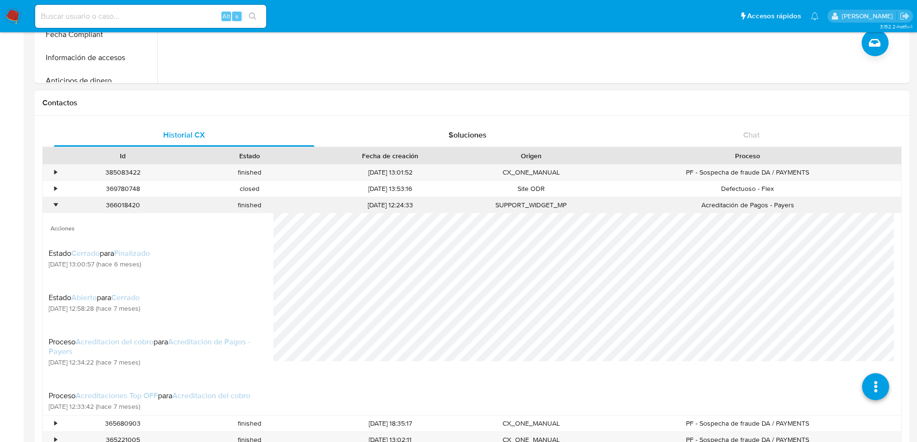
click at [51, 207] on div "•" at bounding box center [51, 205] width 17 height 16
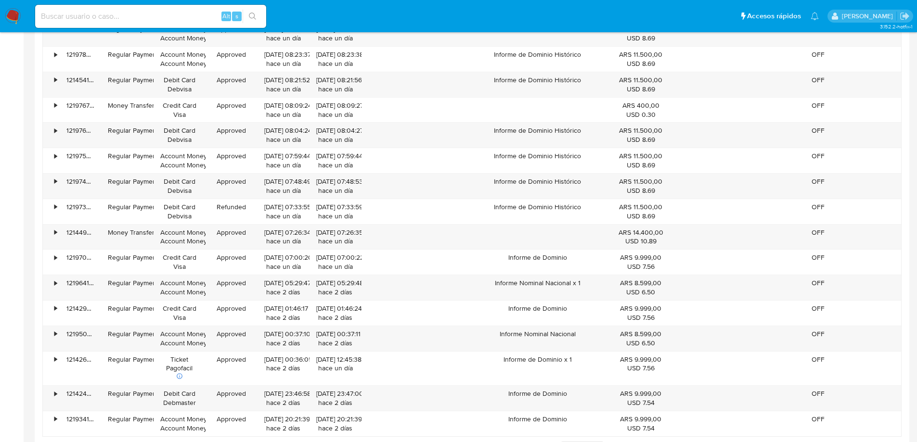
scroll to position [3377, 0]
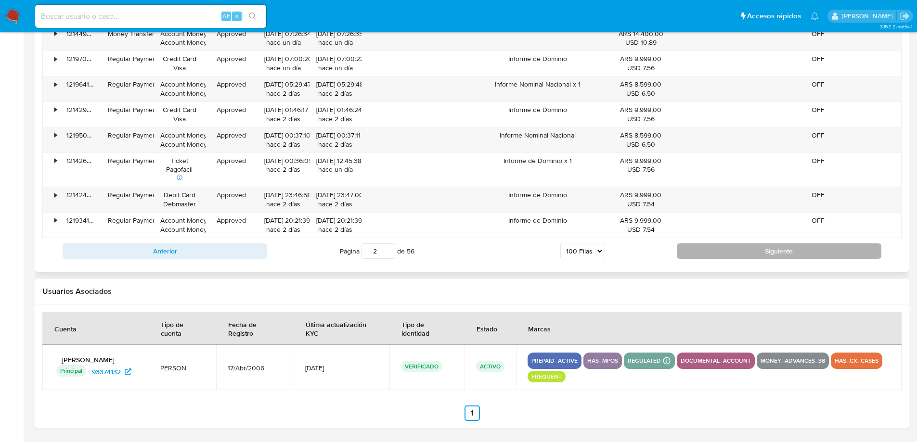
click at [695, 254] on button "Siguiente" at bounding box center [779, 251] width 205 height 15
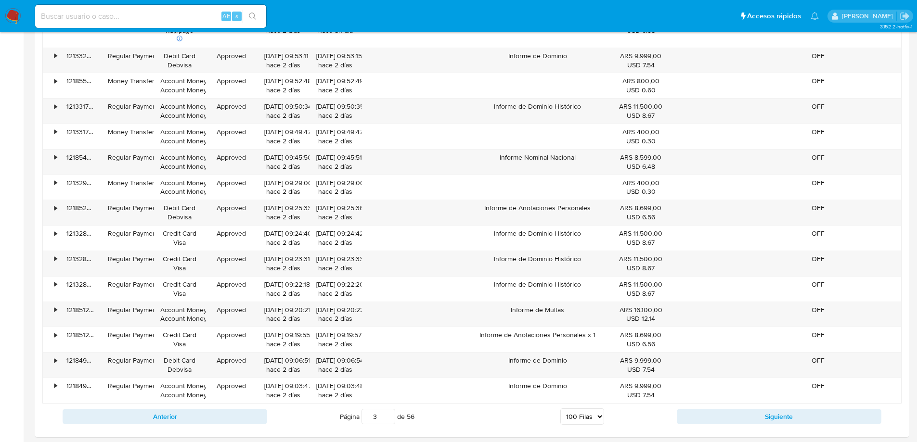
scroll to position [3345, 0]
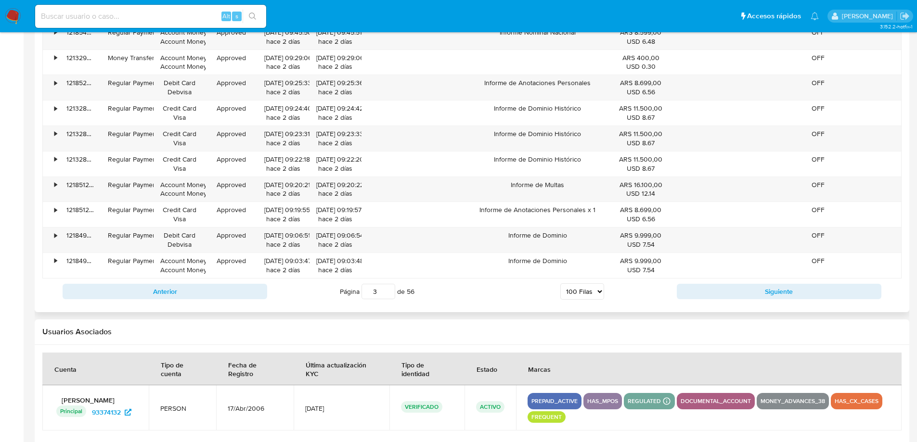
drag, startPoint x: 370, startPoint y: 296, endPoint x: 381, endPoint y: 296, distance: 11.6
click at [381, 296] on input "3" at bounding box center [379, 291] width 34 height 15
type input "56"
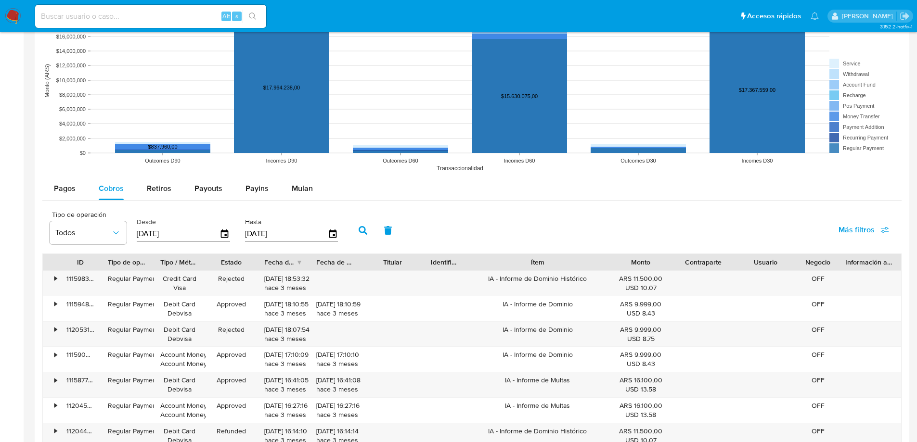
scroll to position [750, 0]
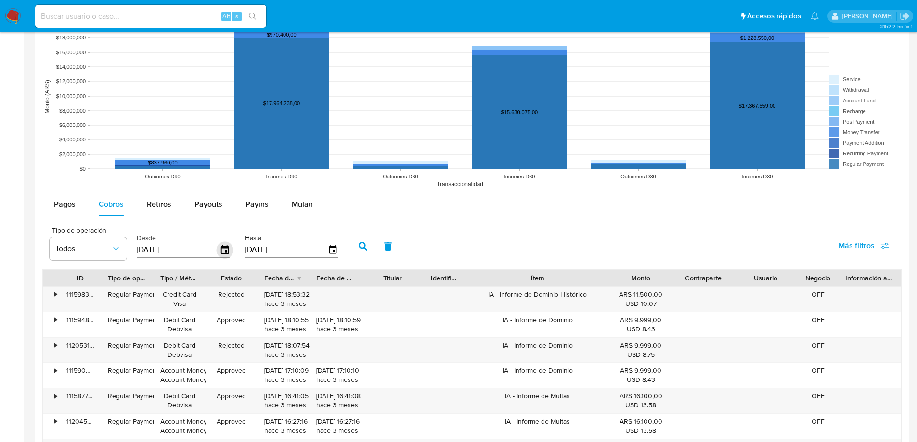
click at [224, 248] on icon "button" at bounding box center [225, 250] width 8 height 9
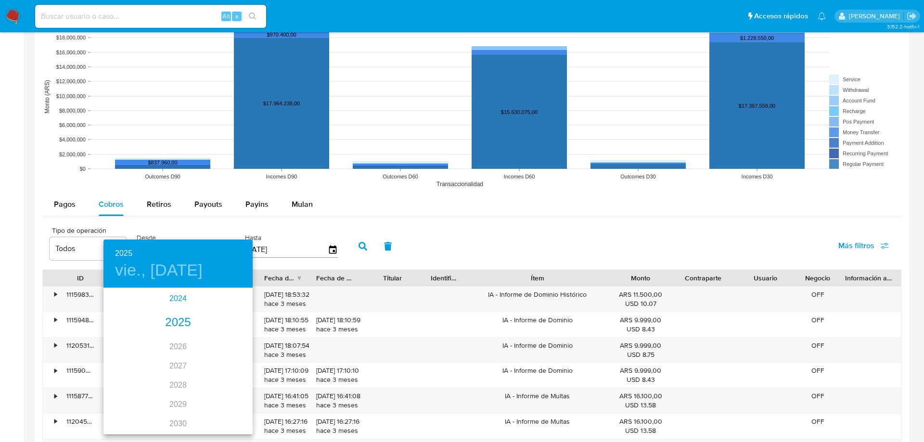
click at [174, 301] on div "2024" at bounding box center [178, 298] width 149 height 19
click at [175, 381] on div "ago." at bounding box center [178, 380] width 50 height 36
type input "[DATE]"
click at [195, 373] on p "16" at bounding box center [198, 374] width 8 height 10
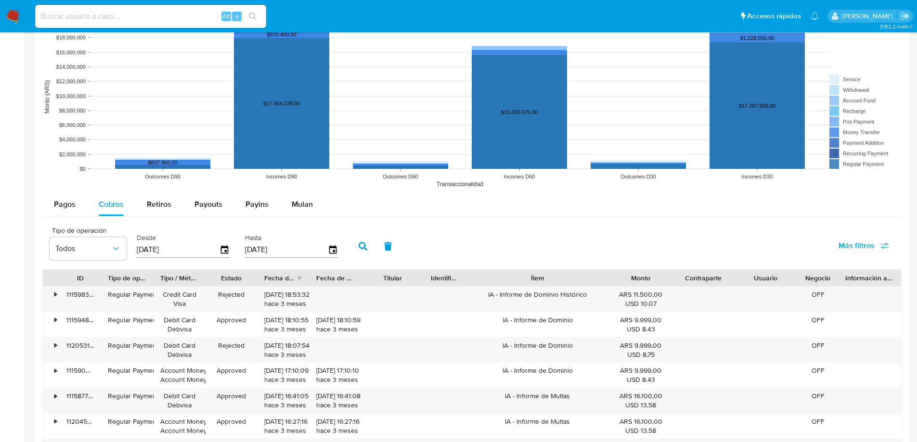
scroll to position [798, 0]
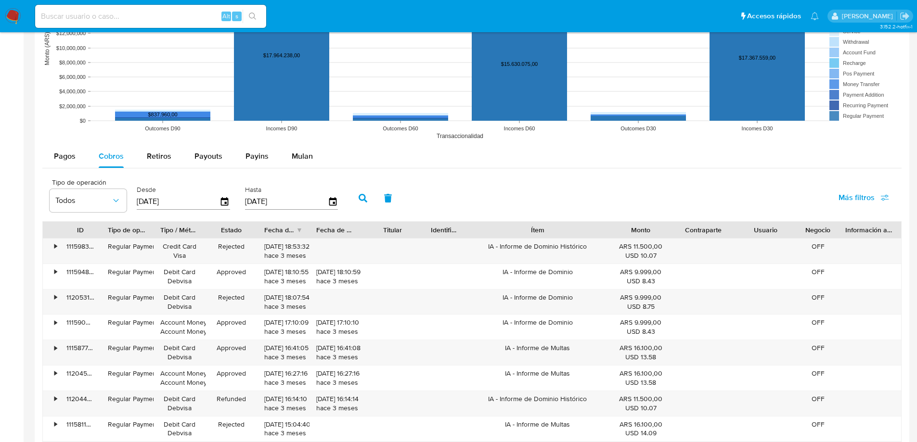
click at [361, 199] on icon "button" at bounding box center [363, 198] width 9 height 9
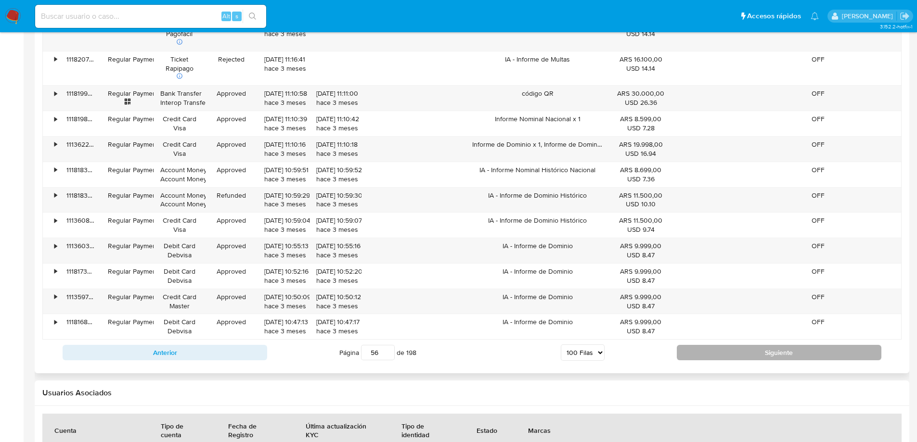
scroll to position [3422, 0]
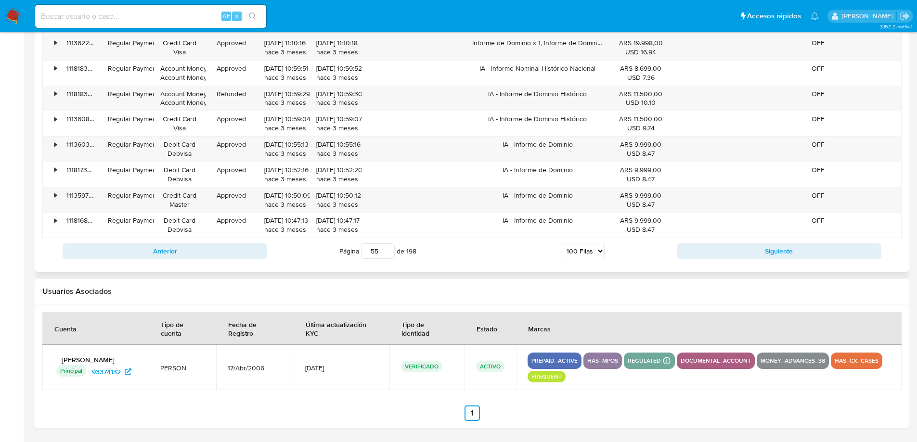
click at [380, 253] on input "55" at bounding box center [378, 251] width 34 height 15
drag, startPoint x: 380, startPoint y: 252, endPoint x: 362, endPoint y: 250, distance: 17.9
click at [362, 250] on input "55" at bounding box center [378, 251] width 34 height 15
type input "198"
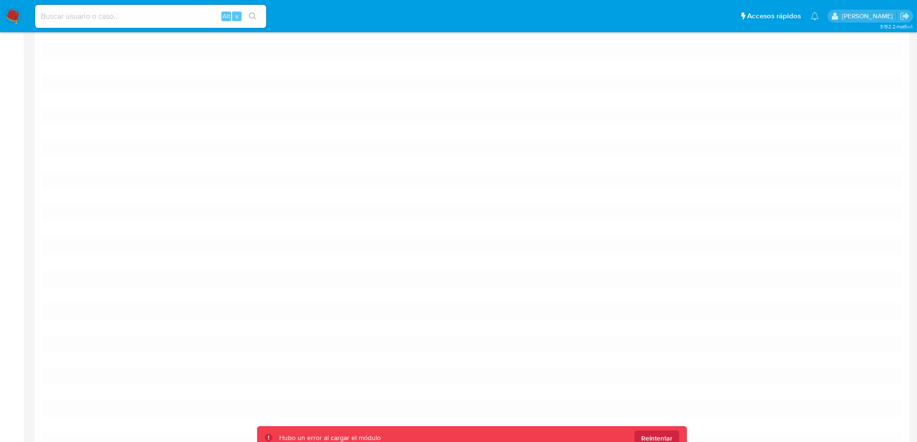
scroll to position [1564, 0]
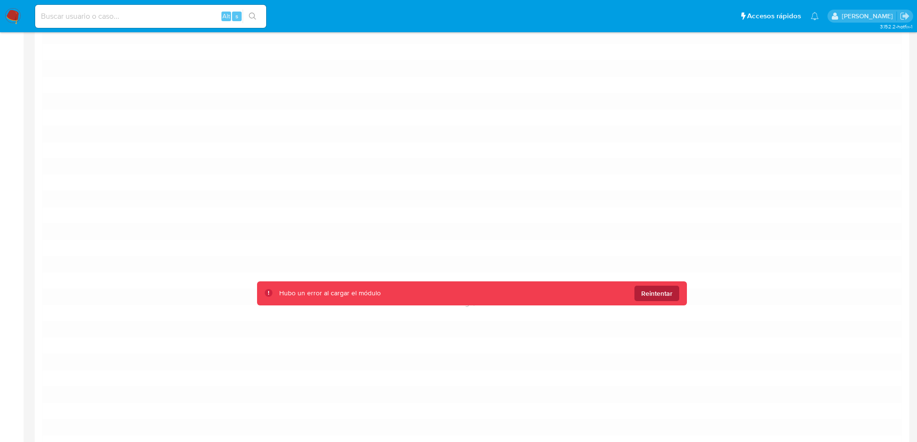
click at [648, 296] on span "Reintentar" at bounding box center [656, 293] width 31 height 15
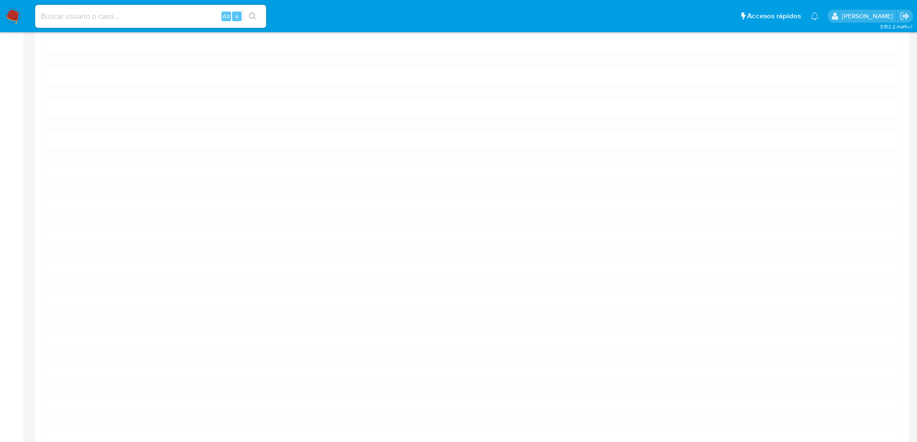
scroll to position [1082, 0]
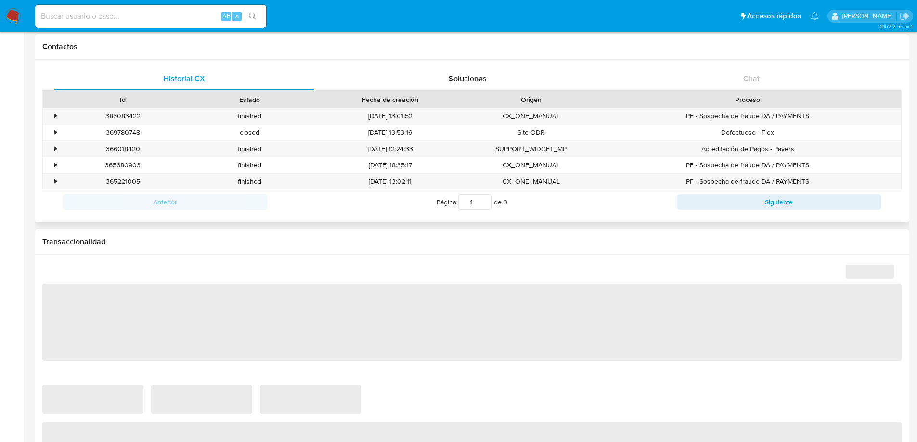
select select "10"
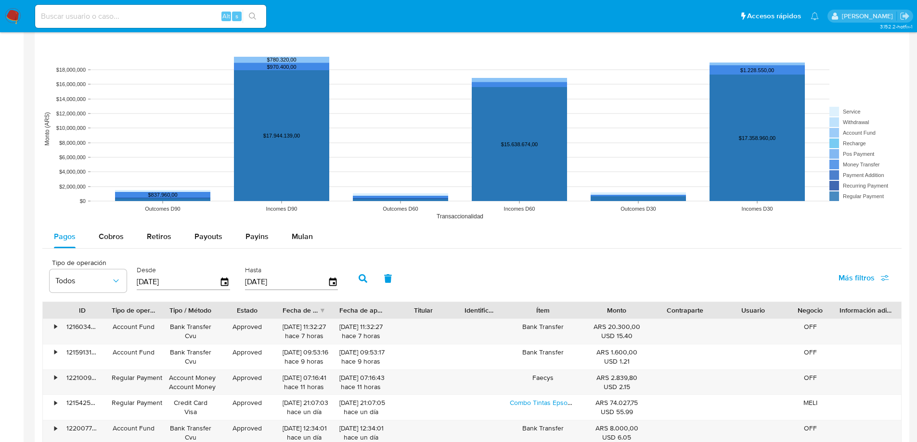
scroll to position [867, 0]
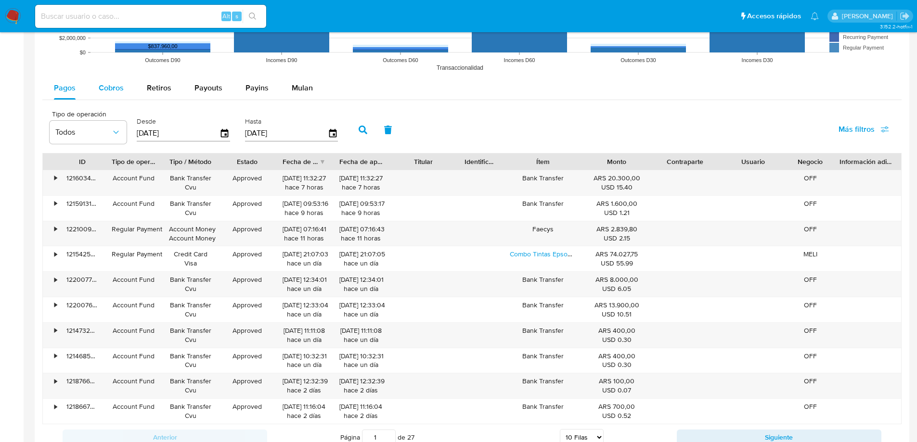
click at [116, 86] on span "Cobros" at bounding box center [111, 87] width 25 height 11
select select "10"
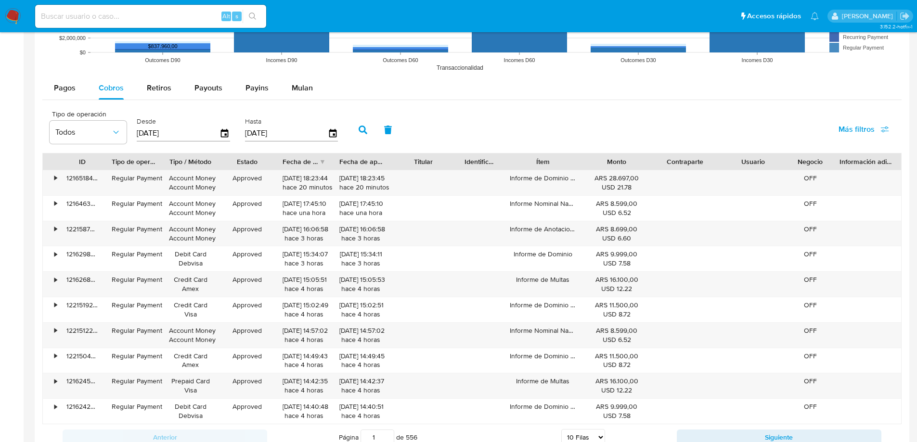
click at [193, 136] on input "[DATE]" at bounding box center [178, 133] width 83 height 15
click at [227, 126] on div "[DATE]" at bounding box center [183, 133] width 93 height 15
click at [224, 131] on icon "button" at bounding box center [225, 133] width 8 height 9
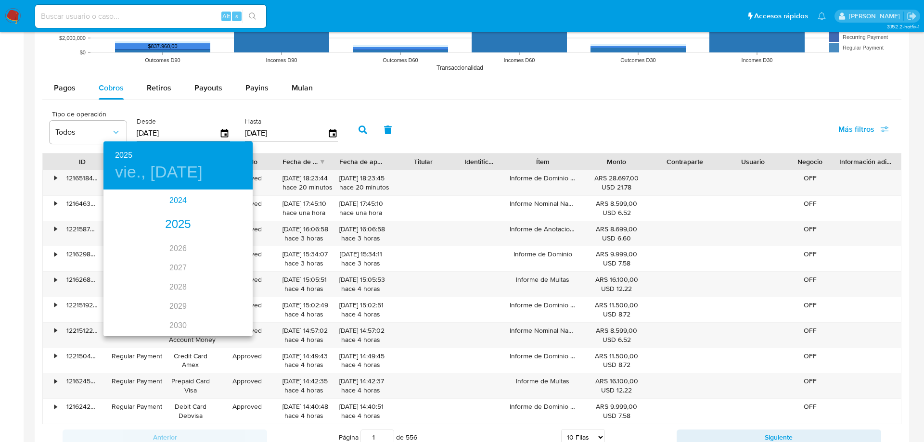
click at [174, 199] on div "2024" at bounding box center [178, 200] width 149 height 19
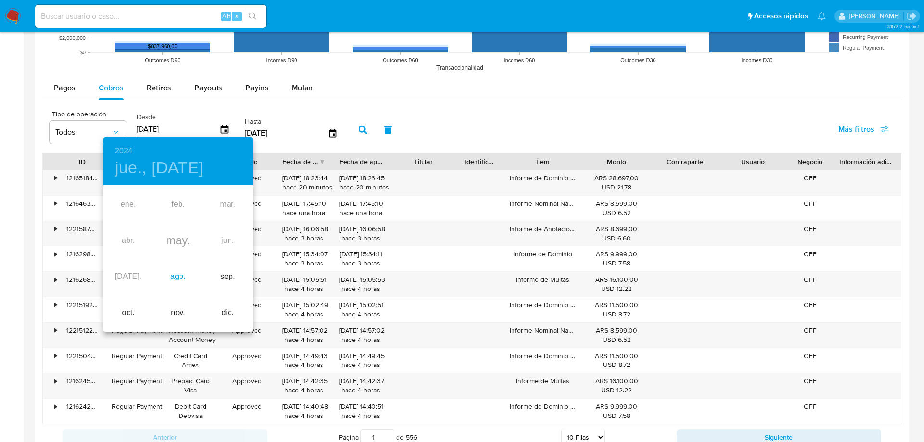
click at [174, 280] on div "ago." at bounding box center [178, 277] width 50 height 36
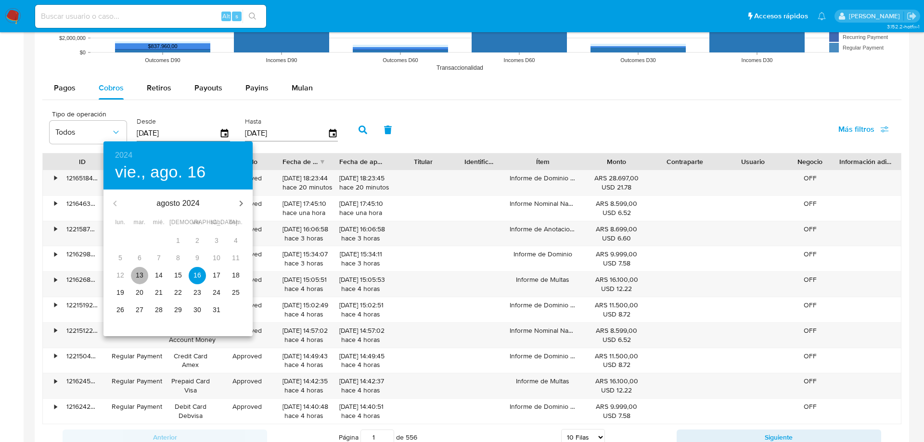
click at [143, 273] on p "13" at bounding box center [140, 276] width 8 height 10
type input "[DATE]"
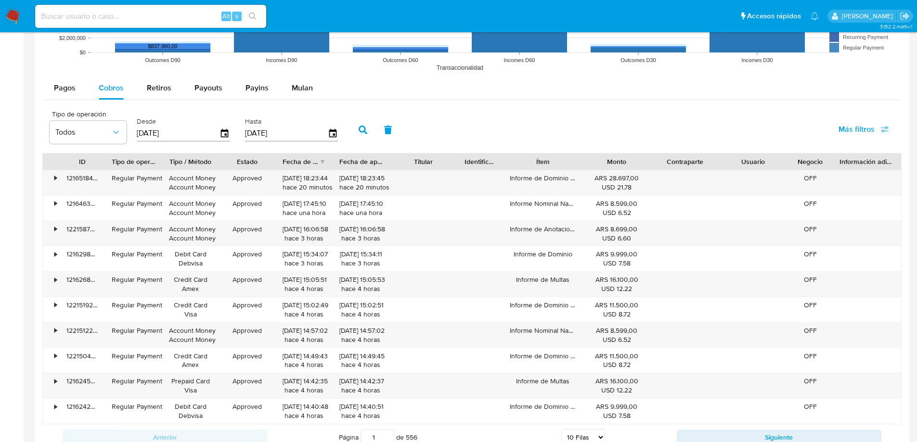
click at [287, 132] on input "[DATE]" at bounding box center [286, 133] width 83 height 15
type input "13/08/202_"
type input "4_/__/____"
type input "[DATE]"
click at [360, 130] on icon "button" at bounding box center [363, 130] width 9 height 9
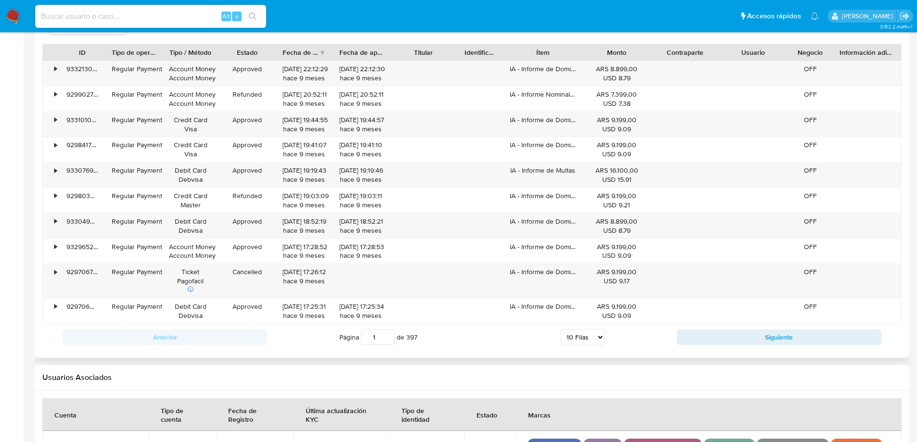
scroll to position [1062, 0]
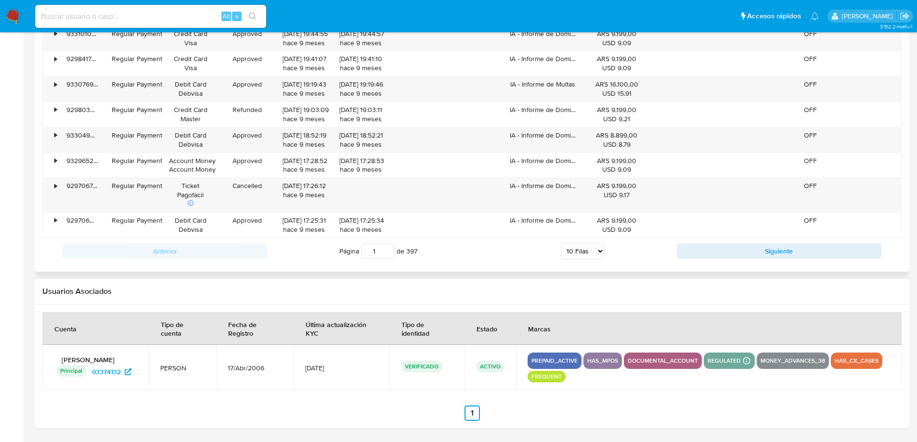
drag, startPoint x: 597, startPoint y: 254, endPoint x: 590, endPoint y: 255, distance: 7.3
click at [596, 253] on select "5 Filas 10 Filas 20 Filas 25 Filas 50 Filas 100 Filas" at bounding box center [583, 251] width 44 height 16
select select "100"
click at [561, 243] on select "5 Filas 10 Filas 20 Filas 25 Filas 50 Filas 100 Filas" at bounding box center [583, 251] width 44 height 16
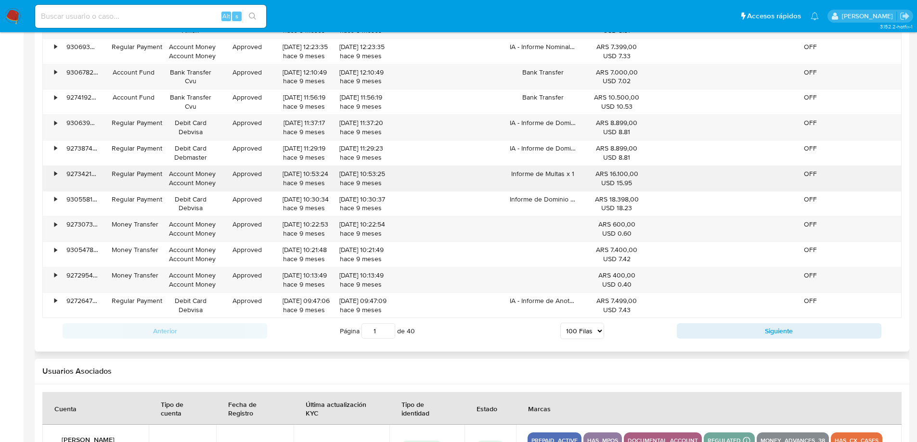
scroll to position [3307, 0]
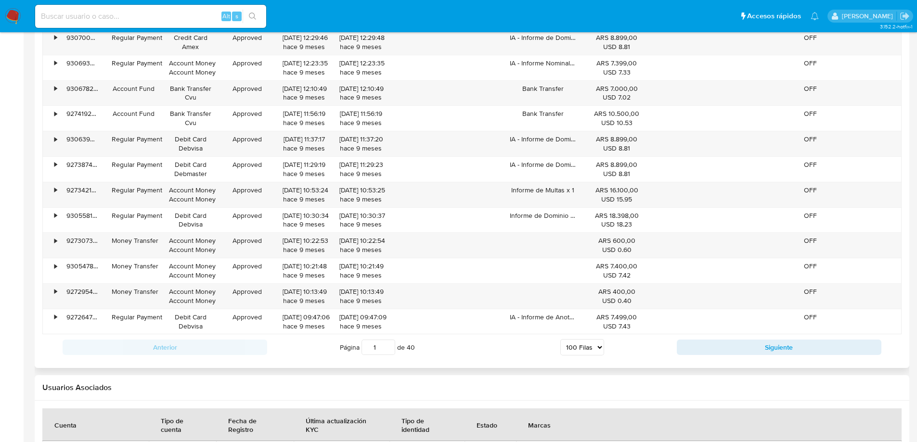
click at [378, 350] on input "1" at bounding box center [379, 347] width 34 height 15
type input "40"
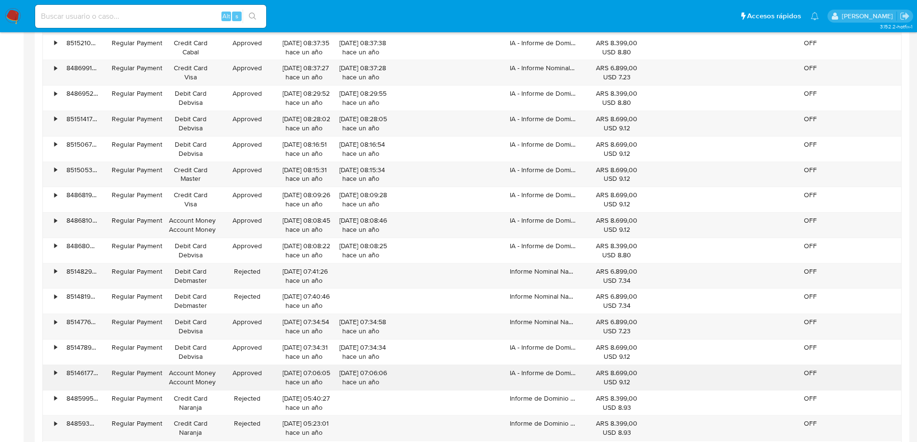
scroll to position [2410, 0]
